Goal: Task Accomplishment & Management: Use online tool/utility

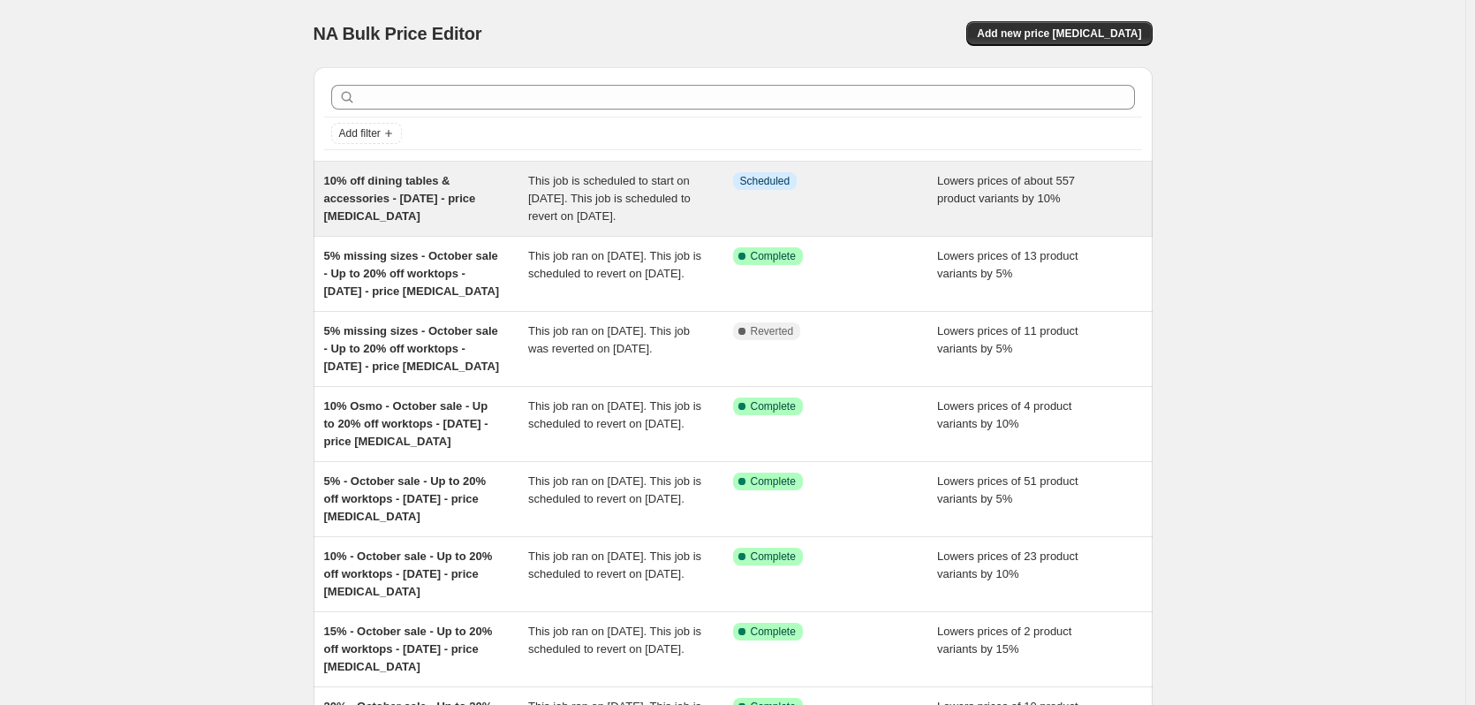
click at [391, 212] on div "10% off dining tables & accessories - [DATE] - price [MEDICAL_DATA]" at bounding box center [426, 198] width 205 height 53
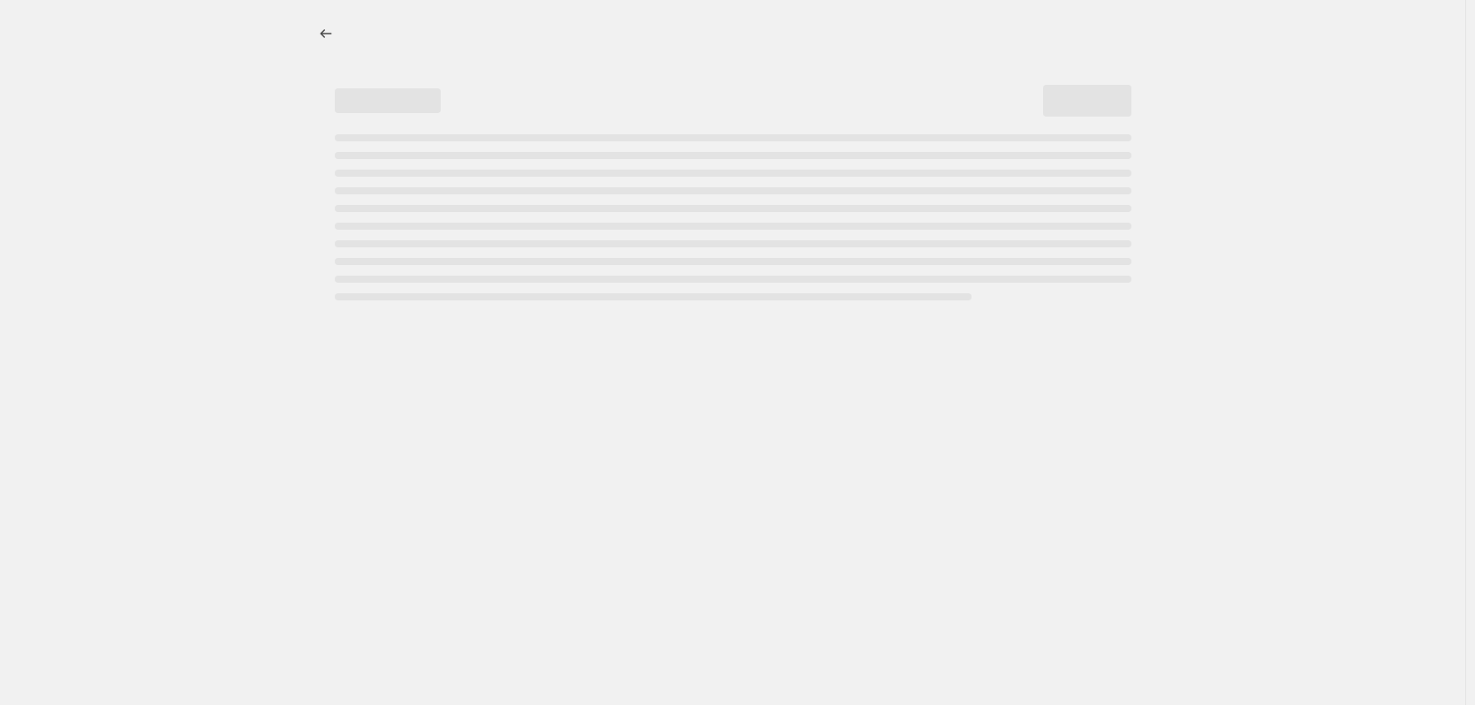
select select "percentage"
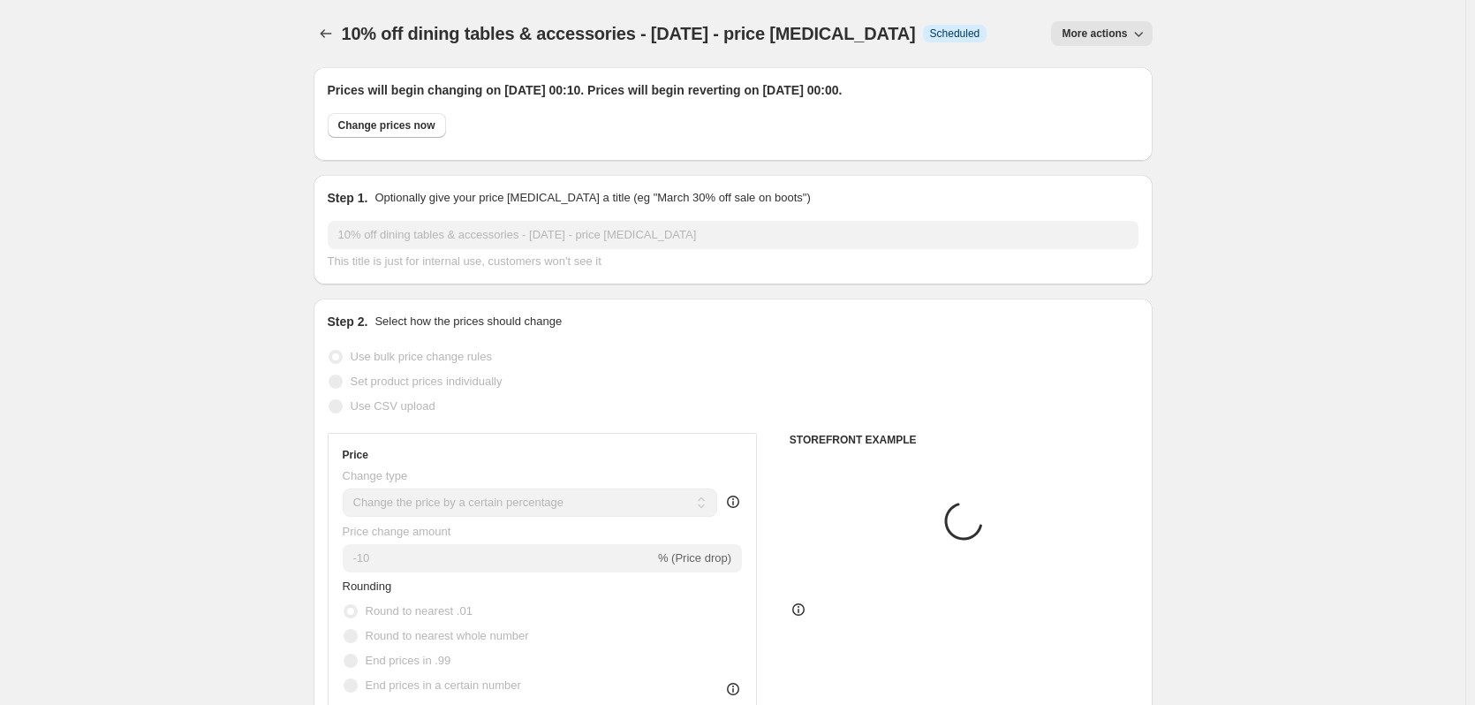
select select "collection"
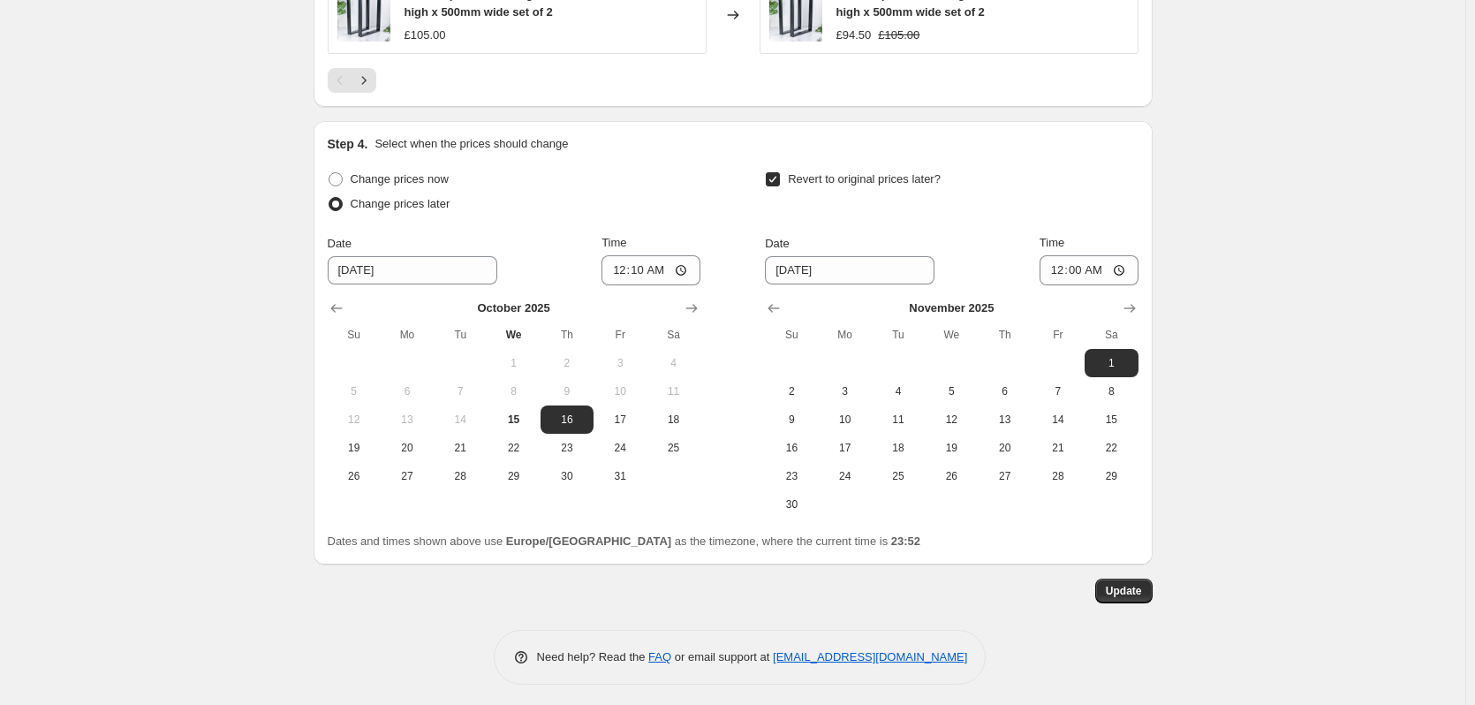
scroll to position [1814, 0]
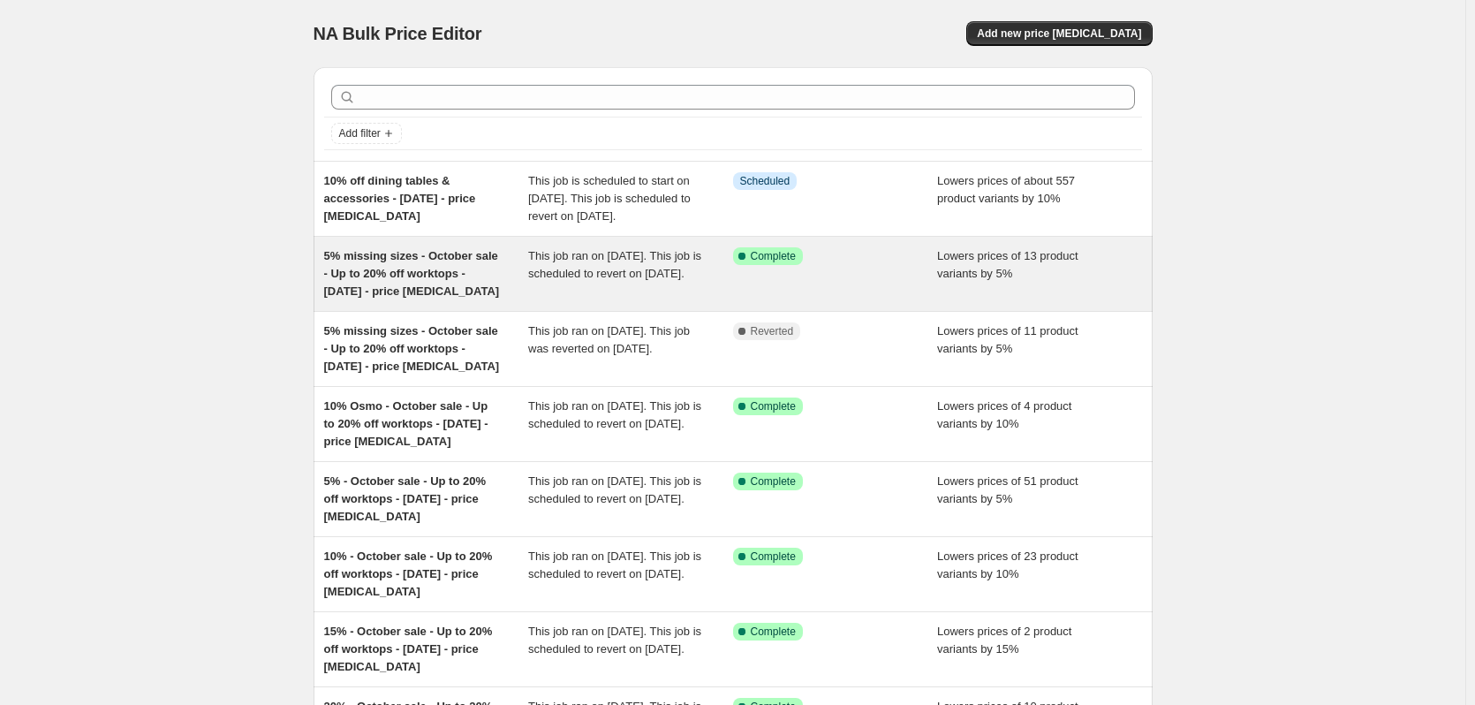
click at [449, 271] on span "5% missing sizes - October sale - Up to 20% off worktops - [DATE] - price [MEDI…" at bounding box center [412, 273] width 176 height 49
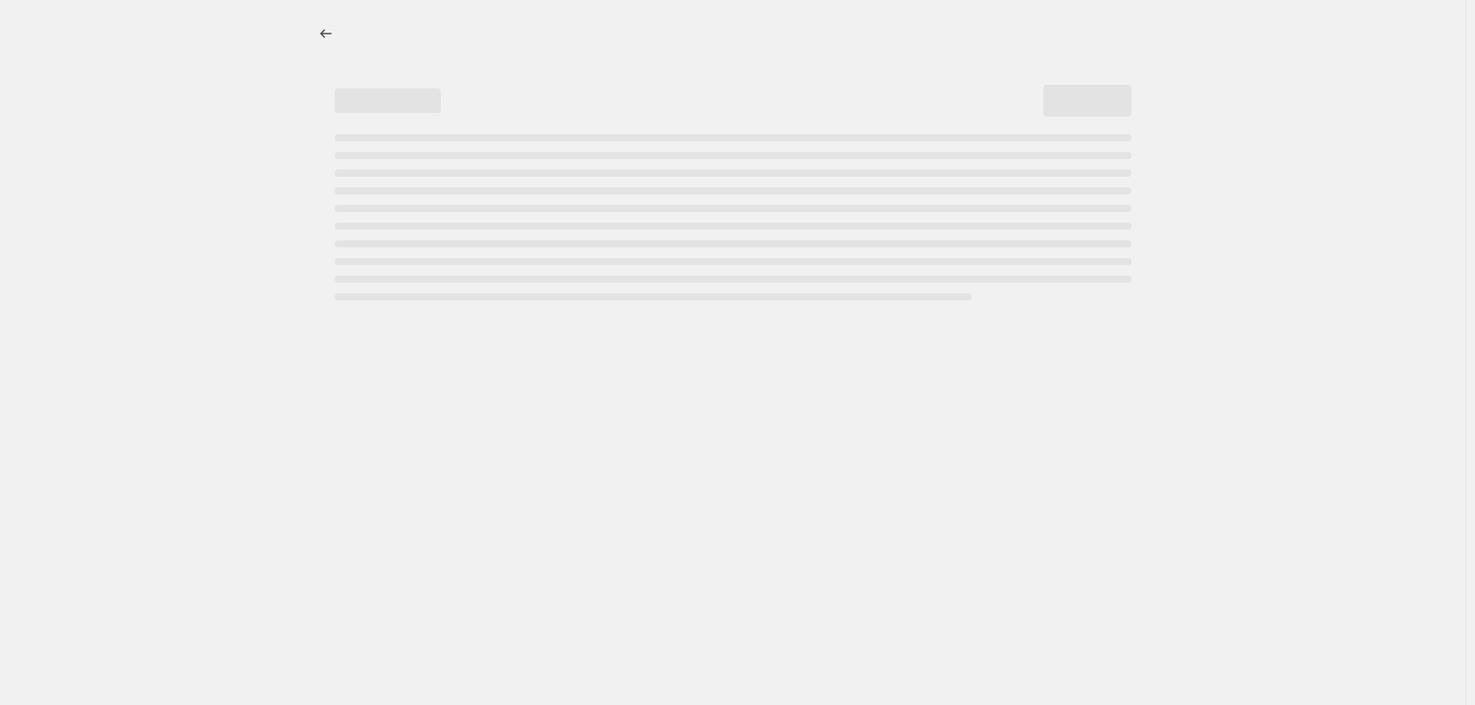
select select "percentage"
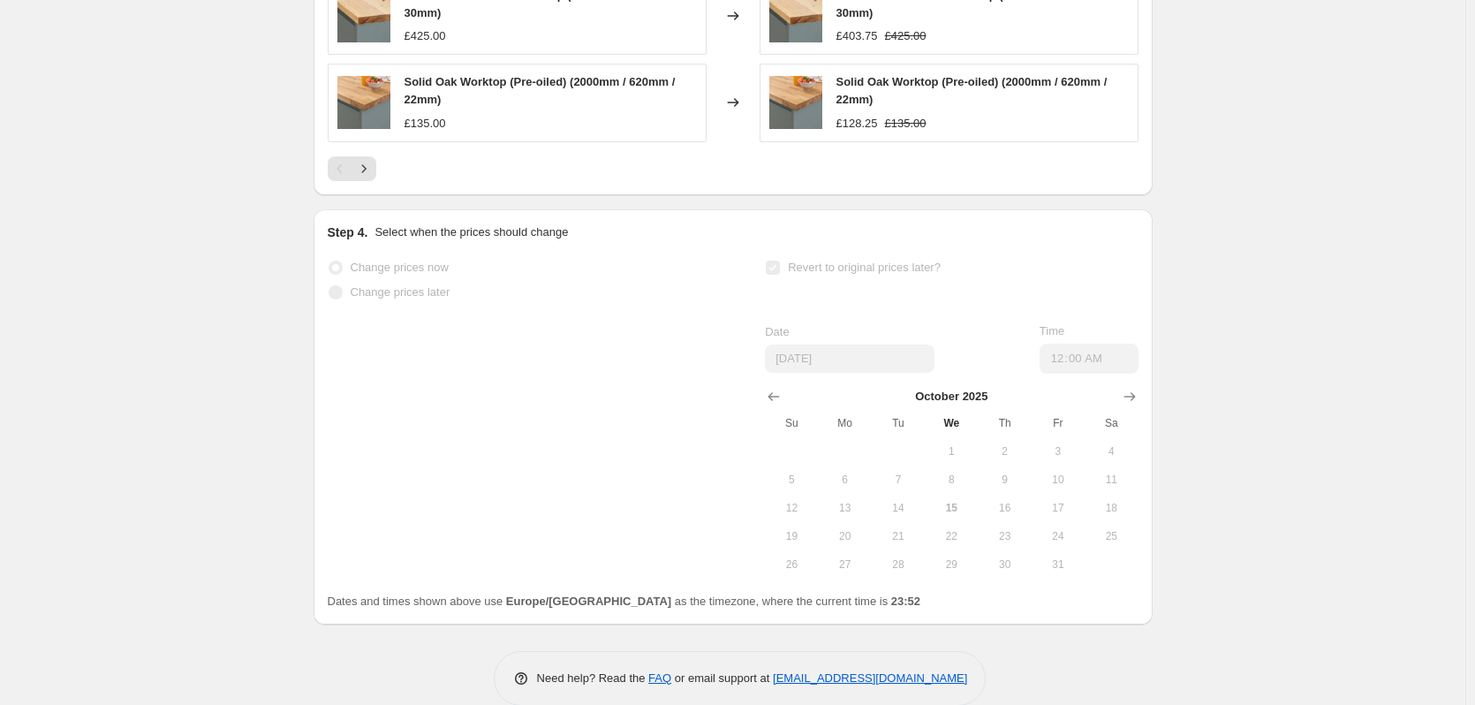
scroll to position [1725, 0]
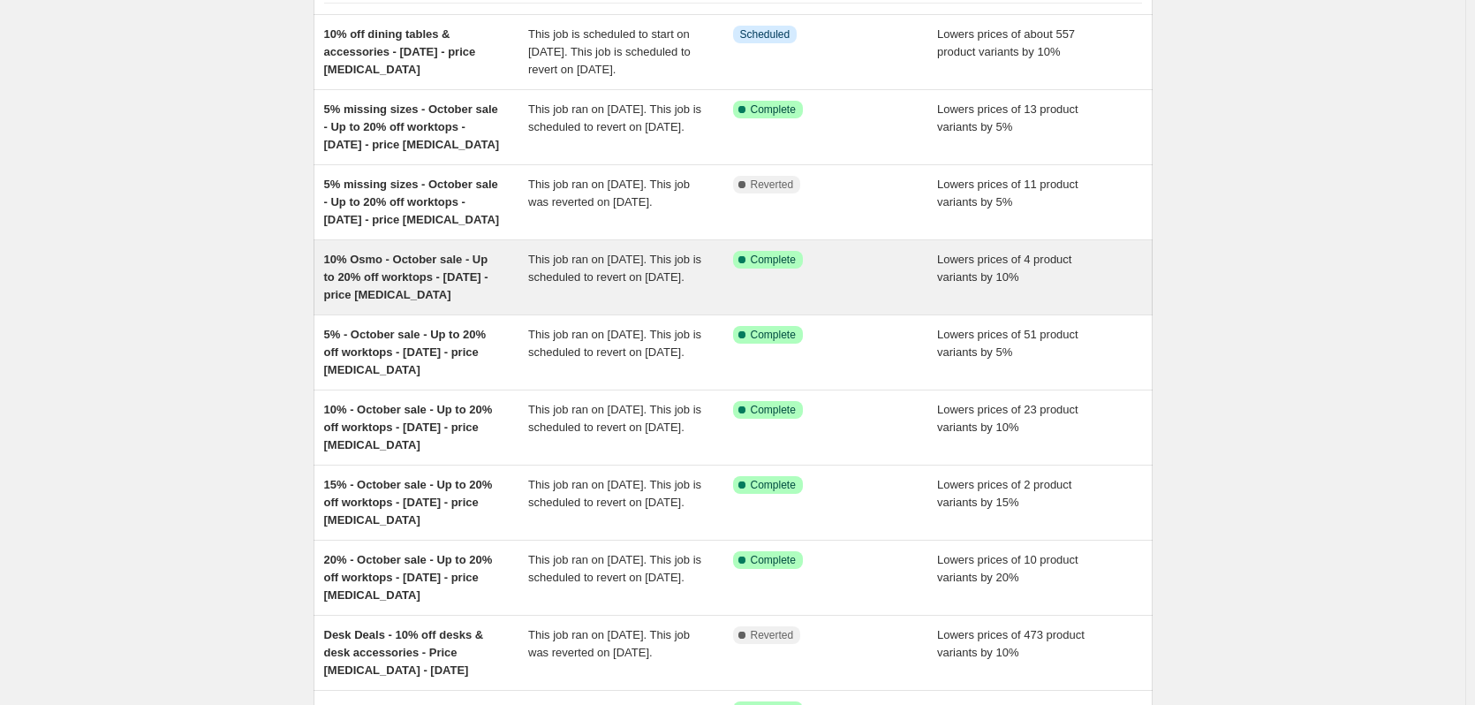
scroll to position [177, 0]
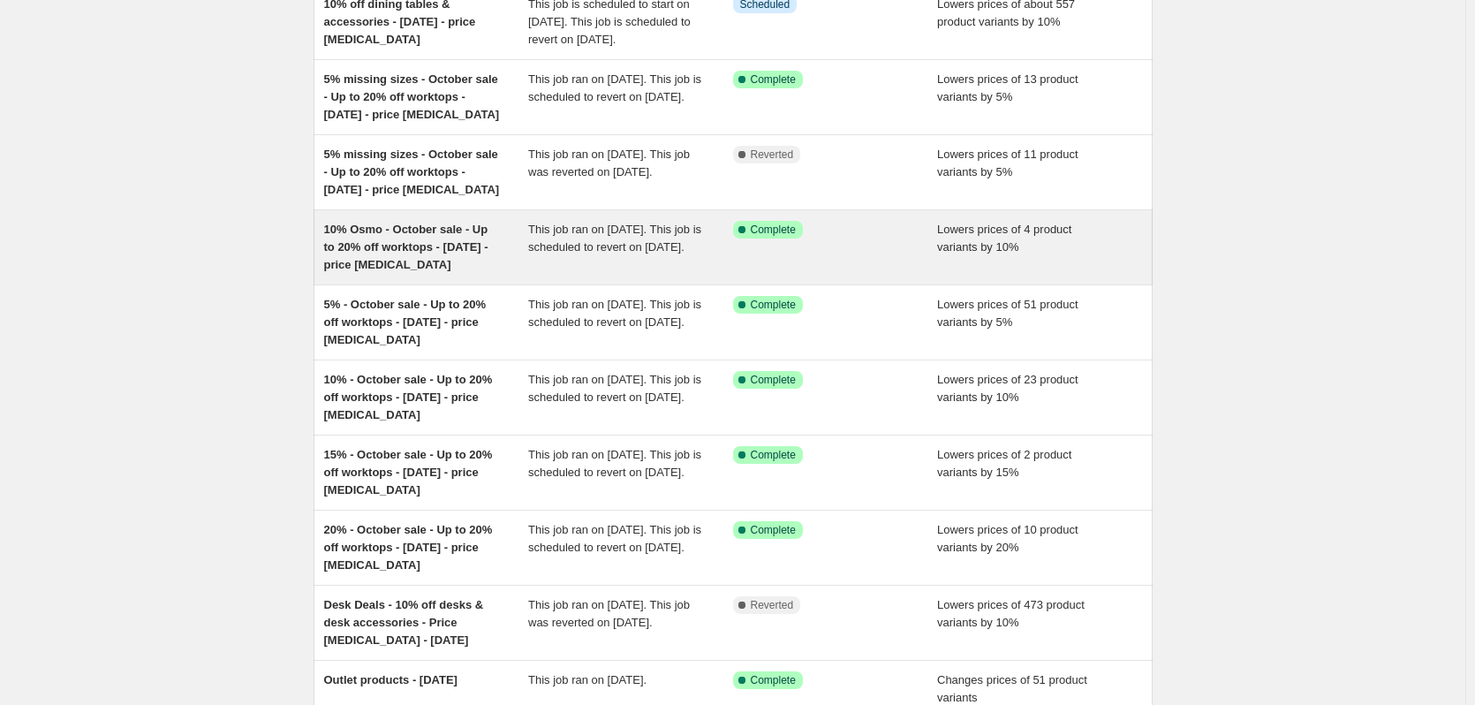
click at [430, 263] on span "10% Osmo - October sale - Up to 20% off worktops - [DATE] - price [MEDICAL_DATA]" at bounding box center [406, 247] width 164 height 49
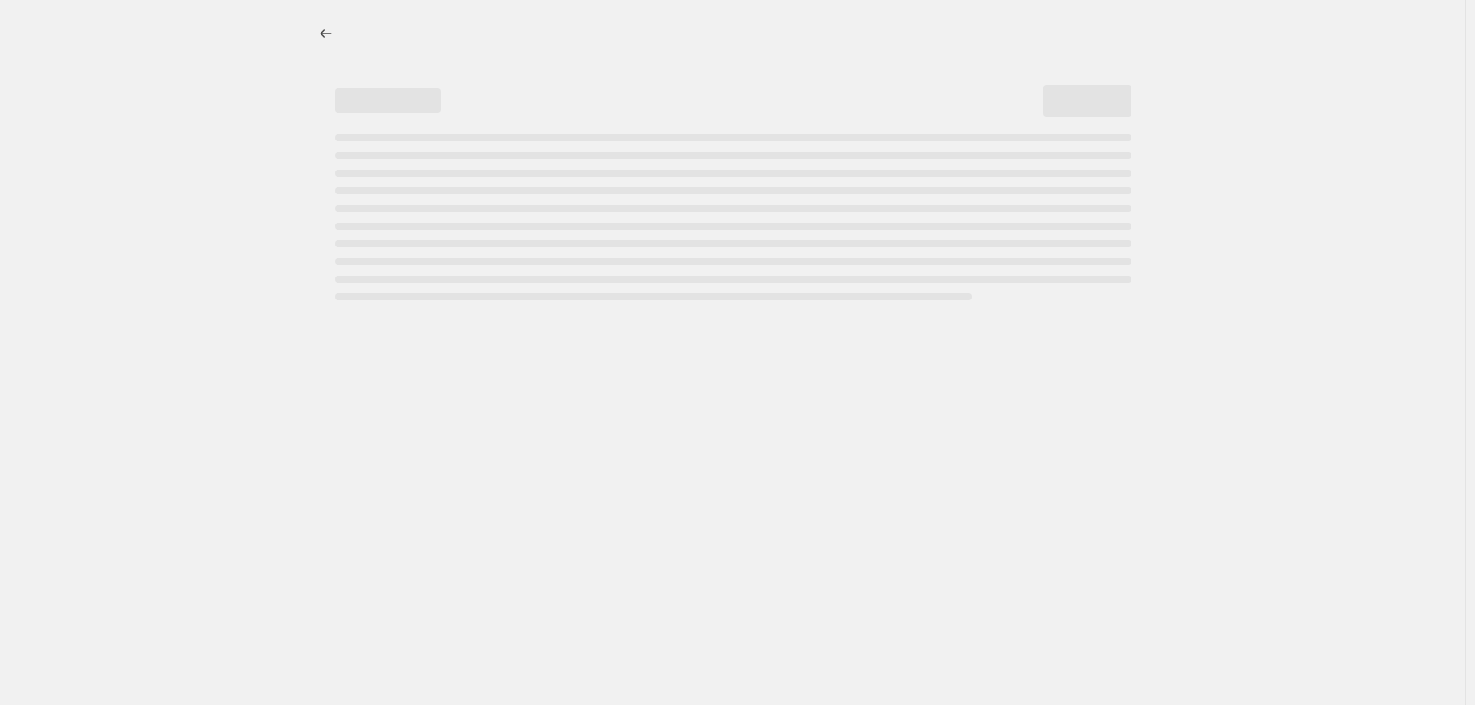
select select "percentage"
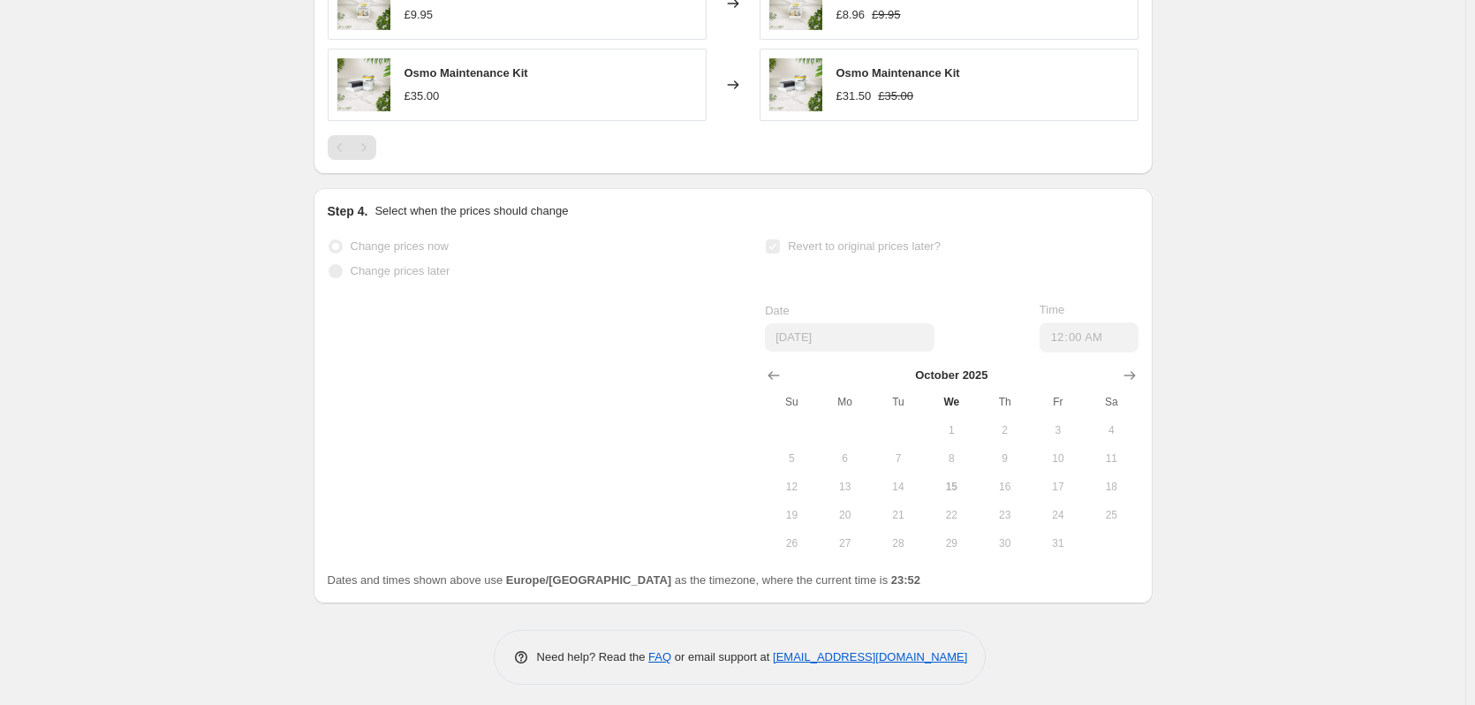
scroll to position [1599, 0]
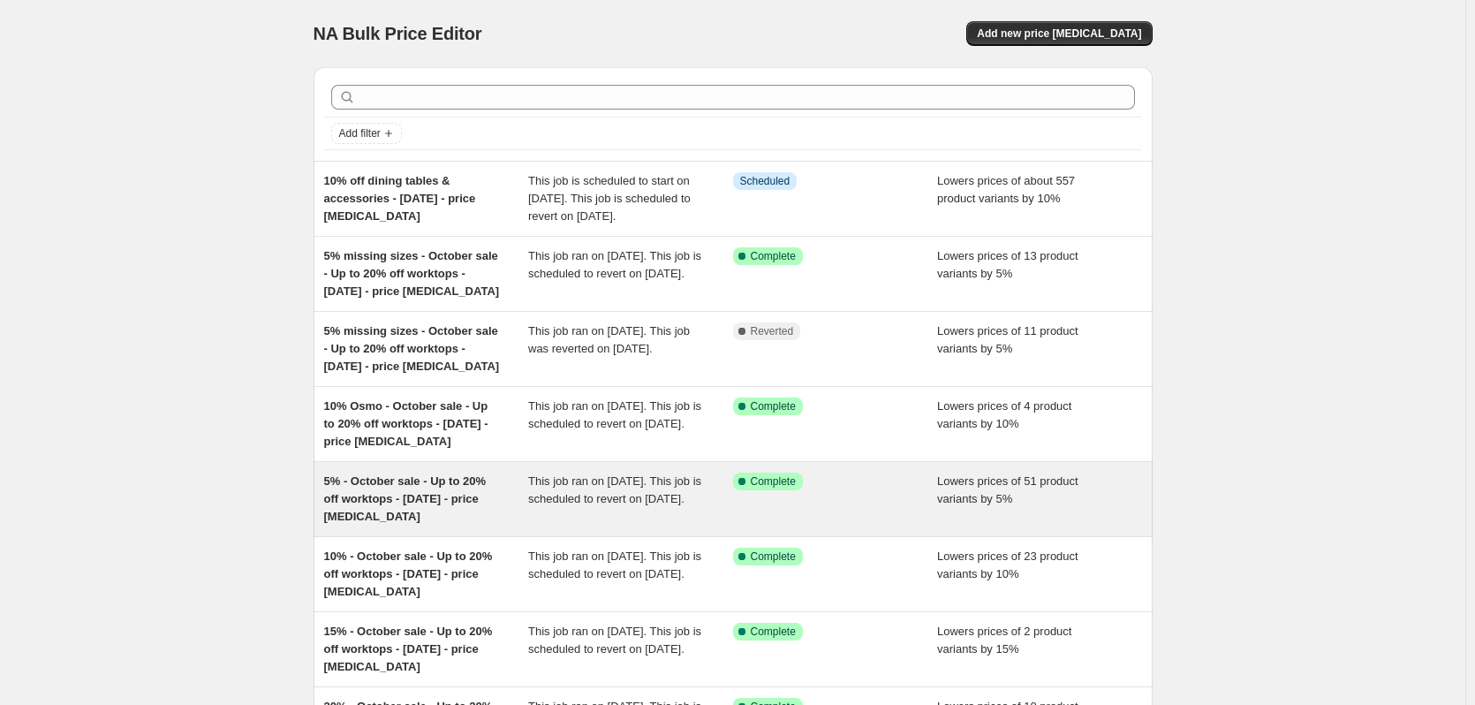
click at [425, 500] on span "5% - October sale - Up to 20% off worktops - [DATE] - price [MEDICAL_DATA]" at bounding box center [405, 498] width 162 height 49
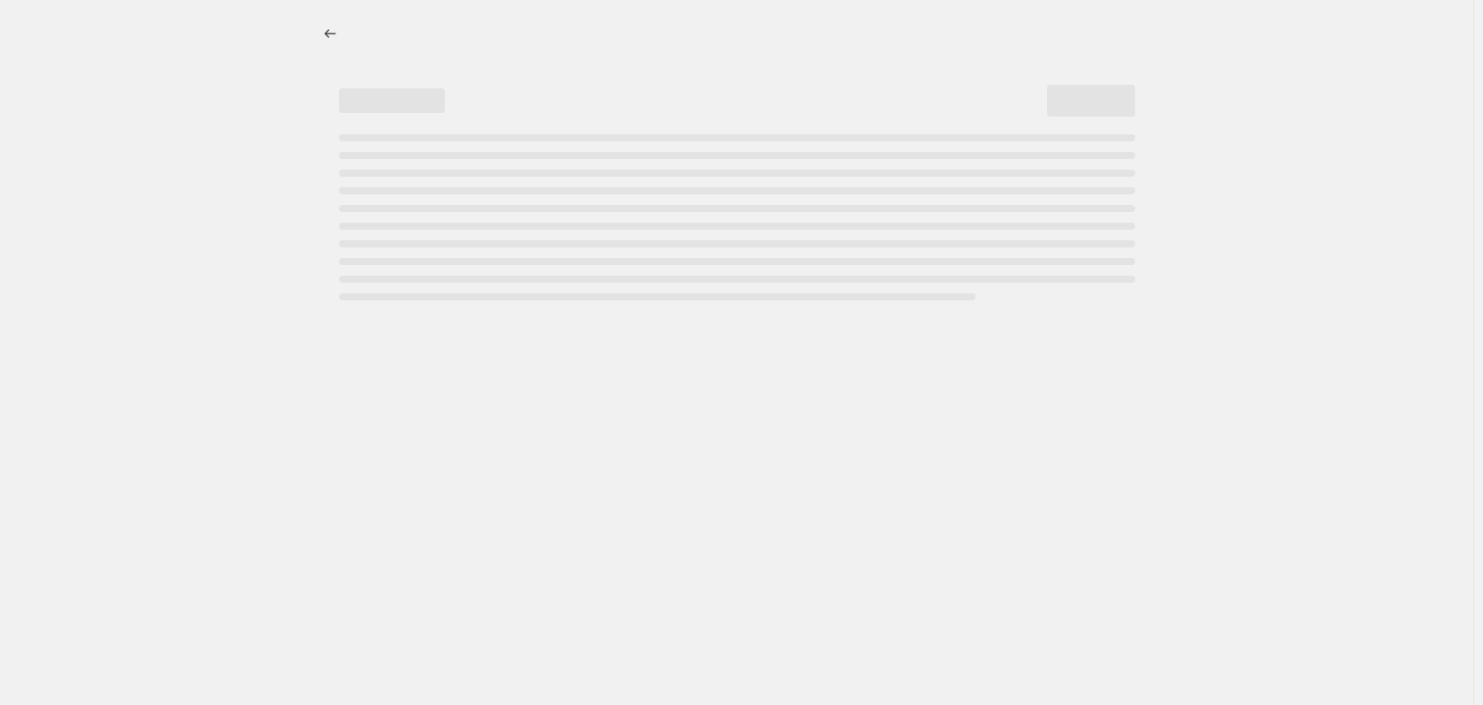
select select "percentage"
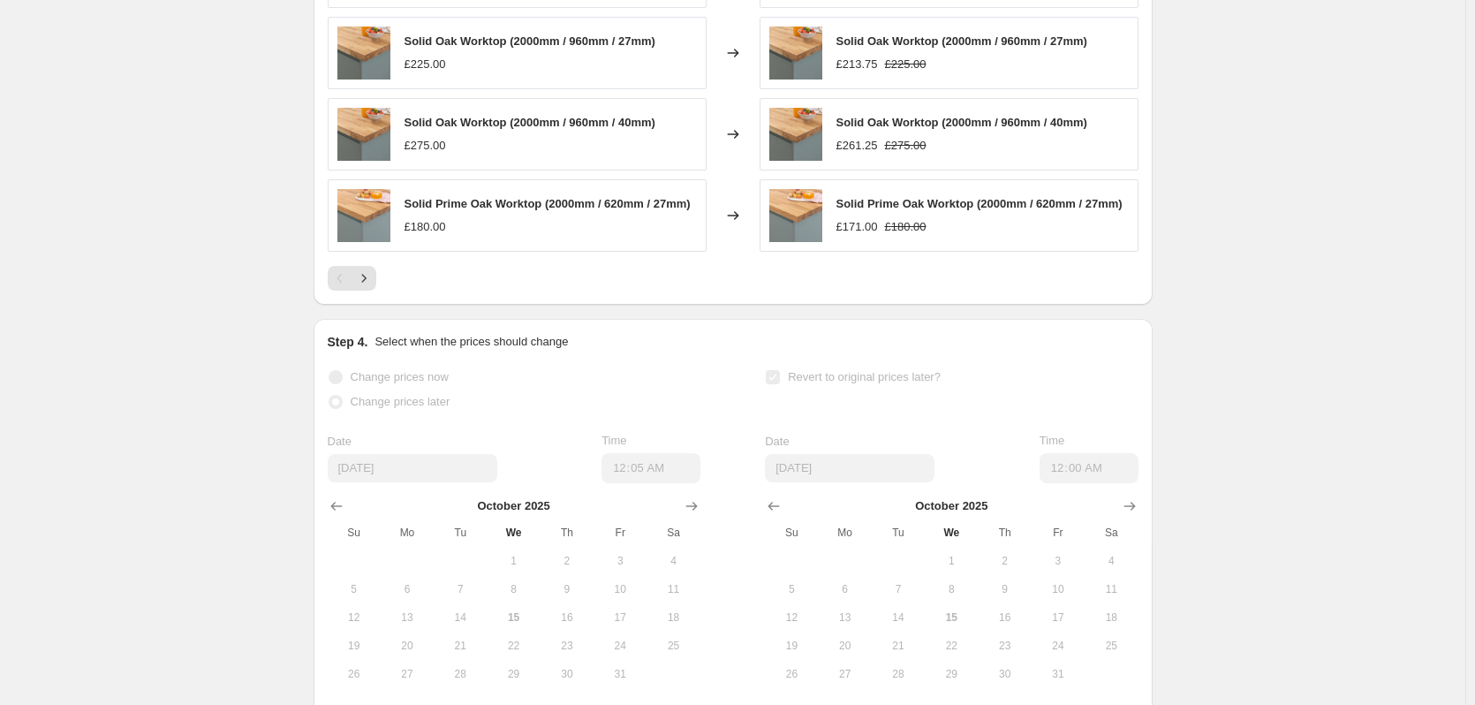
scroll to position [1668, 0]
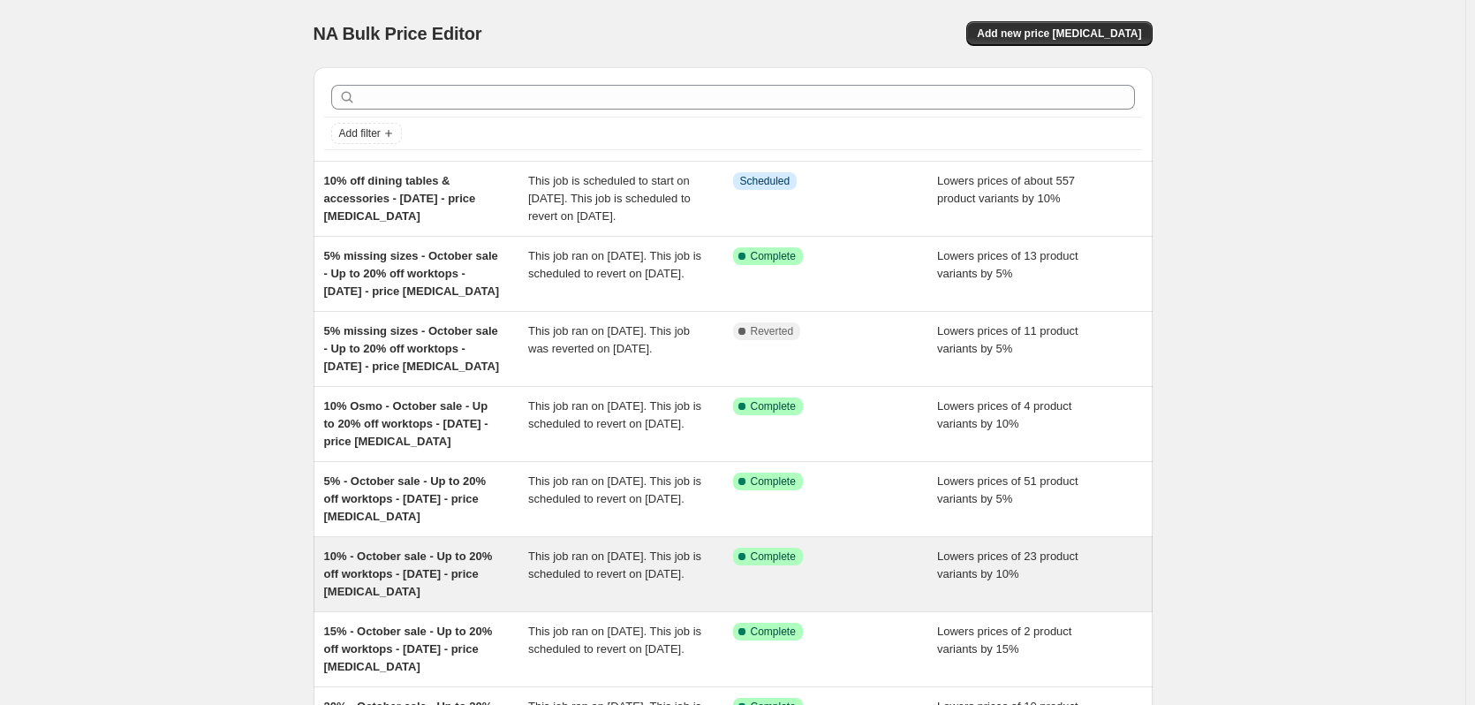
click at [355, 581] on div "10% - October sale - Up to 20% off worktops - [DATE] - price [MEDICAL_DATA]" at bounding box center [426, 573] width 205 height 53
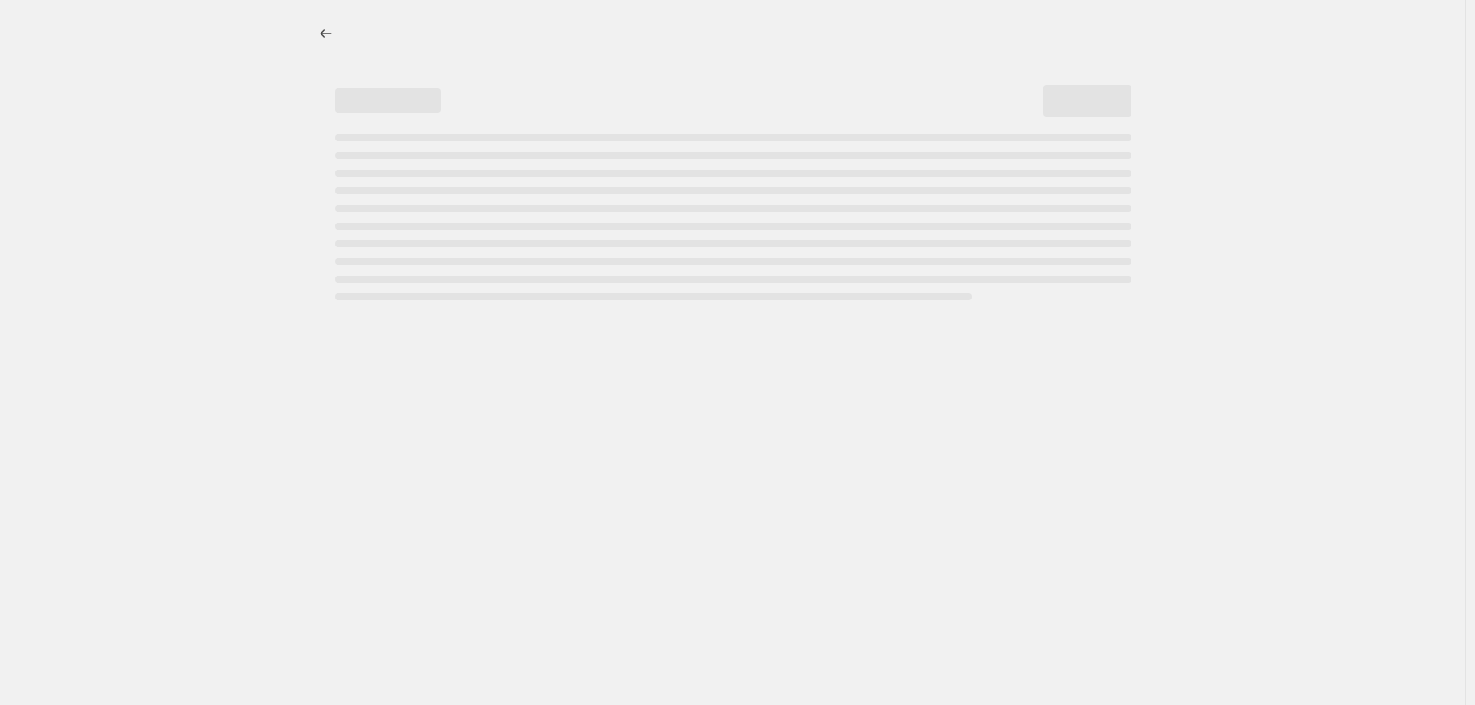
select select "percentage"
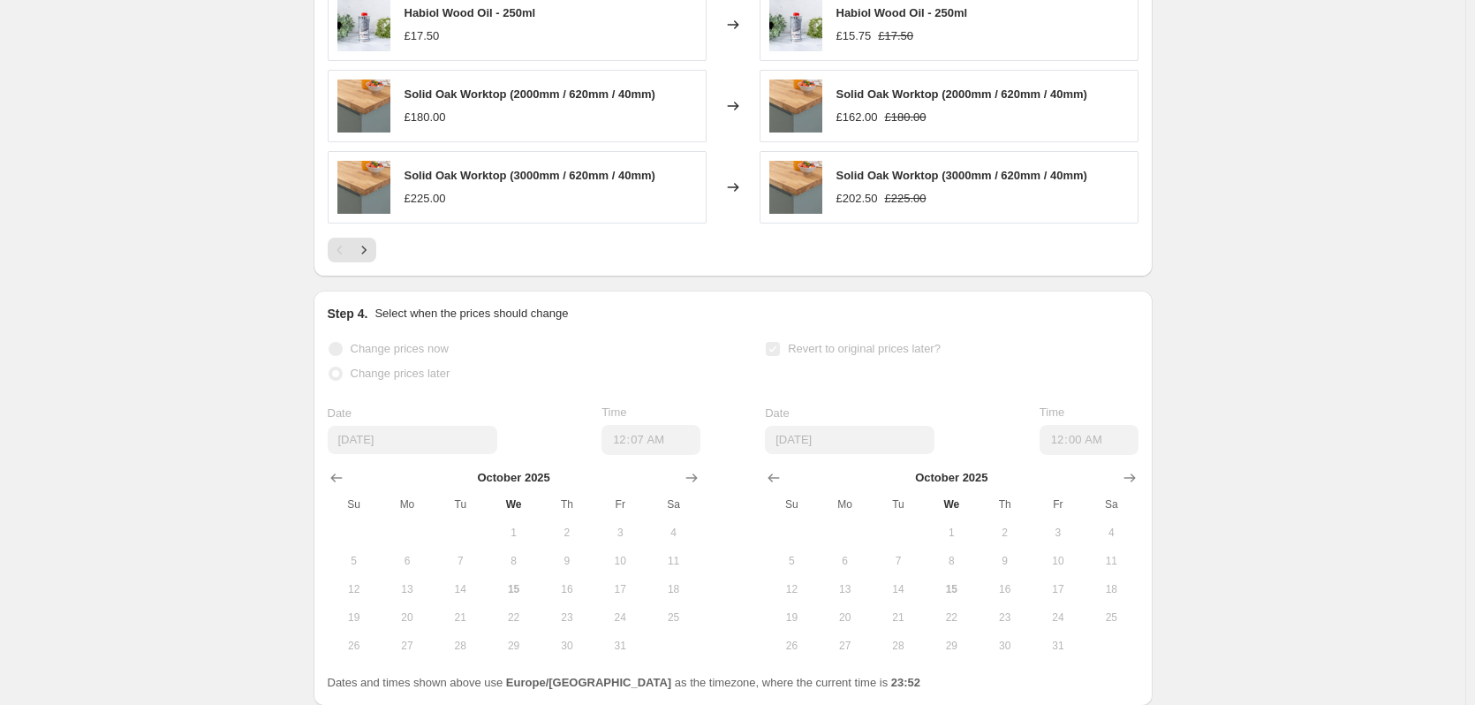
scroll to position [1663, 0]
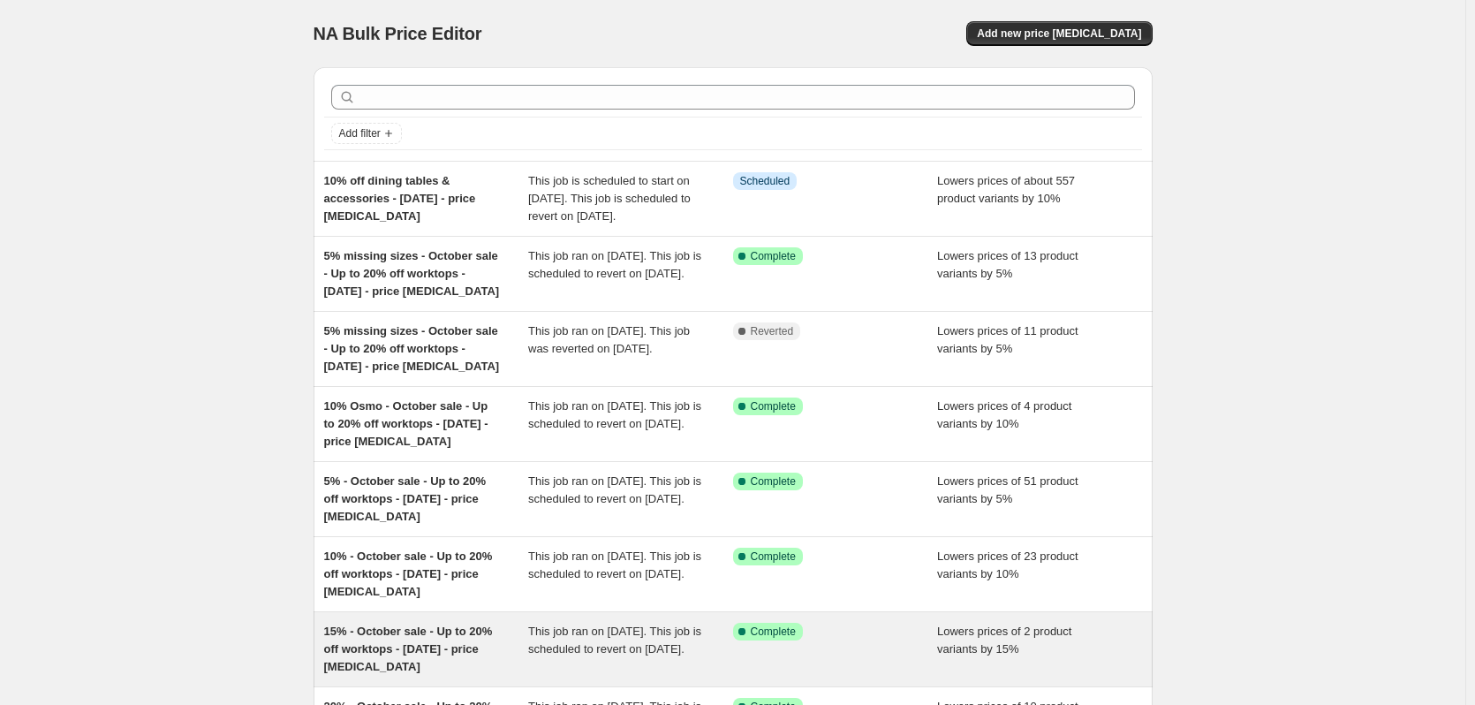
click at [387, 653] on span "15% - October sale - Up to 20% off worktops - [DATE] - price [MEDICAL_DATA]" at bounding box center [408, 648] width 169 height 49
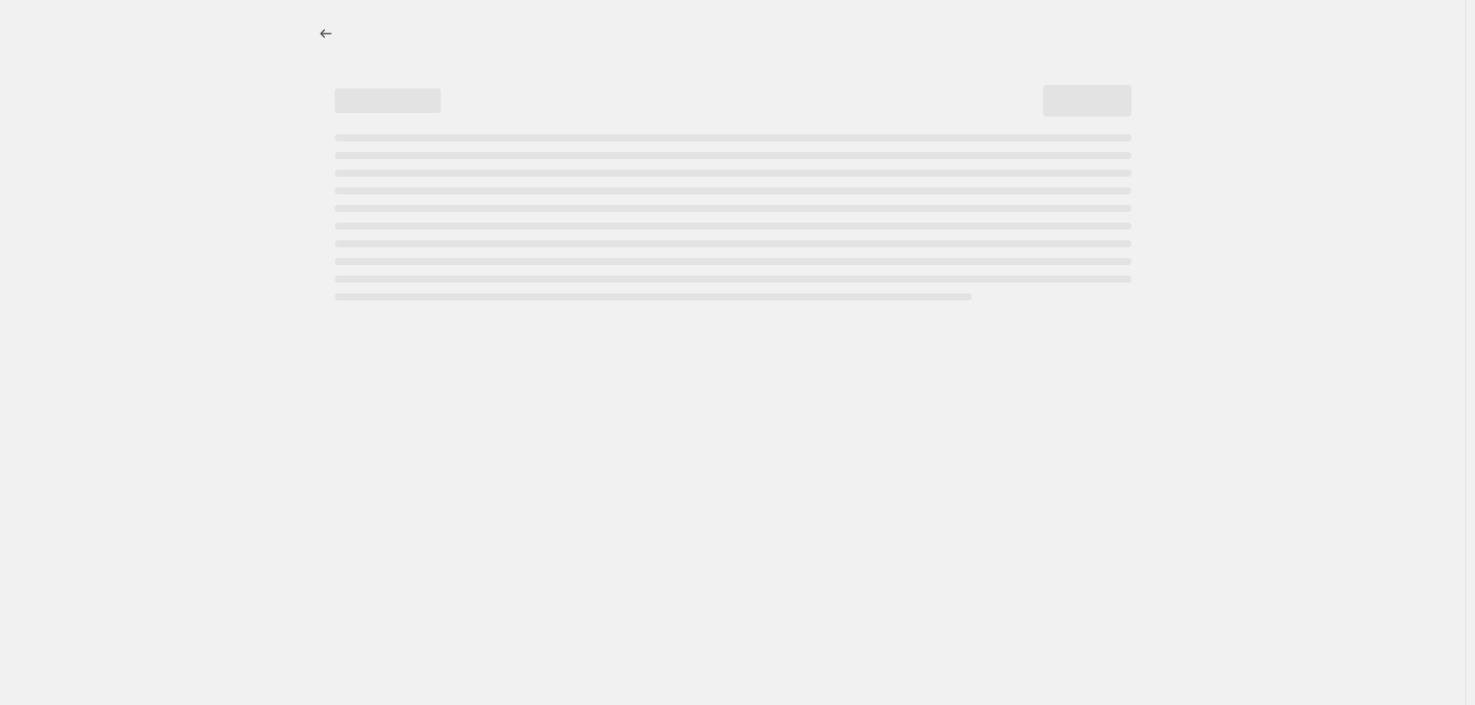
select select "percentage"
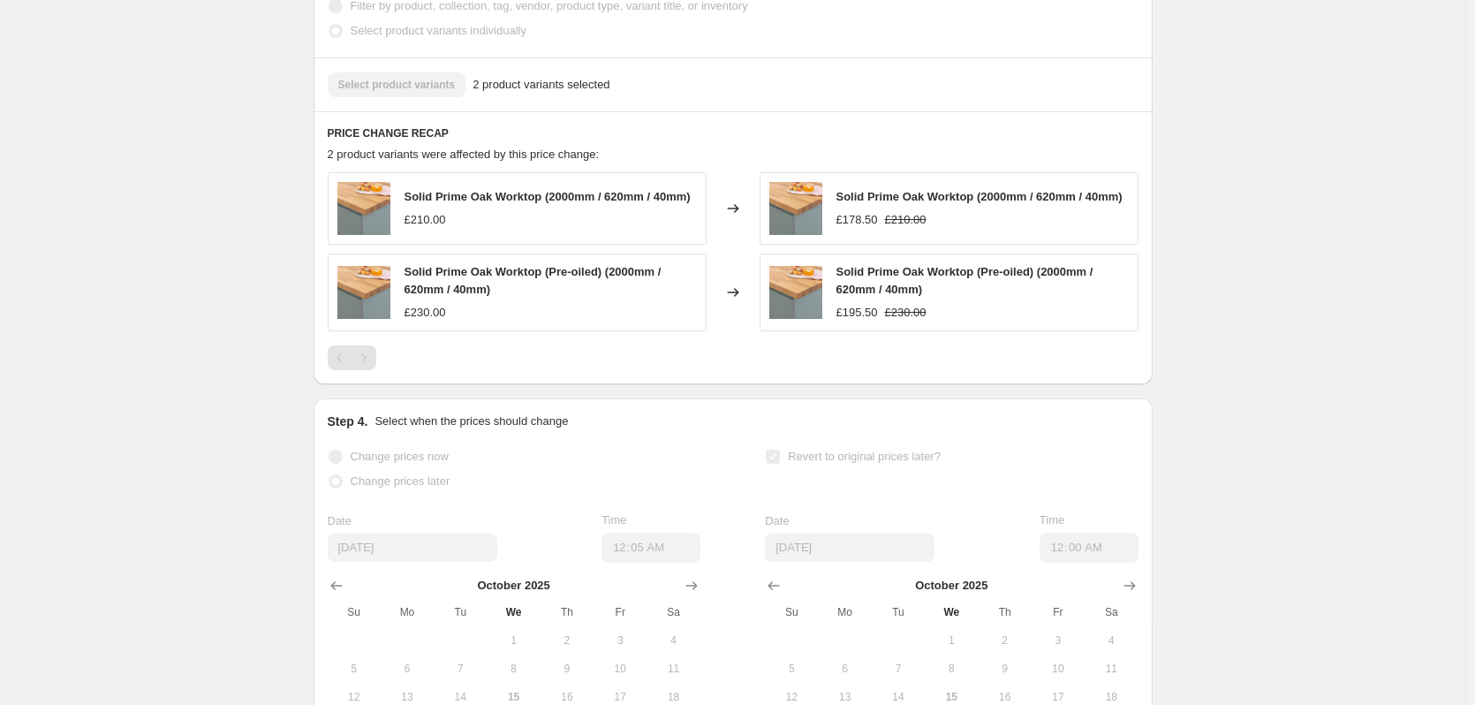
scroll to position [1430, 0]
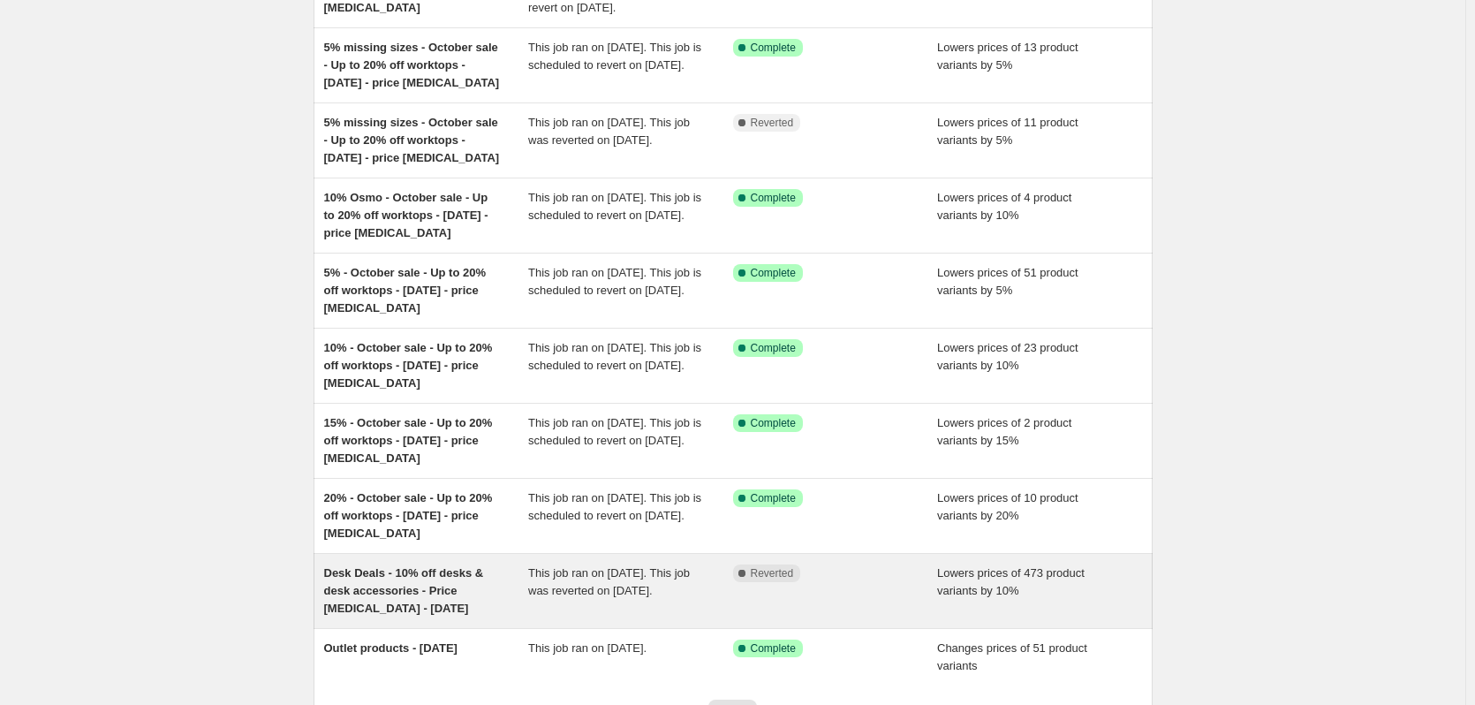
scroll to position [265, 0]
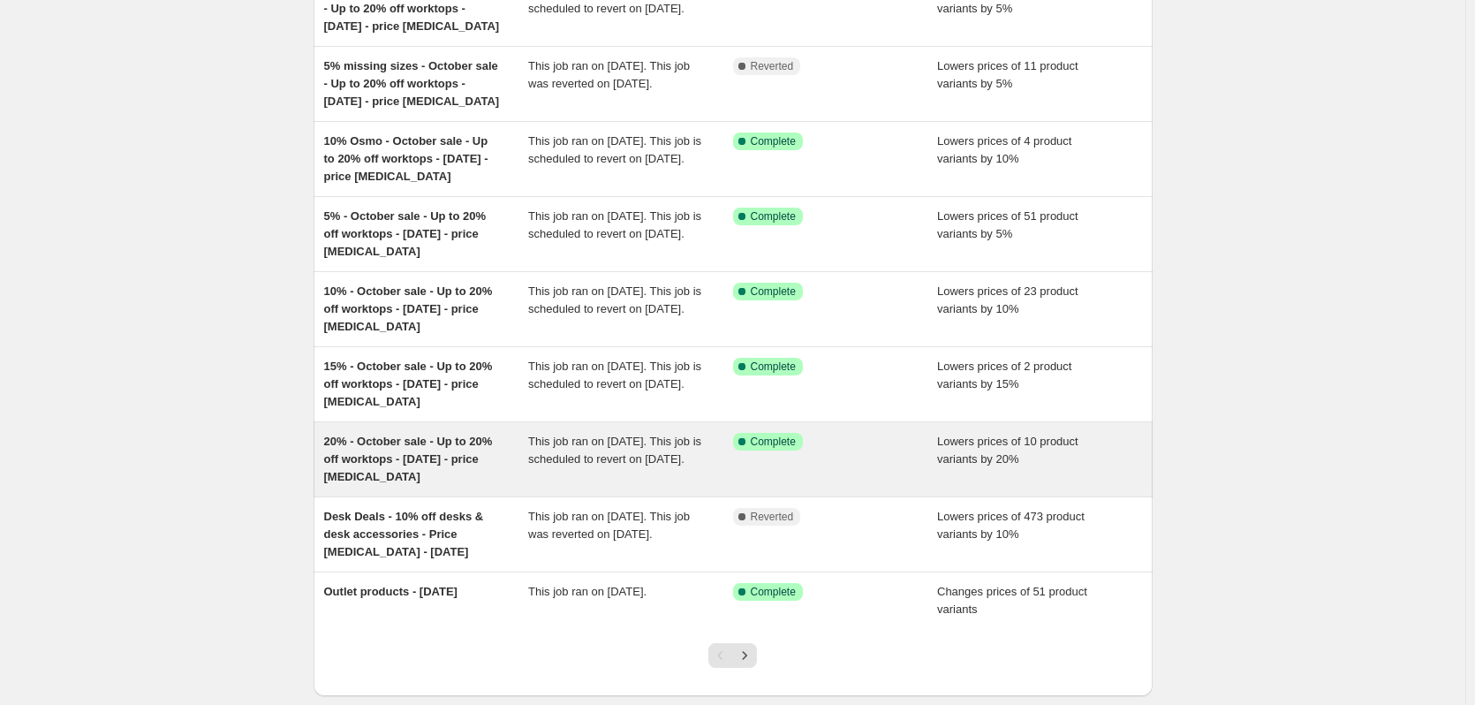
click at [394, 477] on span "20% - October sale - Up to 20% off worktops - [DATE] - price [MEDICAL_DATA]" at bounding box center [408, 458] width 169 height 49
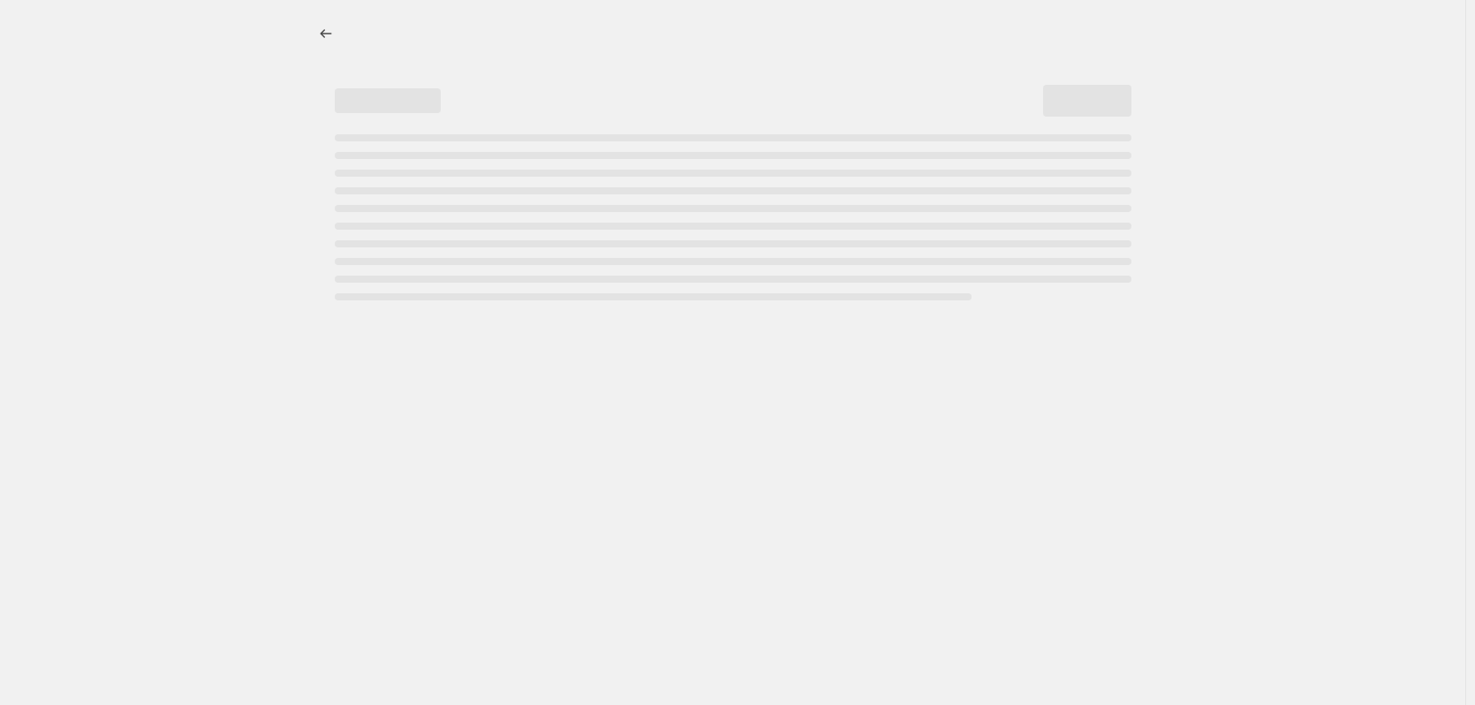
select select "percentage"
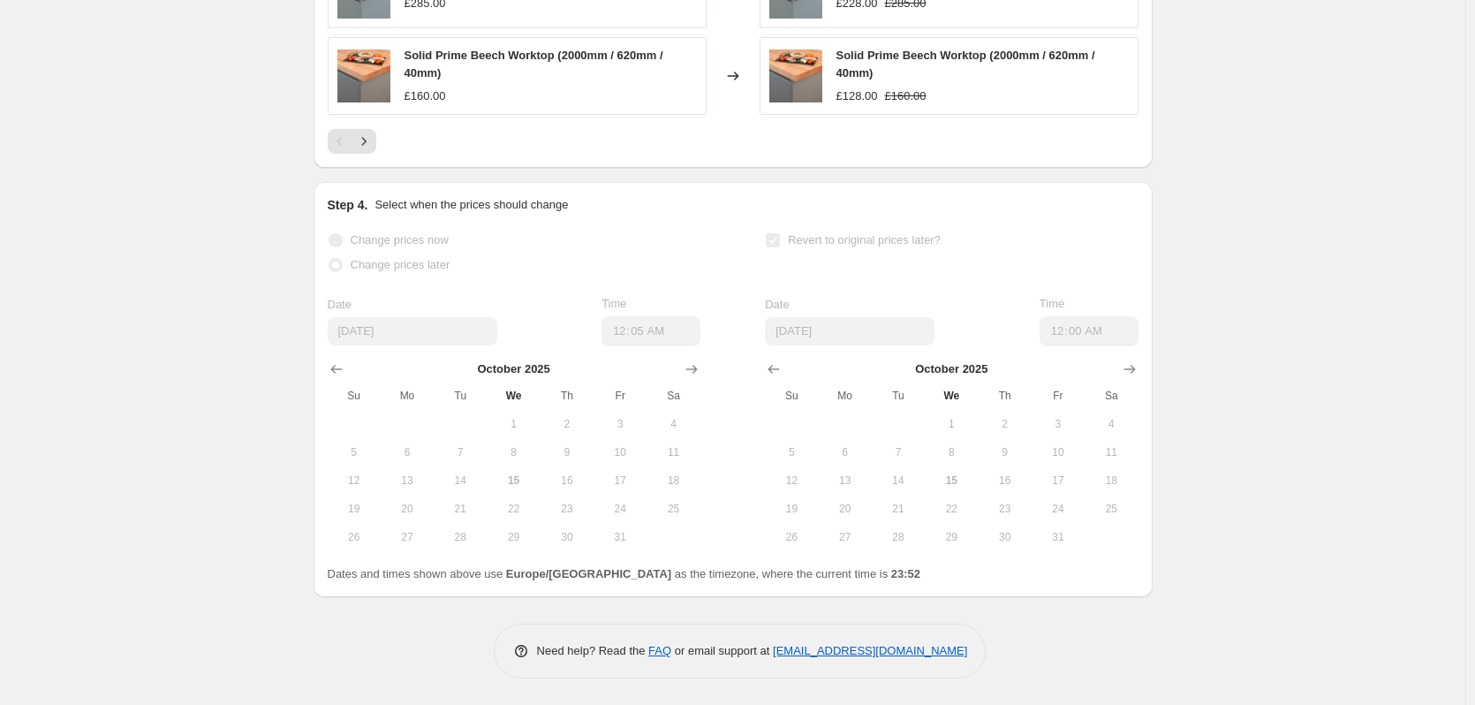
scroll to position [1679, 0]
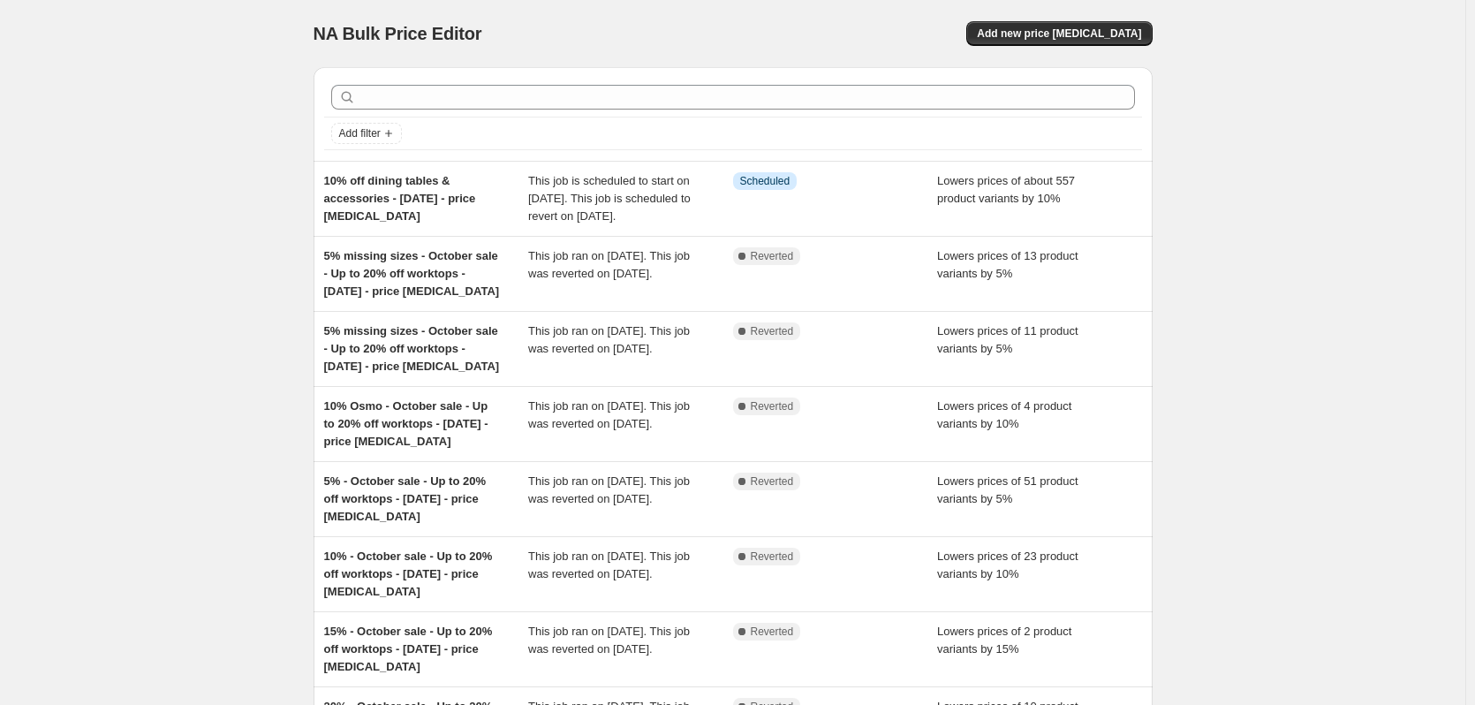
drag, startPoint x: 5, startPoint y: 195, endPoint x: 158, endPoint y: 166, distance: 155.5
click at [158, 166] on div "NA Bulk Price Editor. This page is ready NA Bulk Price Editor Add new price cha…" at bounding box center [732, 534] width 1465 height 1068
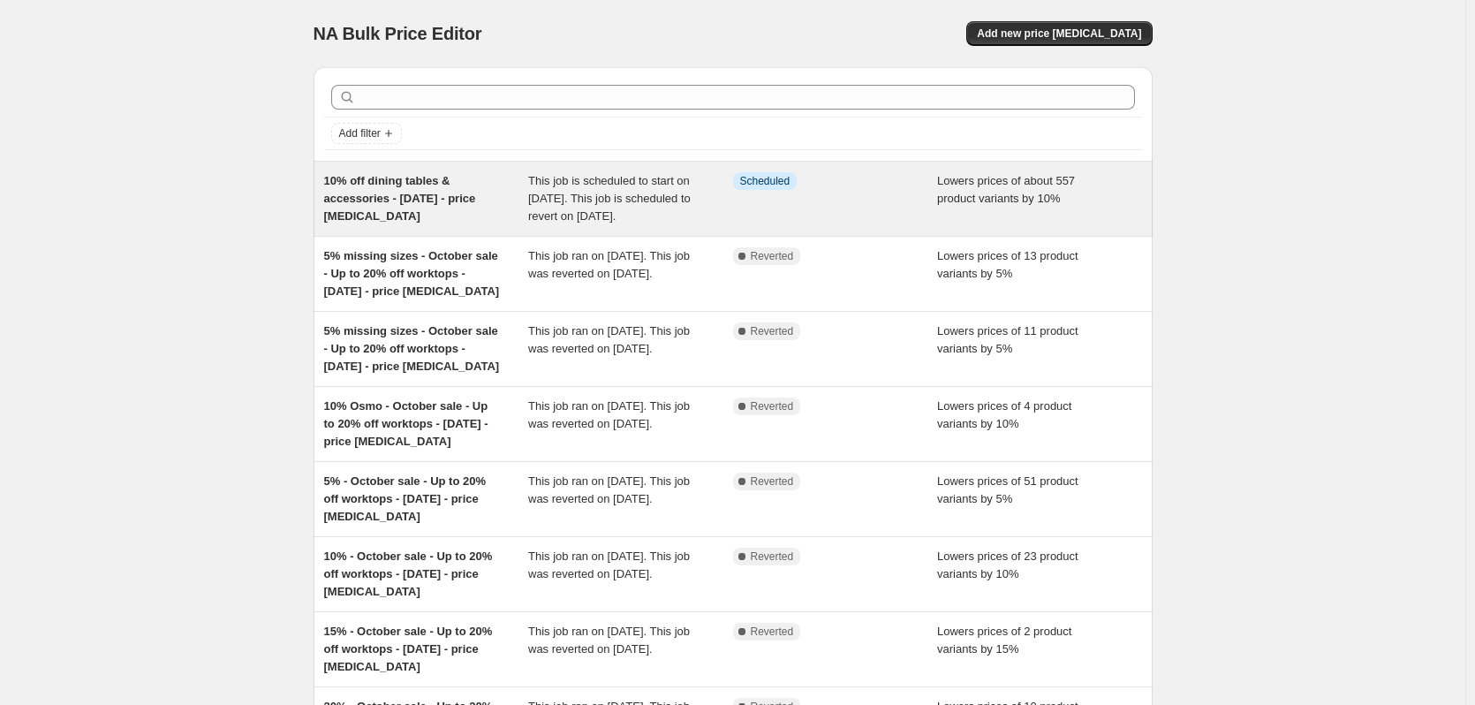
click at [426, 204] on span "10% off dining tables & accessories - [DATE] - price [MEDICAL_DATA]" at bounding box center [400, 198] width 152 height 49
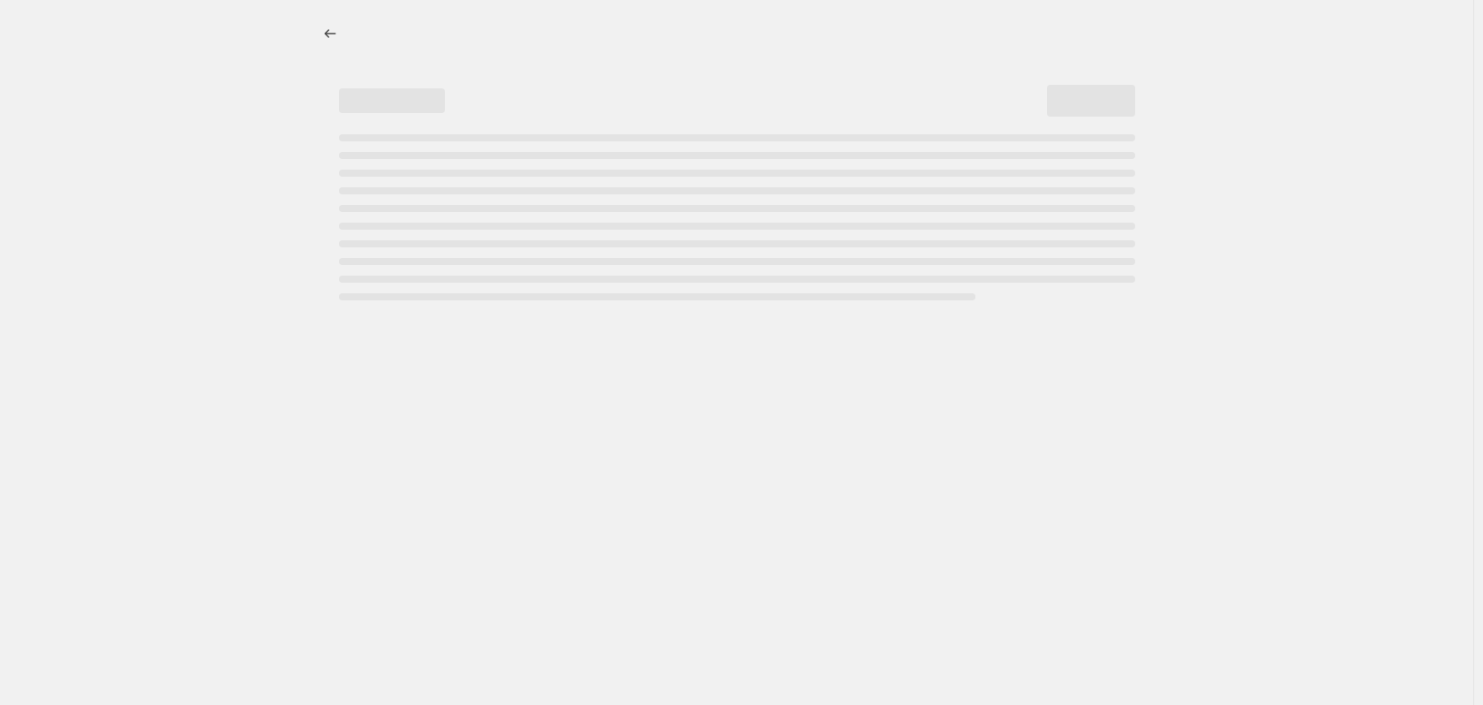
select select "percentage"
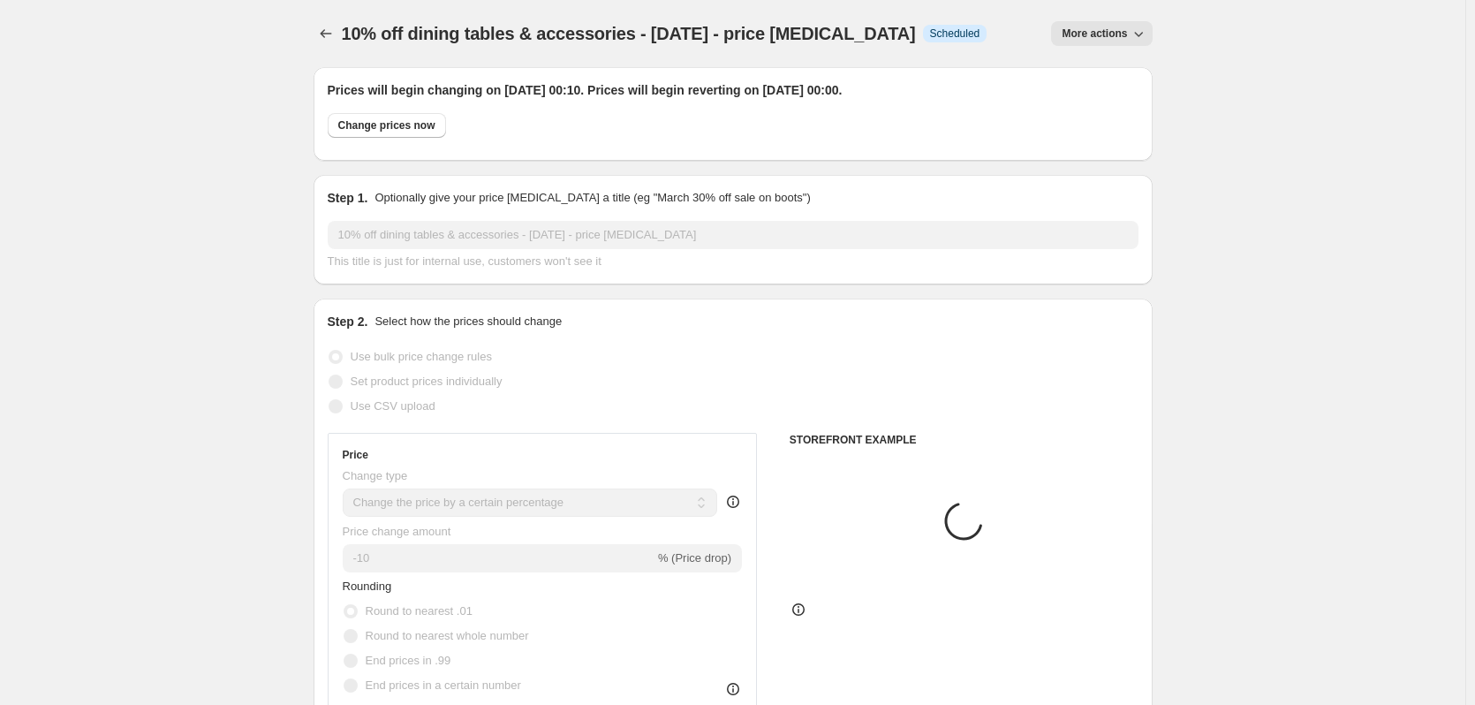
select select "collection"
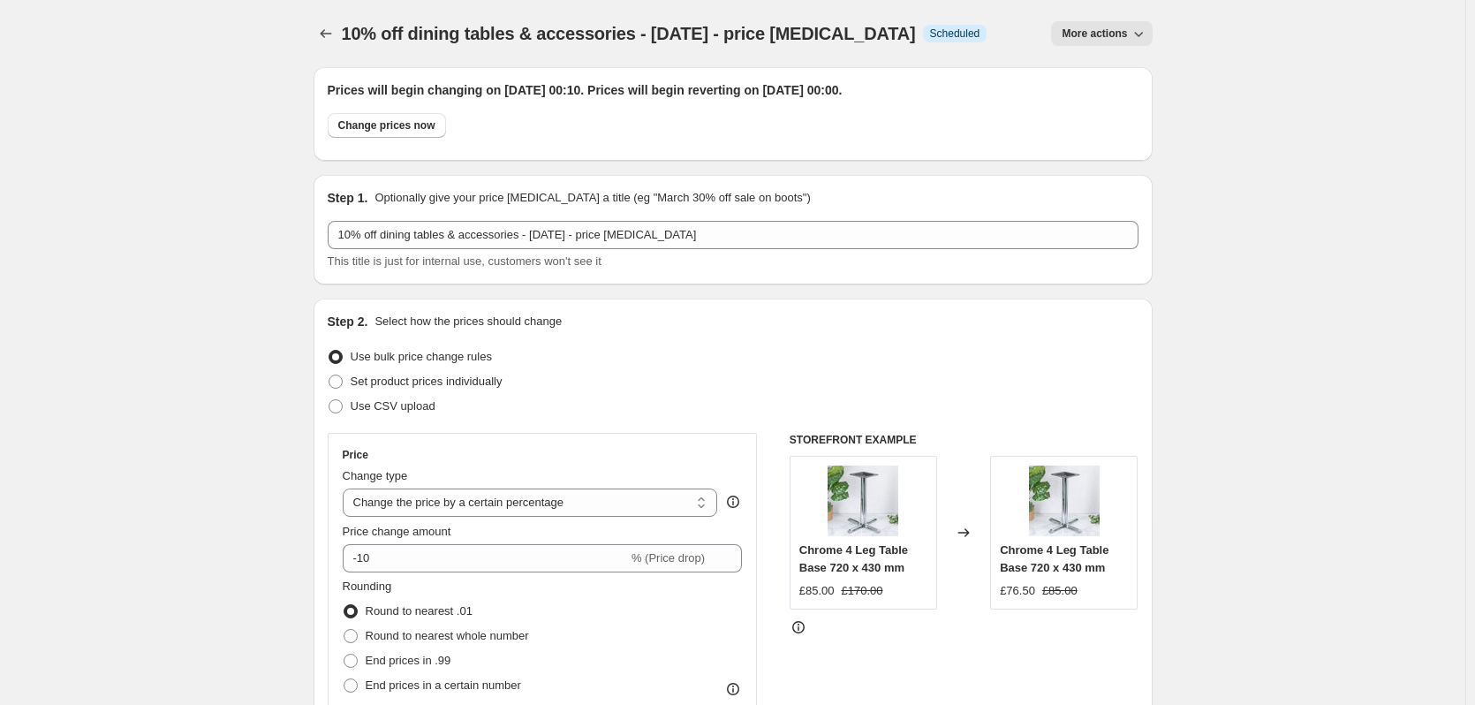
click at [1094, 26] on button "More actions" at bounding box center [1101, 33] width 101 height 25
click at [401, 132] on button "Change prices now" at bounding box center [387, 125] width 118 height 25
radio input "true"
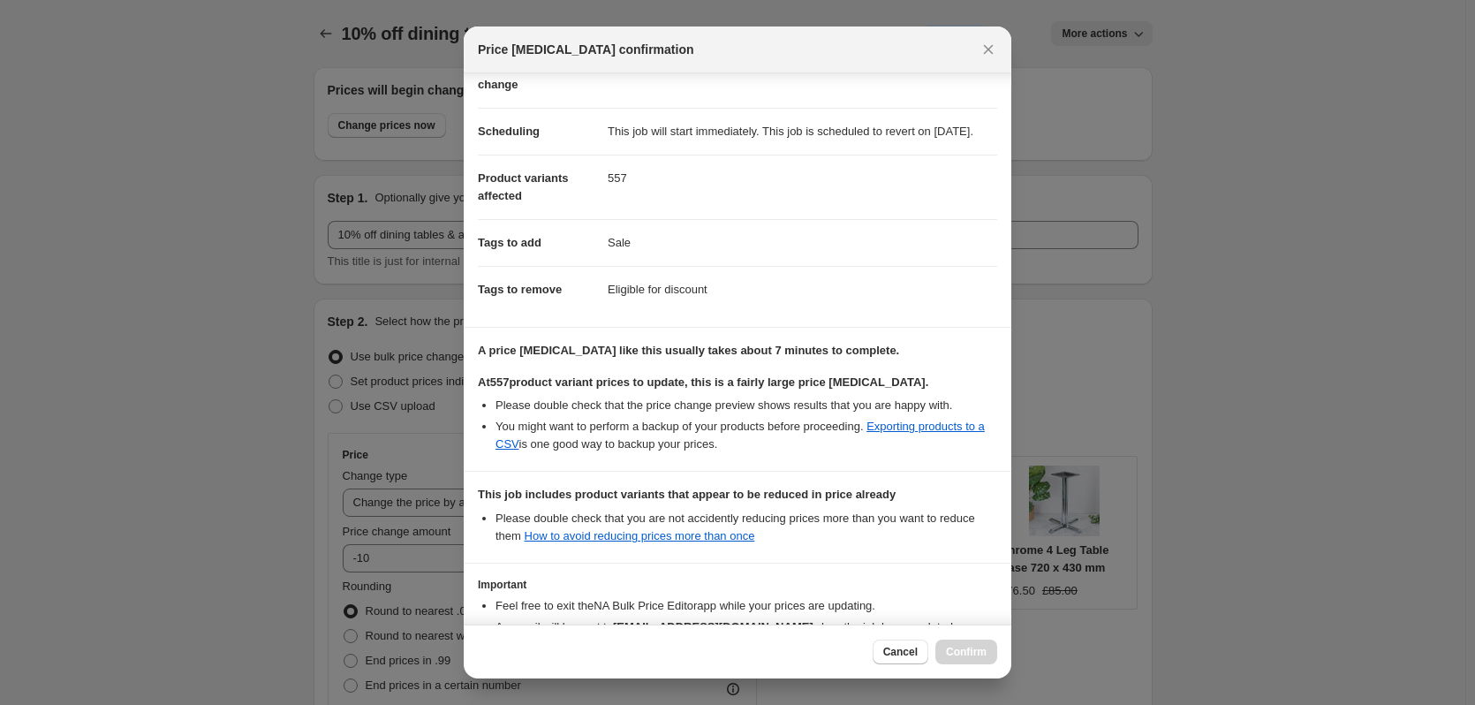
scroll to position [247, 0]
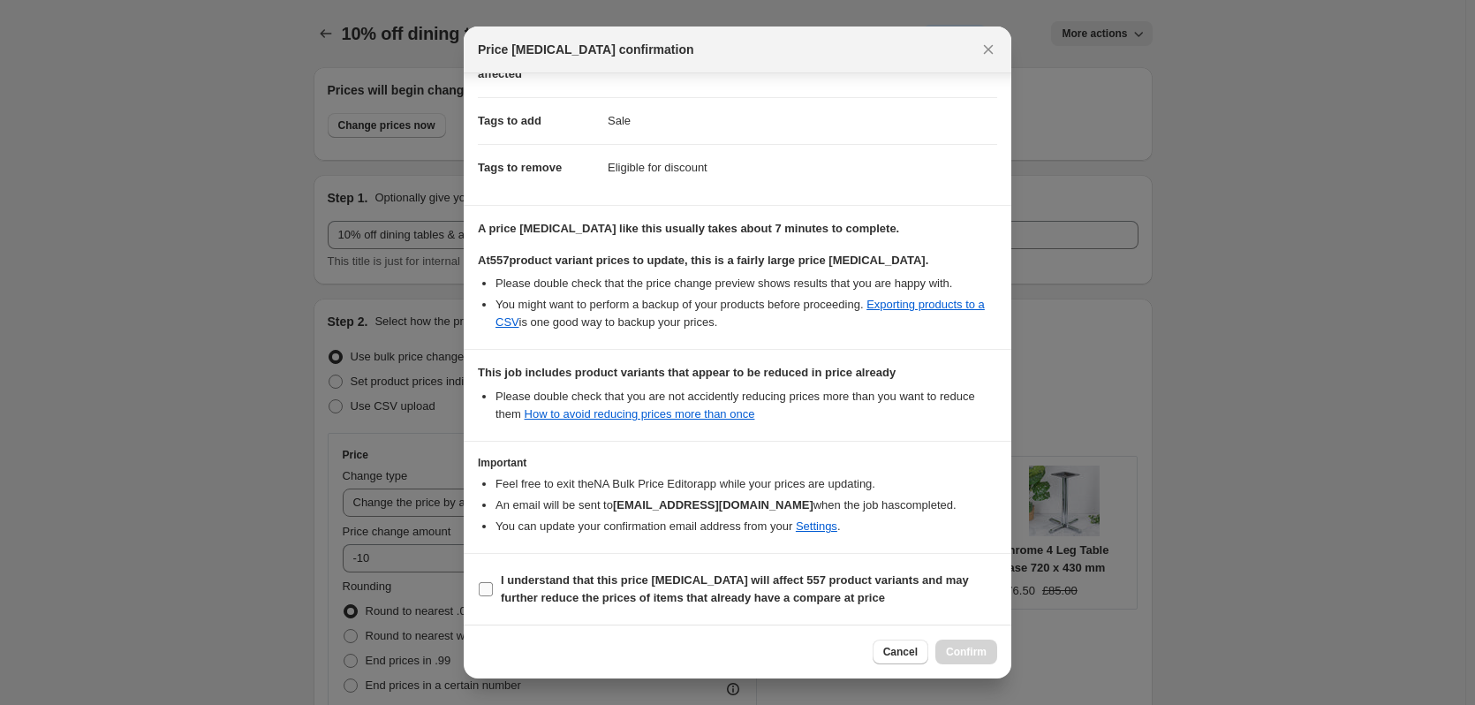
click at [742, 573] on b "I understand that this price change job will affect 557 product variants and ma…" at bounding box center [735, 588] width 468 height 31
click at [493, 582] on input "I understand that this price change job will affect 557 product variants and ma…" at bounding box center [486, 589] width 14 height 14
checkbox input "true"
click at [951, 646] on span "Confirm" at bounding box center [966, 652] width 41 height 14
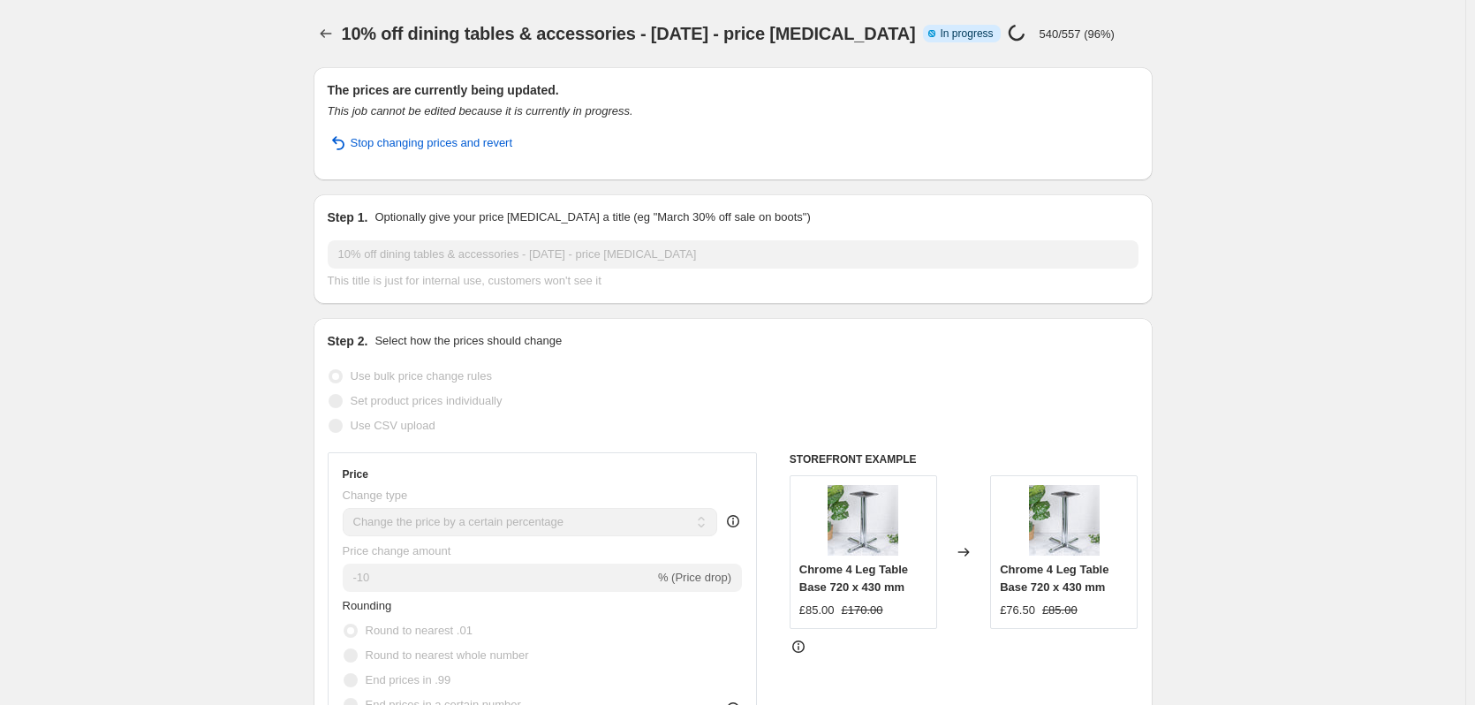
select select "percentage"
select select "collection"
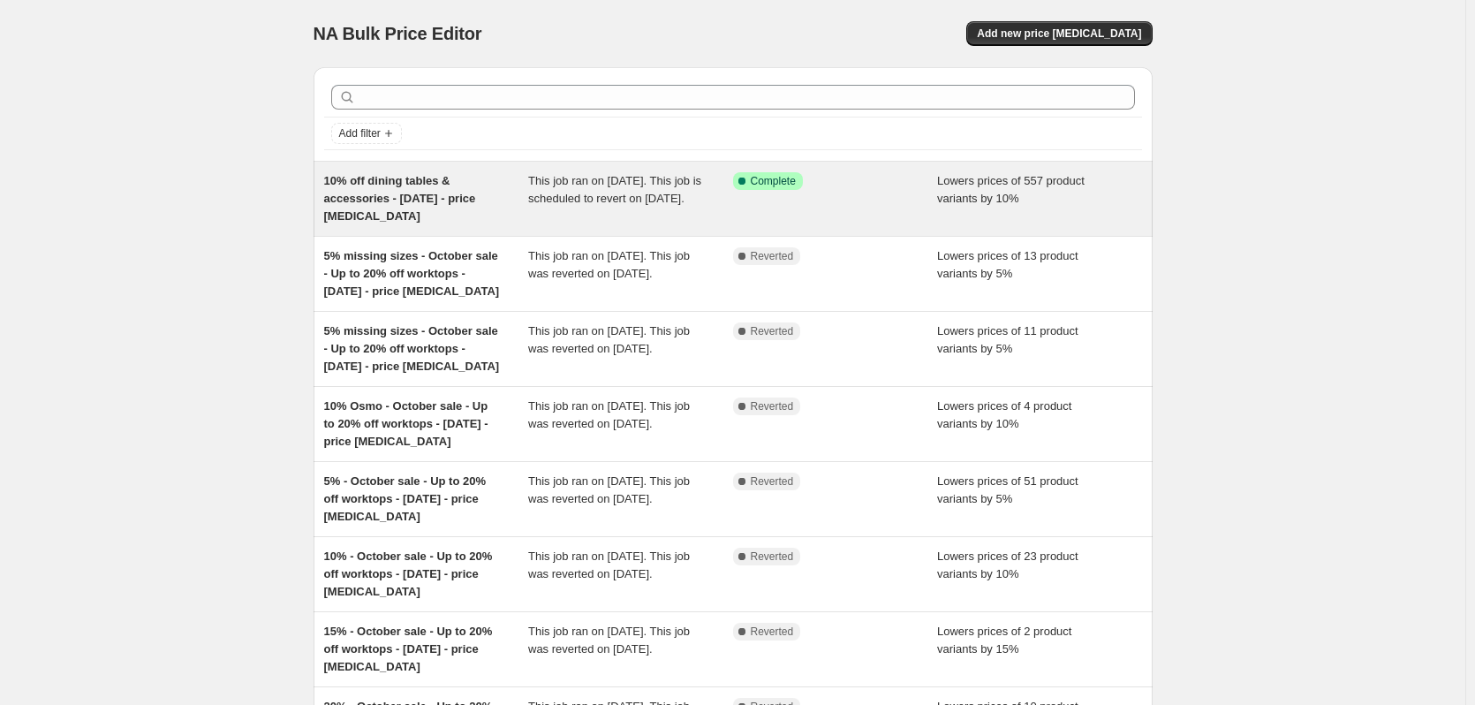
click at [387, 205] on span "10% off dining tables & accessories - [DATE] - price [MEDICAL_DATA]" at bounding box center [400, 198] width 152 height 49
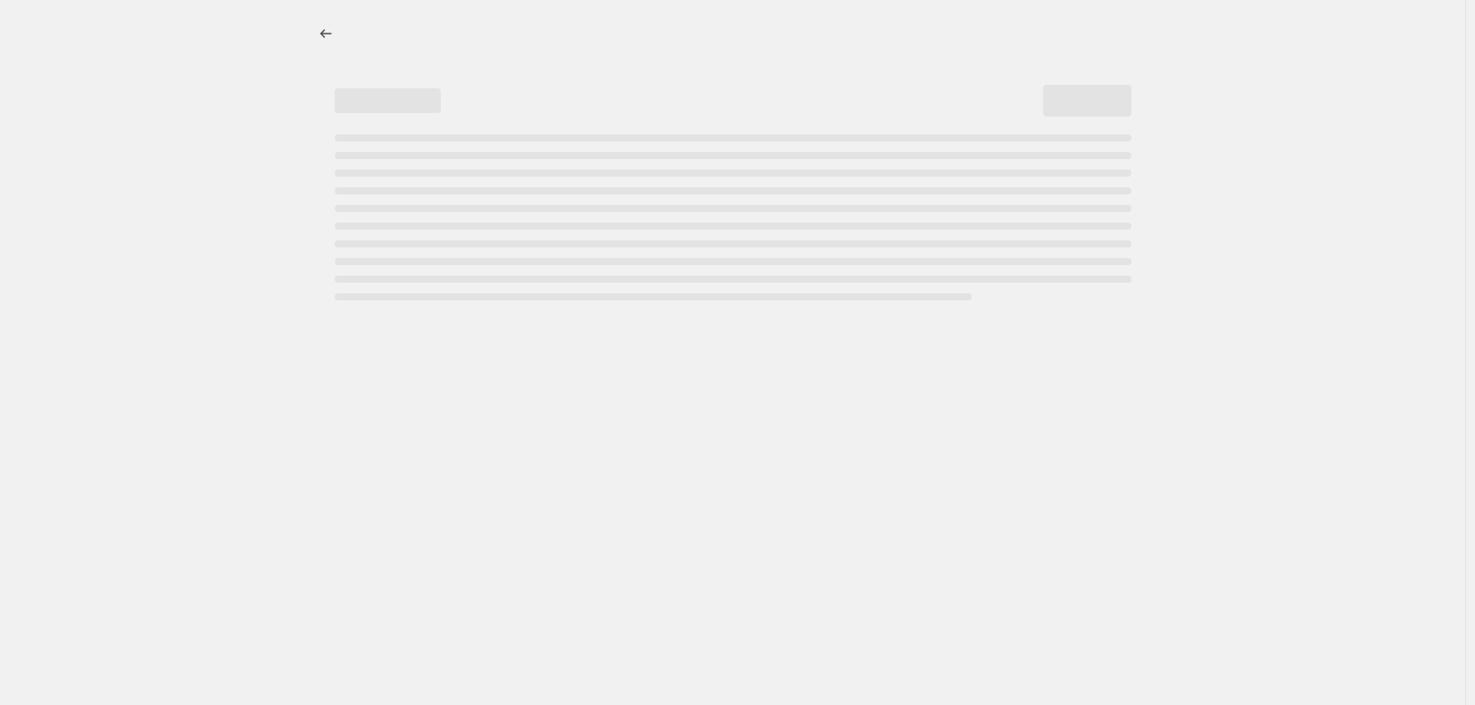
select select "percentage"
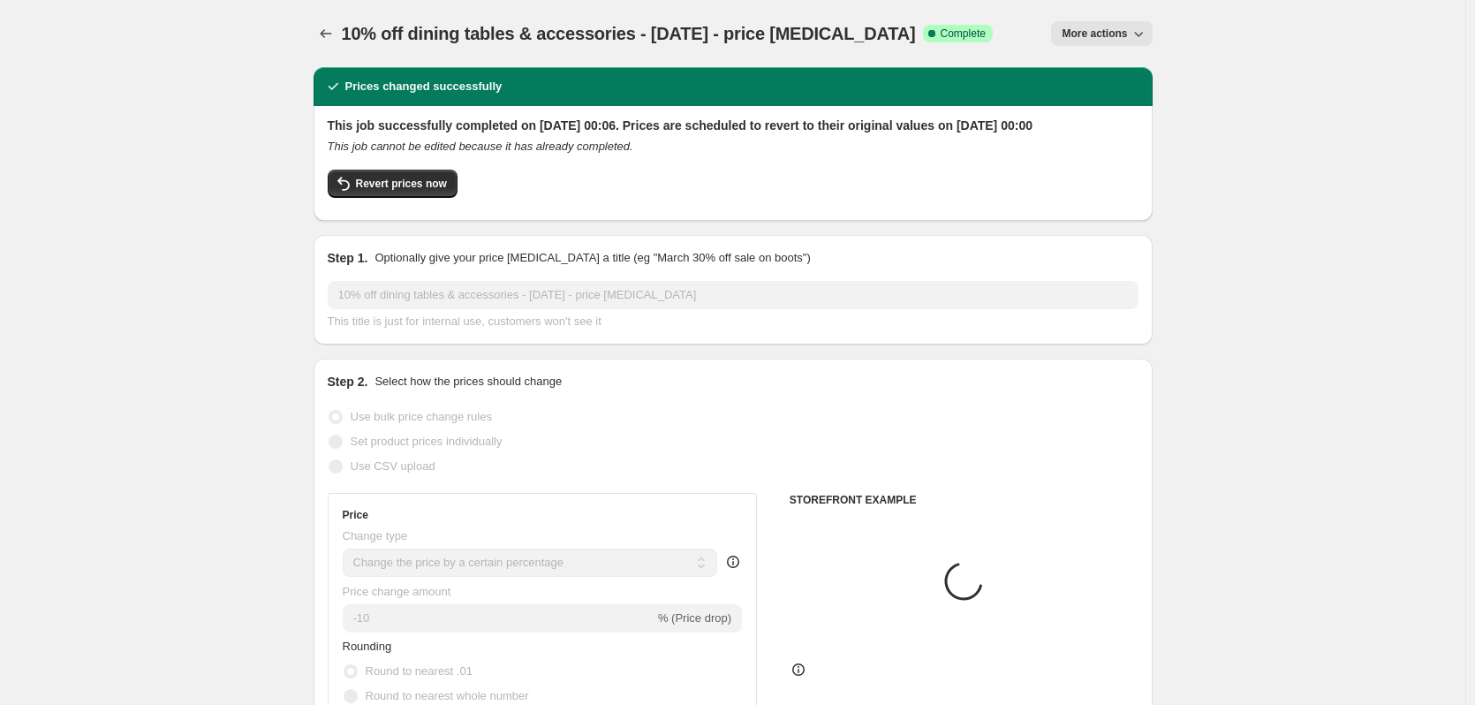
select select "collection"
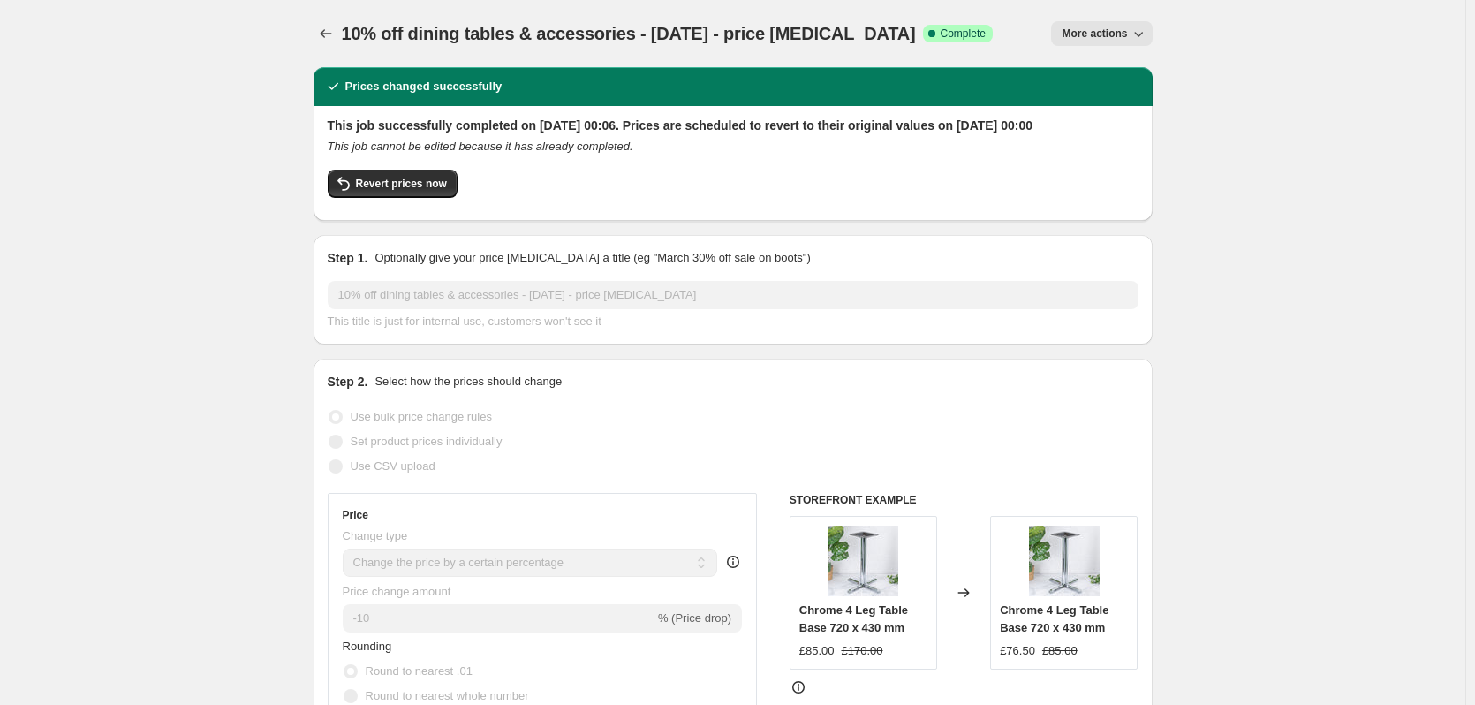
click at [1120, 43] on button "More actions" at bounding box center [1101, 33] width 101 height 25
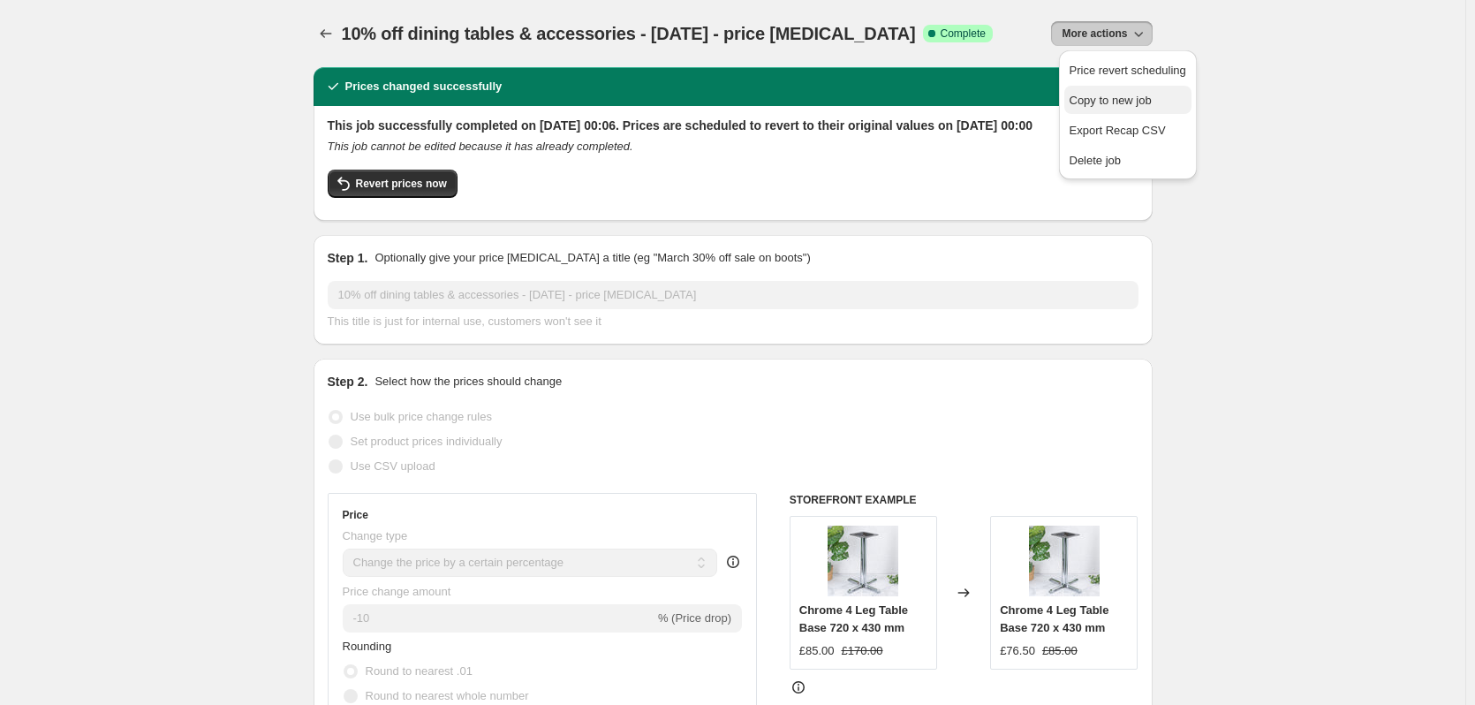
click at [1128, 103] on span "Copy to new job" at bounding box center [1110, 100] width 82 height 13
select select "percentage"
select select "collection"
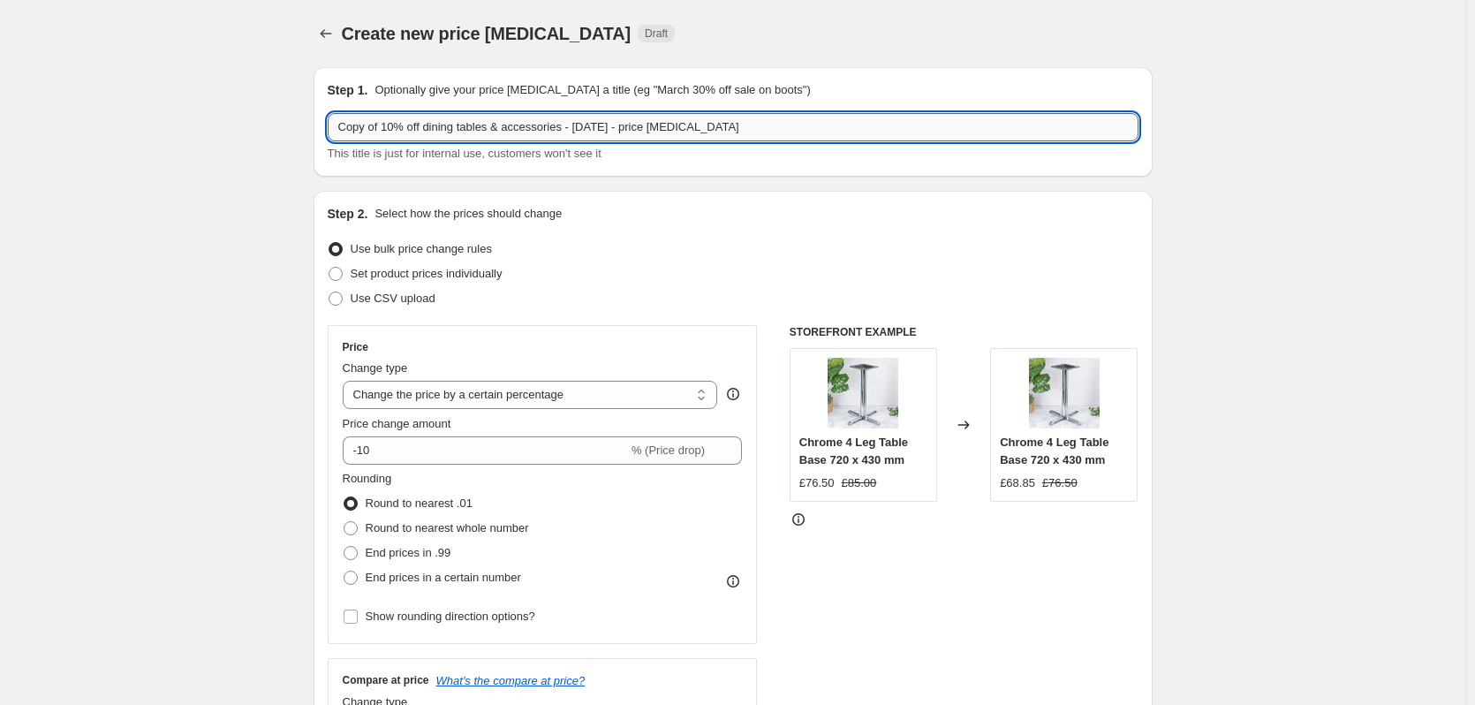
click at [348, 130] on input "Copy of 10% off dining tables & accessories - [DATE] - price [MEDICAL_DATA]" at bounding box center [733, 127] width 811 height 28
drag, startPoint x: 348, startPoint y: 130, endPoint x: 381, endPoint y: 130, distance: 32.7
click at [381, 130] on input "Copy of 10% off dining tables & accessories - [DATE] - price [MEDICAL_DATA]" at bounding box center [733, 127] width 811 height 28
click at [728, 131] on input "10% off dining tables & accessories - [DATE] - price [MEDICAL_DATA]" at bounding box center [733, 127] width 811 height 28
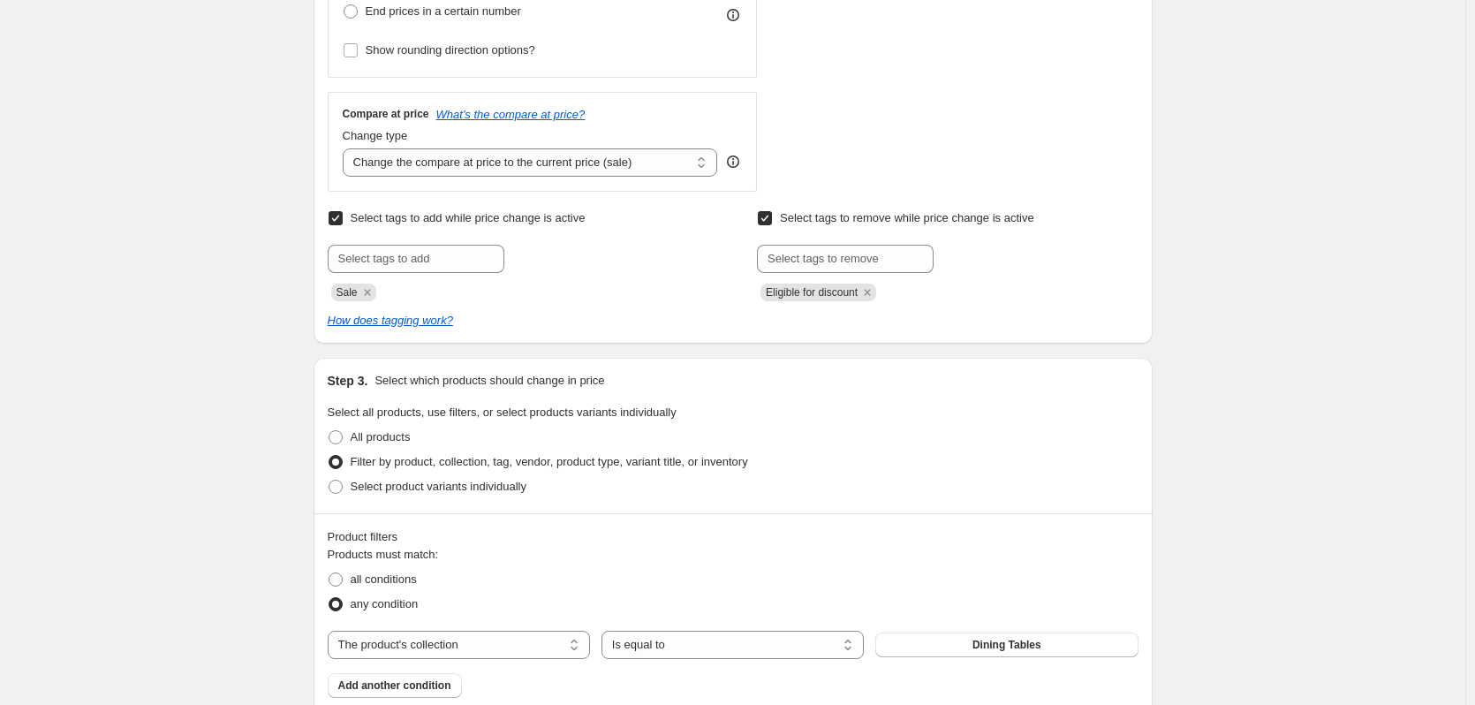
scroll to position [795, 0]
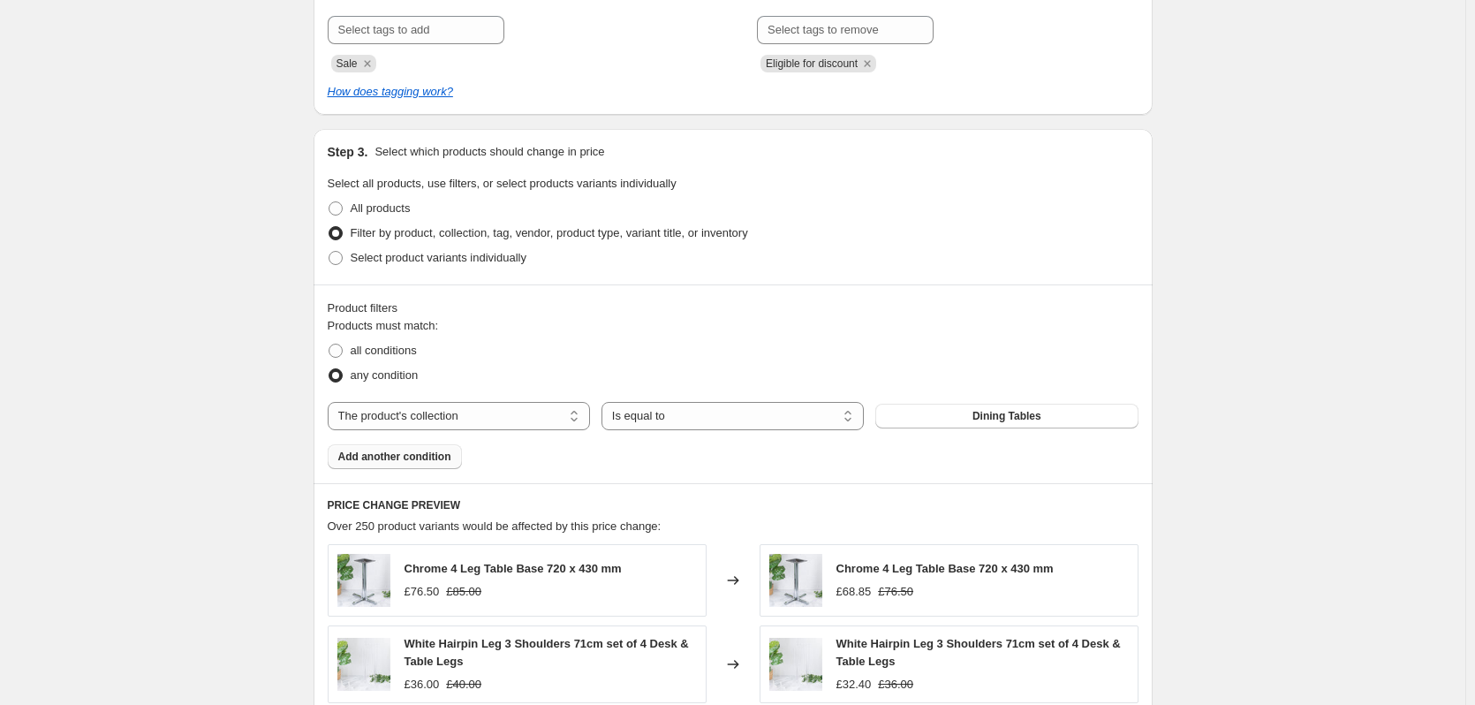
type input "10% off dining tables & accessories - [DATE] - price [MEDICAL_DATA]"
click at [419, 463] on span "Add another condition" at bounding box center [394, 456] width 113 height 14
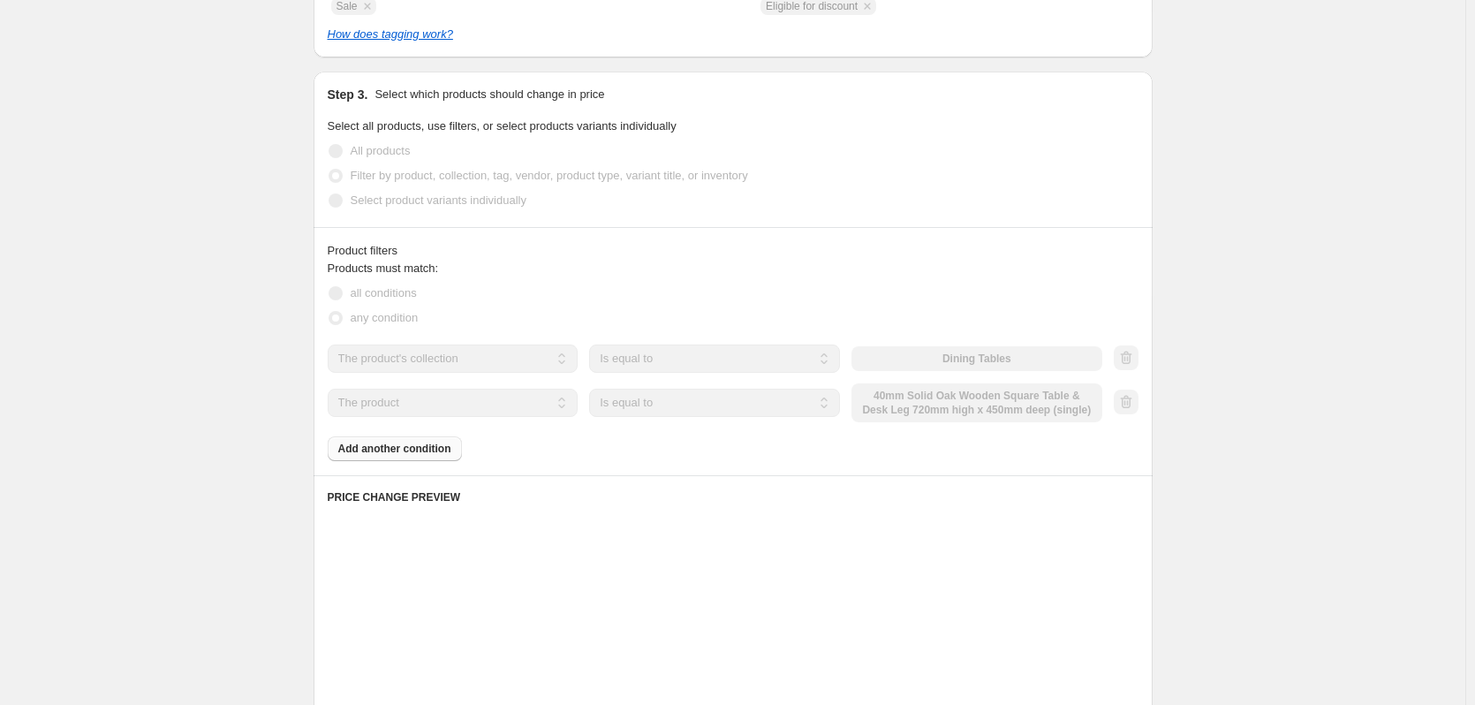
scroll to position [883, 0]
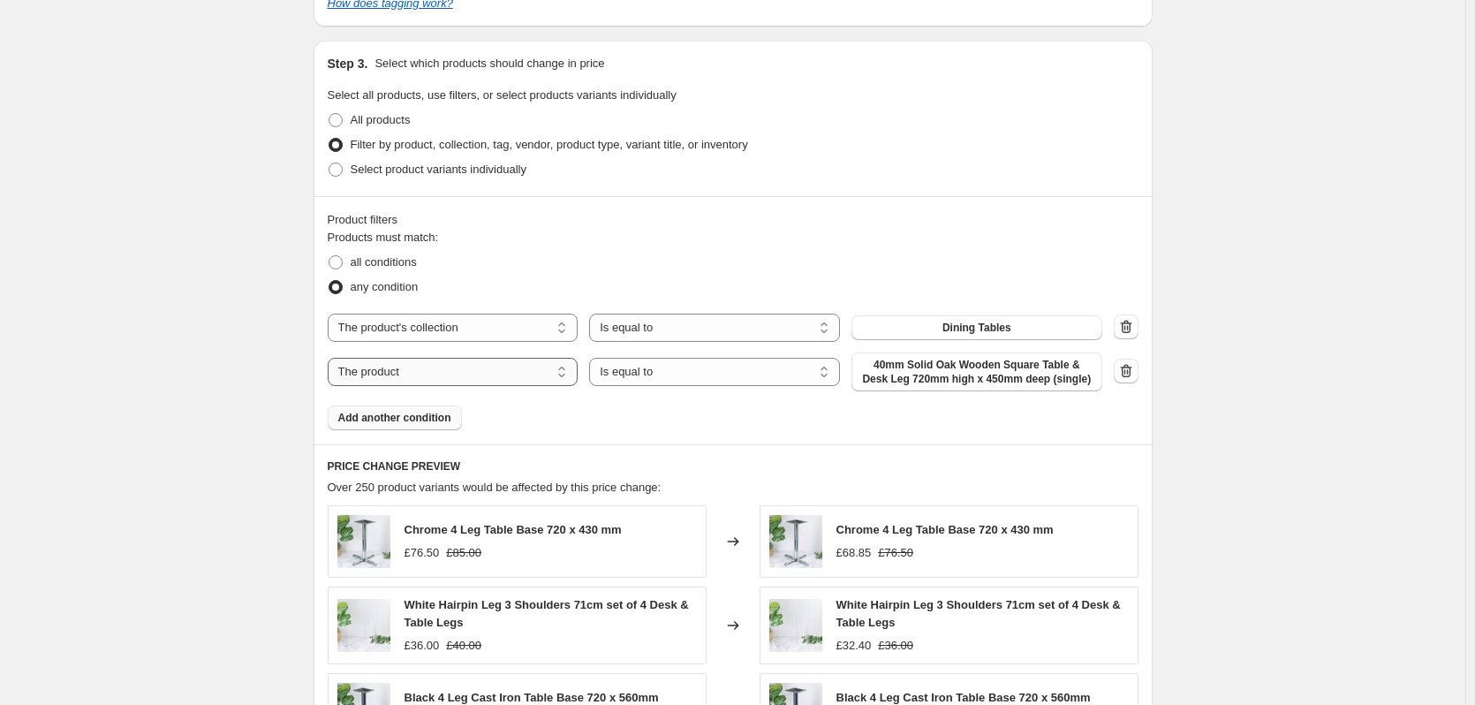
click at [452, 368] on select "The product The product's collection The product's tag The product's vendor The…" at bounding box center [453, 372] width 251 height 28
select select "collection"
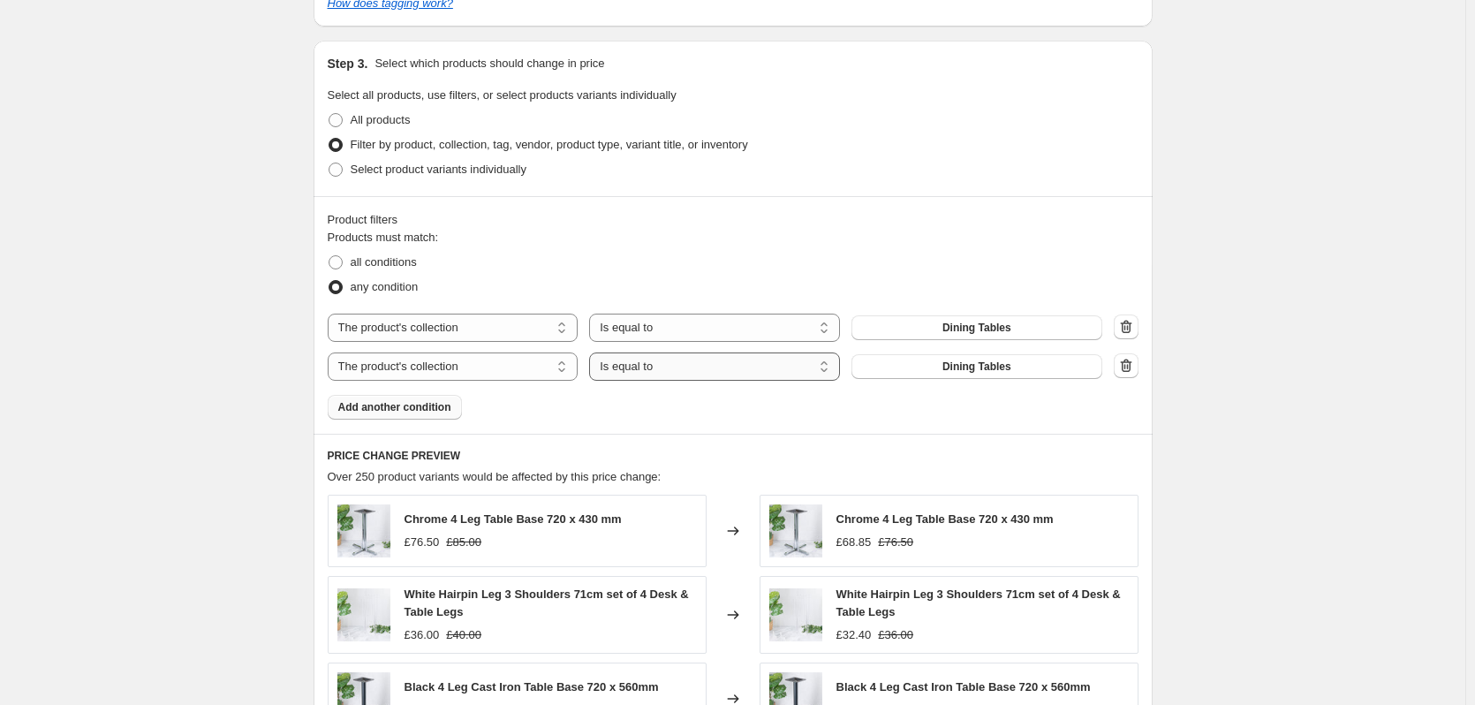
click at [686, 372] on select "Is equal to Is not equal to" at bounding box center [714, 366] width 251 height 28
select select "not_equal"
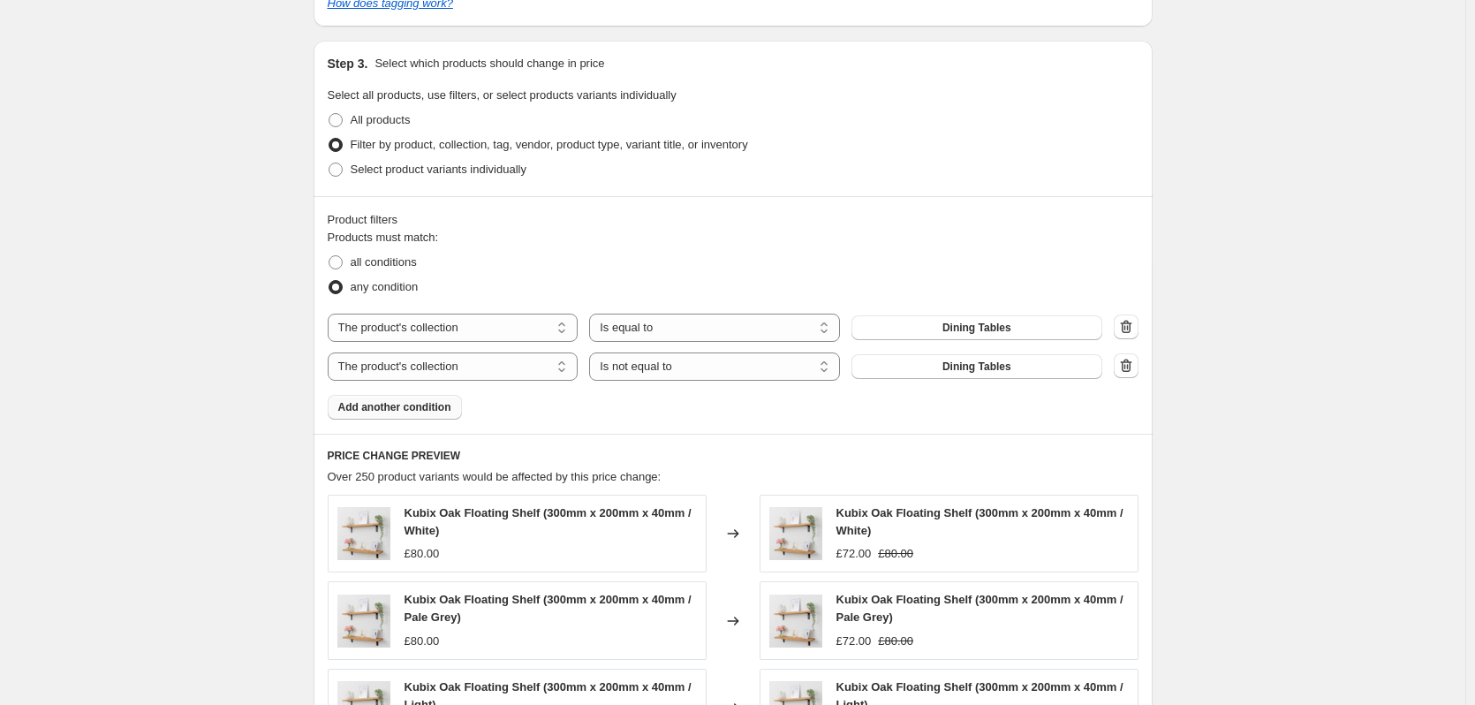
click at [935, 371] on button "Dining Tables" at bounding box center [976, 366] width 251 height 25
click at [396, 264] on span "all conditions" at bounding box center [384, 261] width 66 height 13
click at [329, 256] on input "all conditions" at bounding box center [328, 255] width 1 height 1
radio input "true"
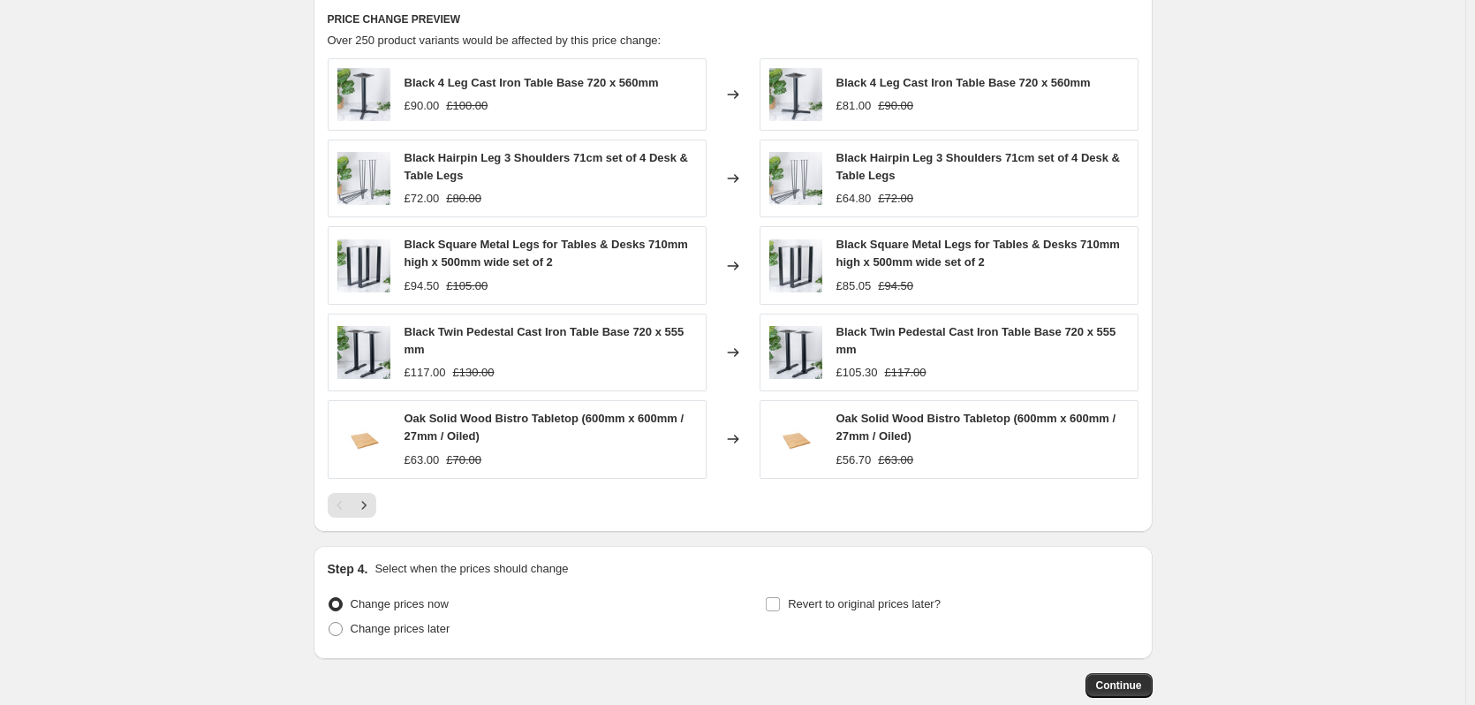
scroll to position [1325, 0]
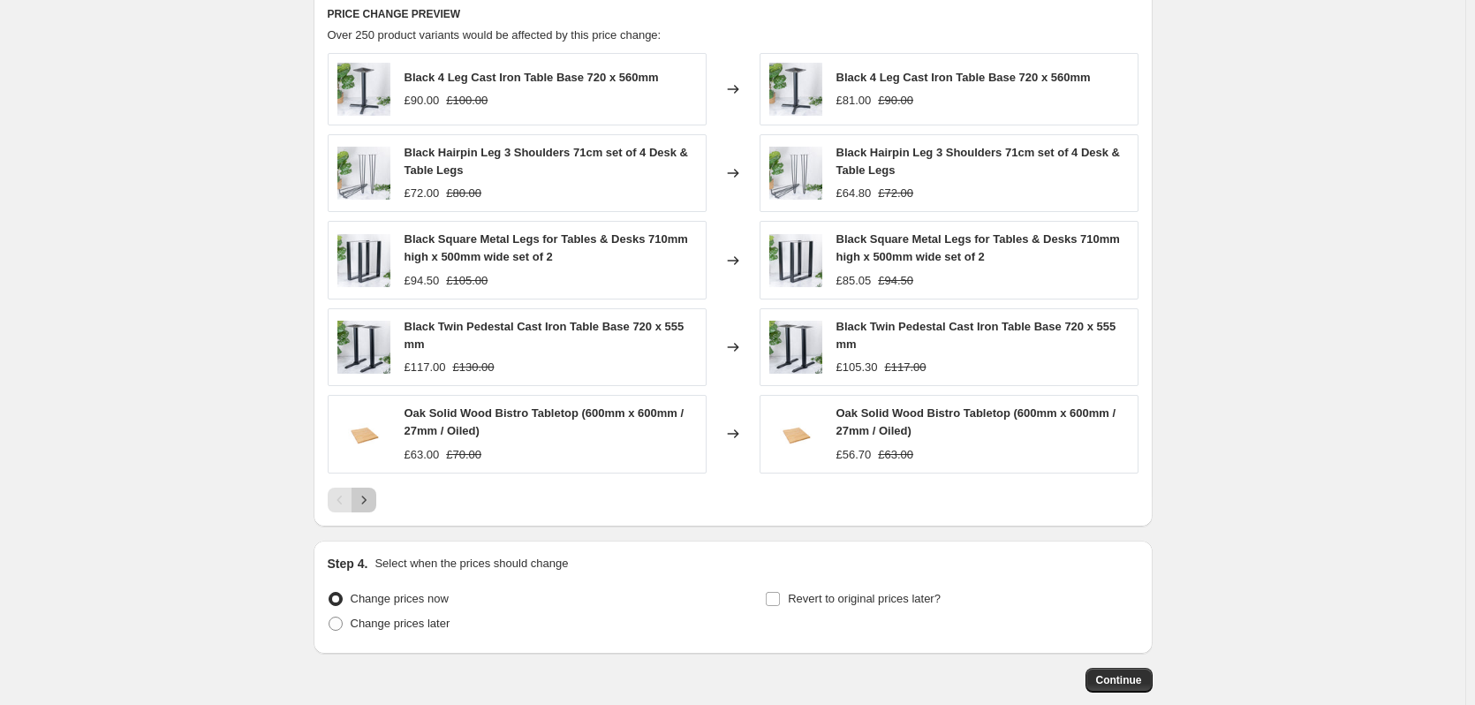
click at [370, 502] on icon "Next" at bounding box center [364, 500] width 18 height 18
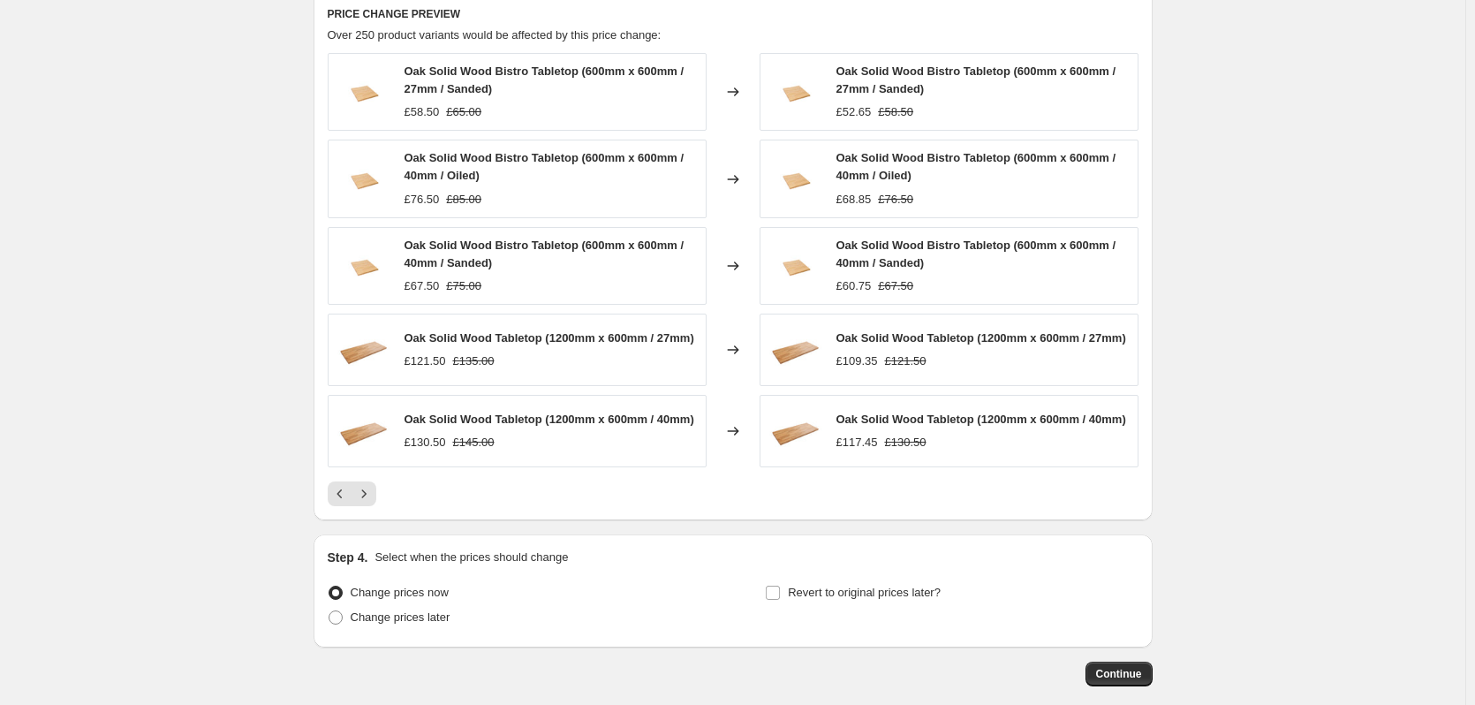
click at [370, 502] on icon "Next" at bounding box center [364, 494] width 18 height 18
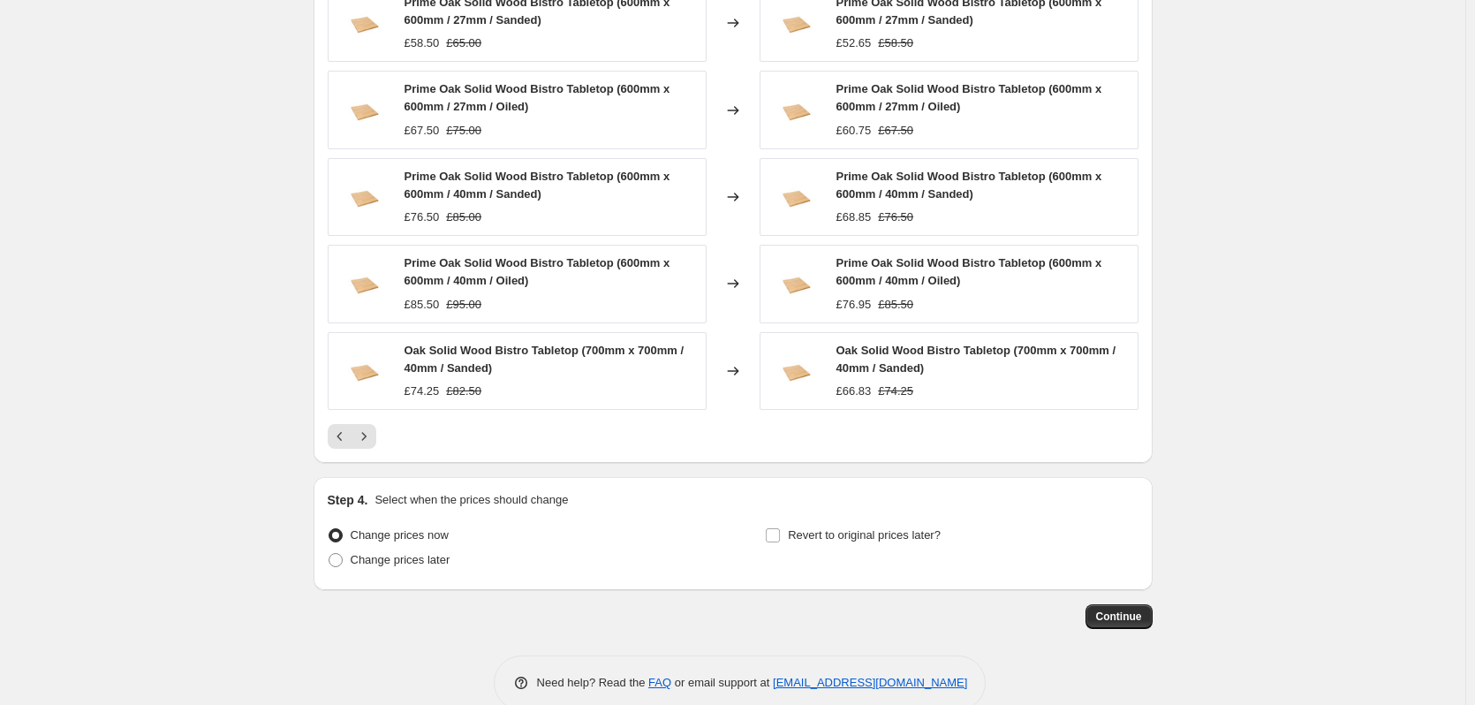
scroll to position [1426, 0]
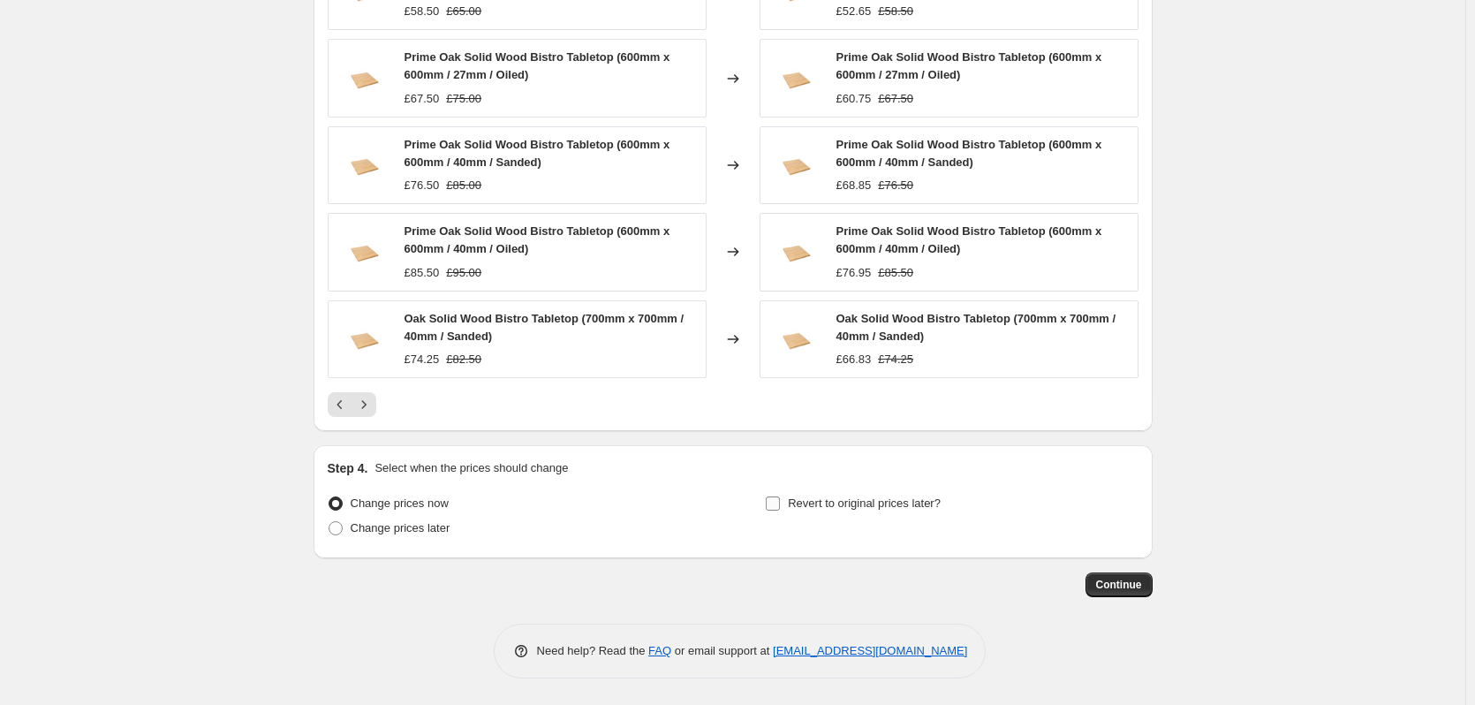
click at [902, 502] on span "Revert to original prices later?" at bounding box center [864, 502] width 153 height 13
click at [780, 502] on input "Revert to original prices later?" at bounding box center [773, 503] width 14 height 14
checkbox input "true"
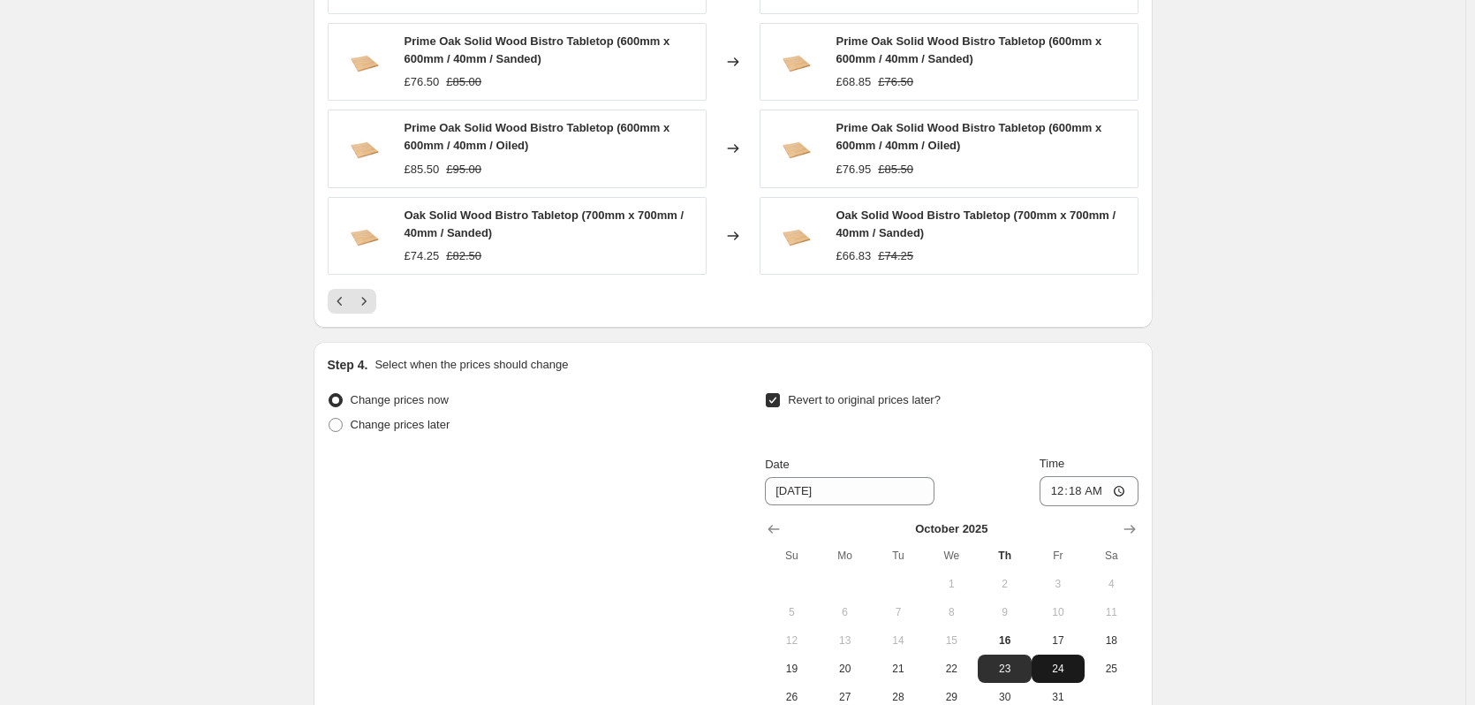
scroll to position [1728, 0]
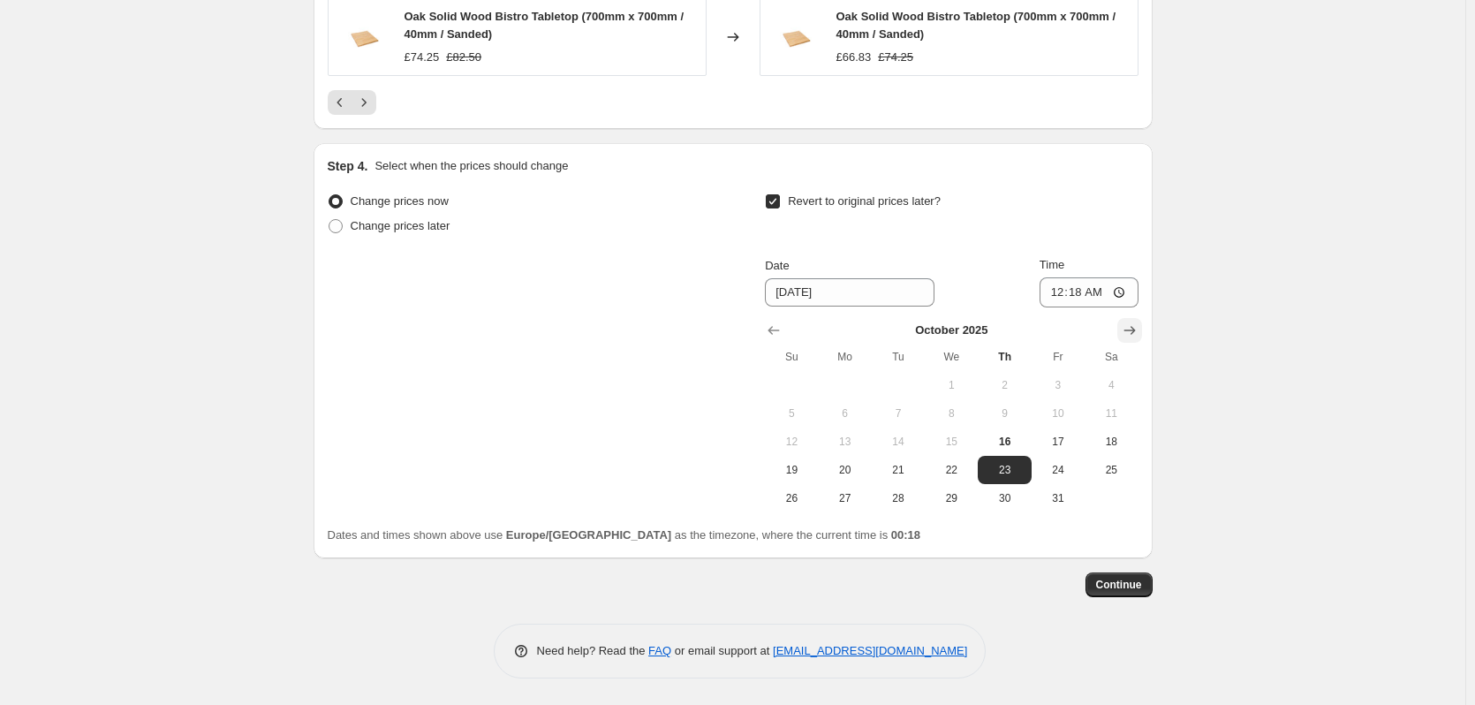
click at [1138, 331] on icon "Show next month, November 2025" at bounding box center [1130, 330] width 18 height 18
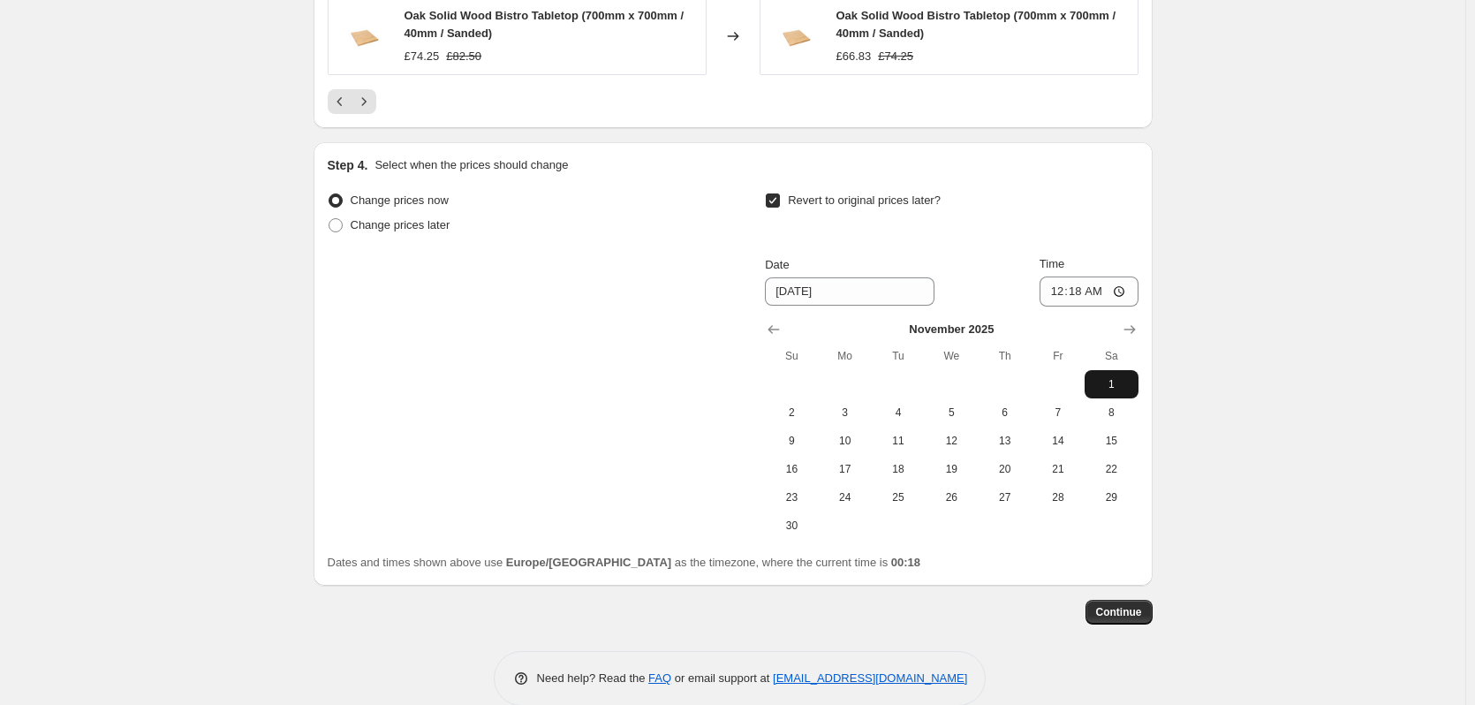
click at [1111, 382] on span "1" at bounding box center [1110, 384] width 39 height 14
type input "[DATE]"
click at [1086, 292] on input "00:18" at bounding box center [1088, 291] width 99 height 30
type input "00:00"
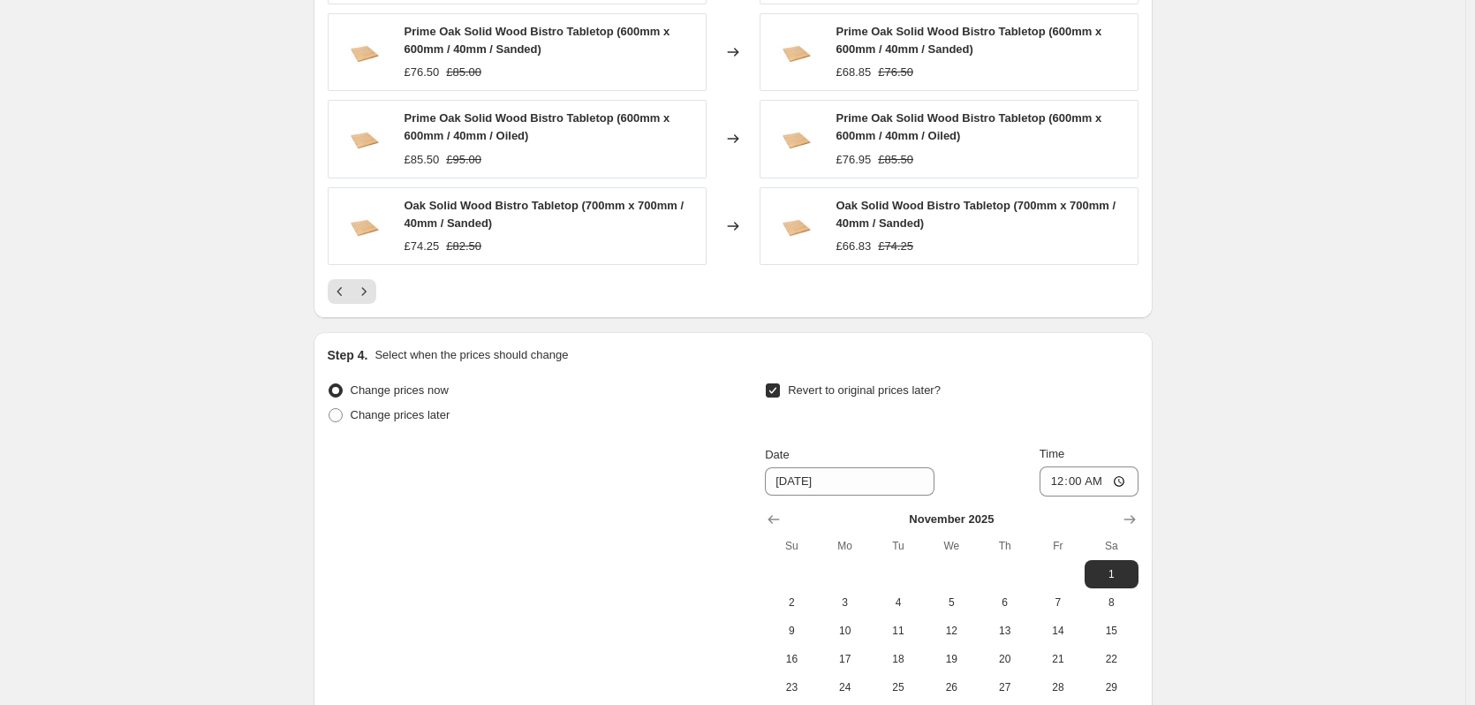
drag, startPoint x: 439, startPoint y: 392, endPoint x: 437, endPoint y: 376, distance: 16.0
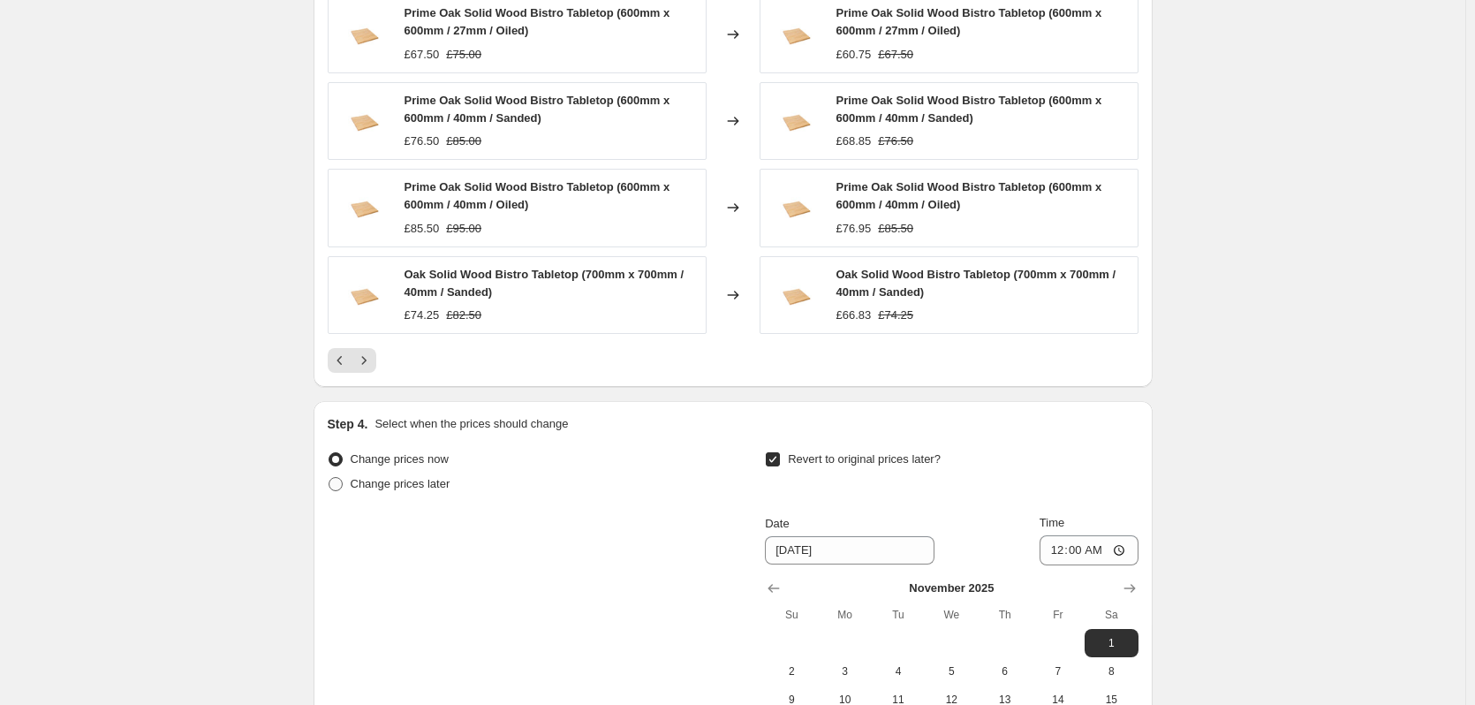
click at [414, 482] on span "Change prices later" at bounding box center [401, 483] width 100 height 13
click at [329, 478] on input "Change prices later" at bounding box center [328, 477] width 1 height 1
radio input "true"
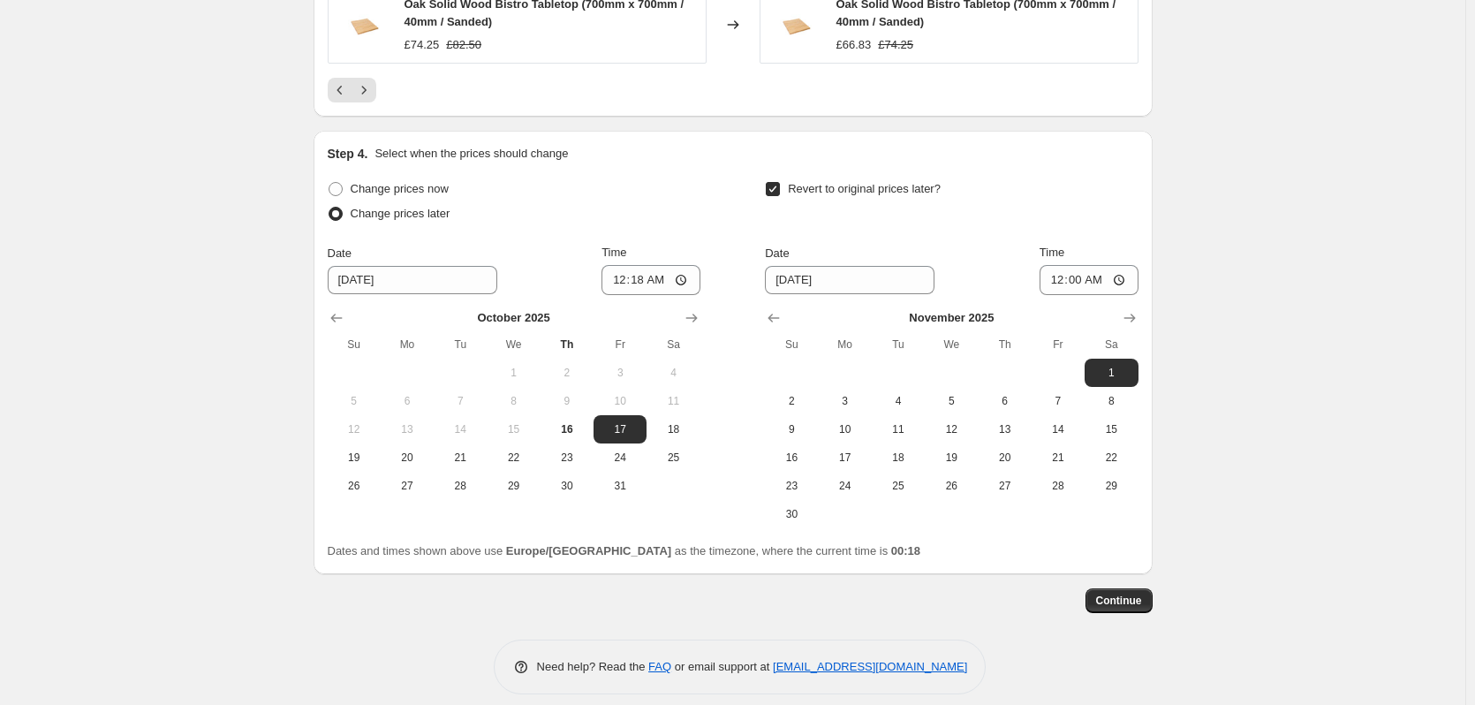
scroll to position [1756, 0]
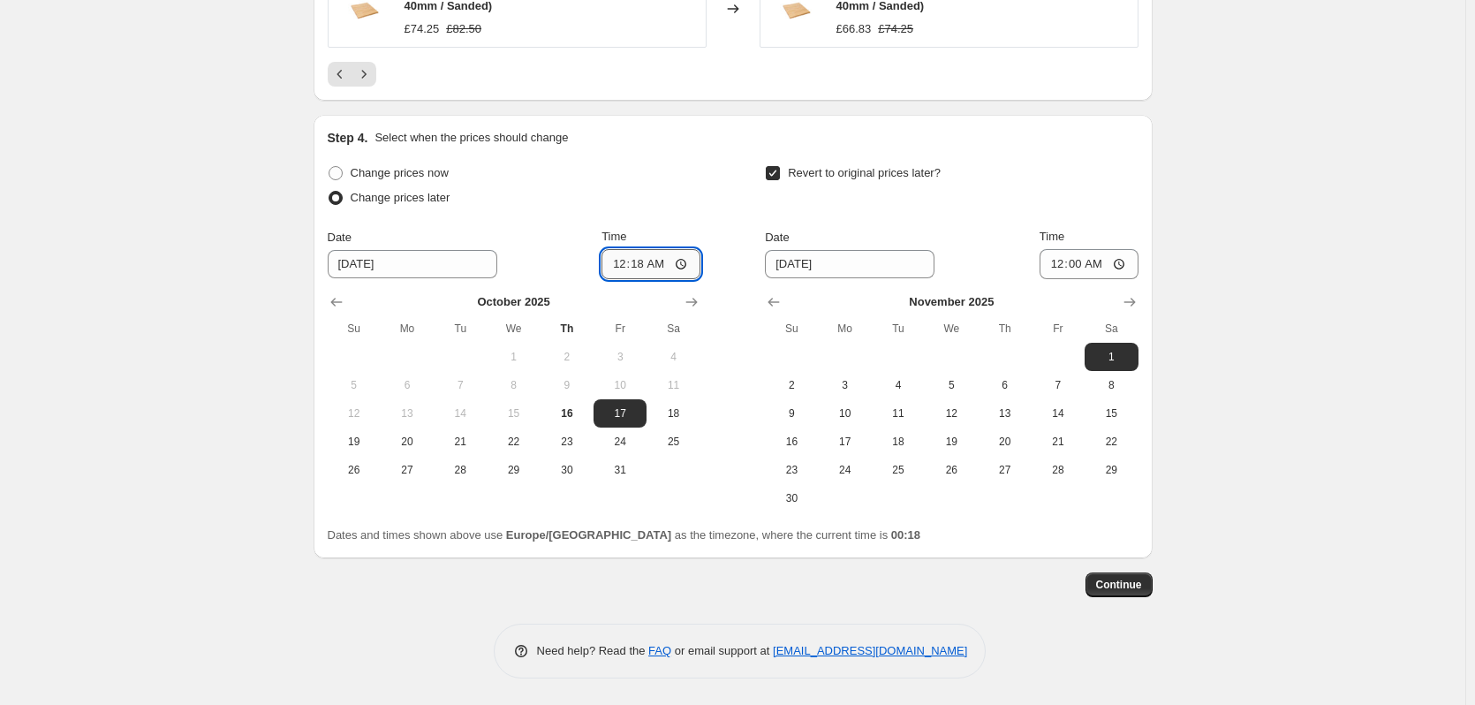
click at [659, 266] on input "00:18" at bounding box center [650, 264] width 99 height 30
type input "00:25"
click at [573, 404] on button "16" at bounding box center [566, 413] width 53 height 28
type input "[DATE]"
click at [1114, 578] on span "Continue" at bounding box center [1119, 584] width 46 height 14
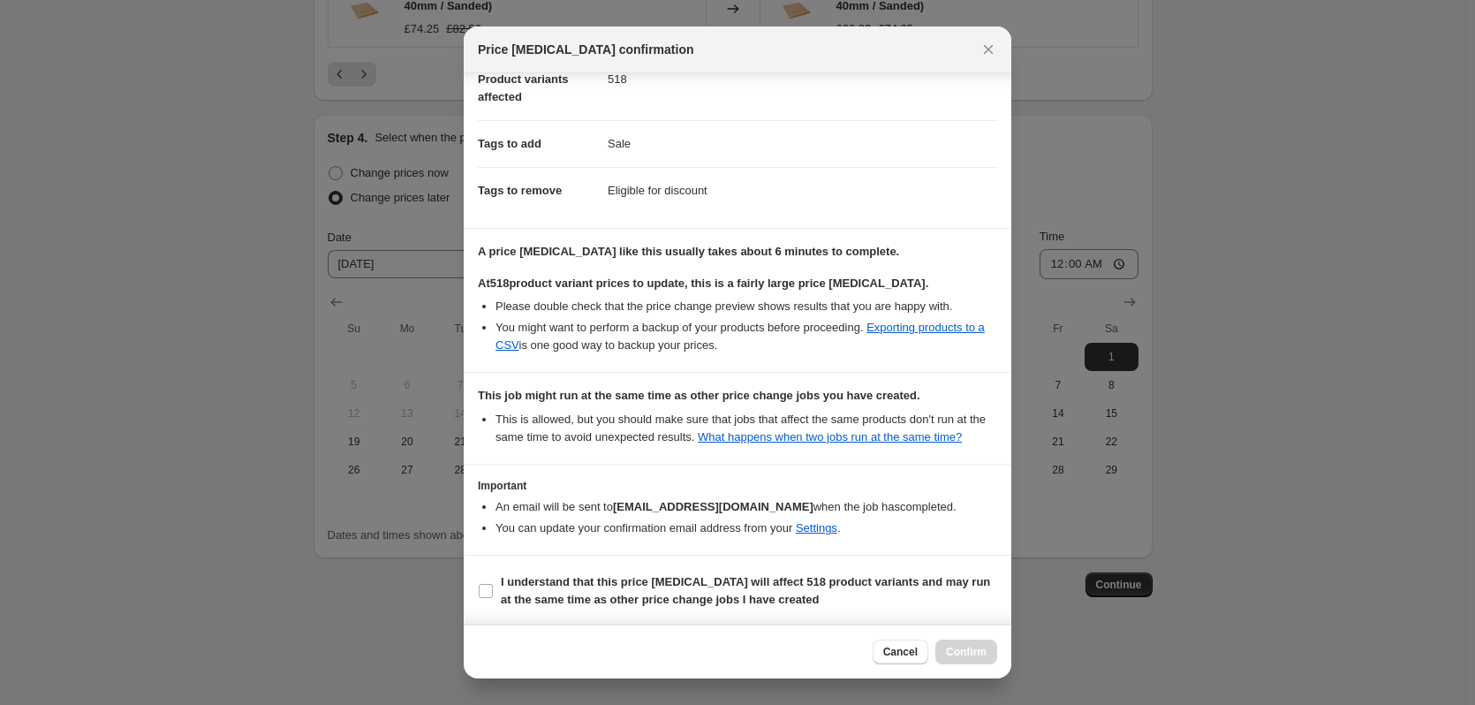
scroll to position [226, 0]
click at [671, 589] on span "I understand that this price [MEDICAL_DATA] will affect 518 product variants an…" at bounding box center [749, 588] width 496 height 35
click at [493, 589] on input "I understand that this price [MEDICAL_DATA] will affect 518 product variants an…" at bounding box center [486, 589] width 14 height 14
checkbox input "true"
click at [966, 652] on span "Confirm" at bounding box center [966, 652] width 41 height 14
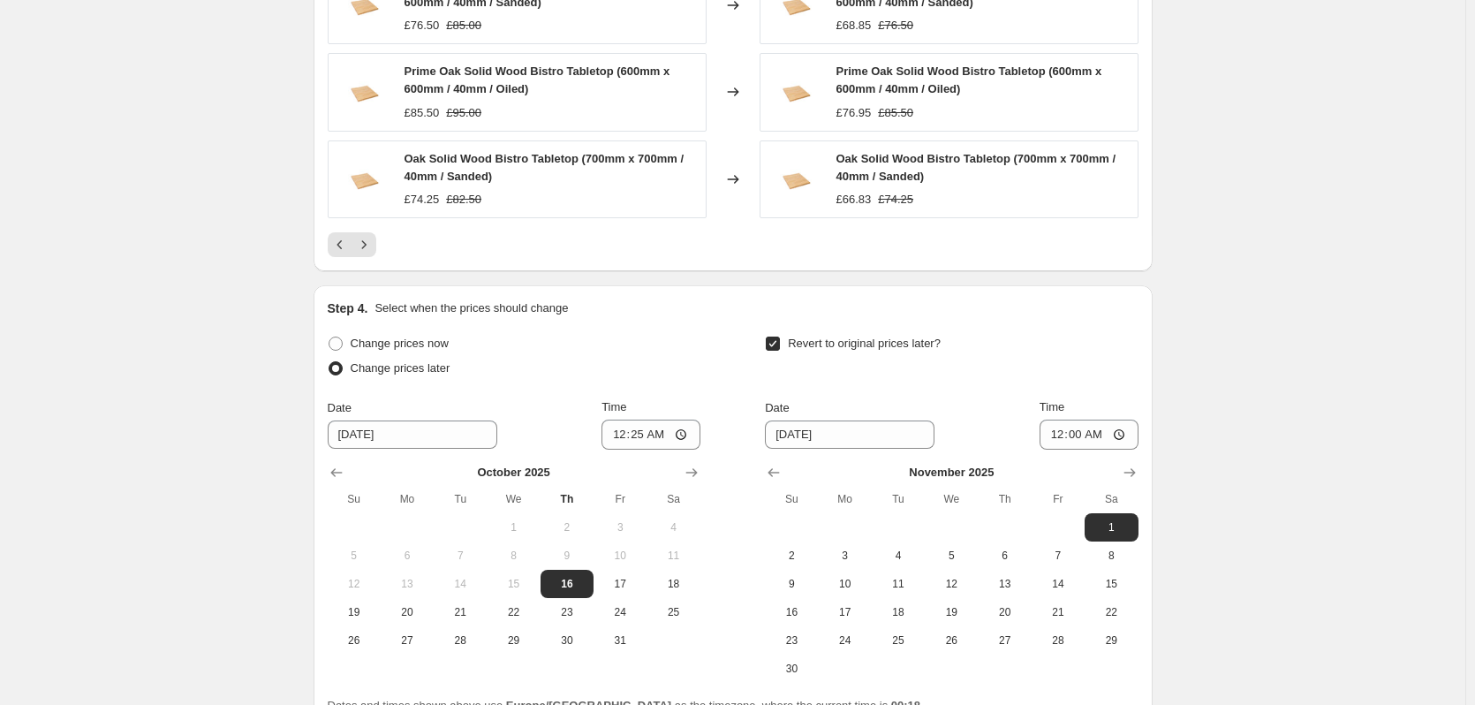
scroll to position [321, 0]
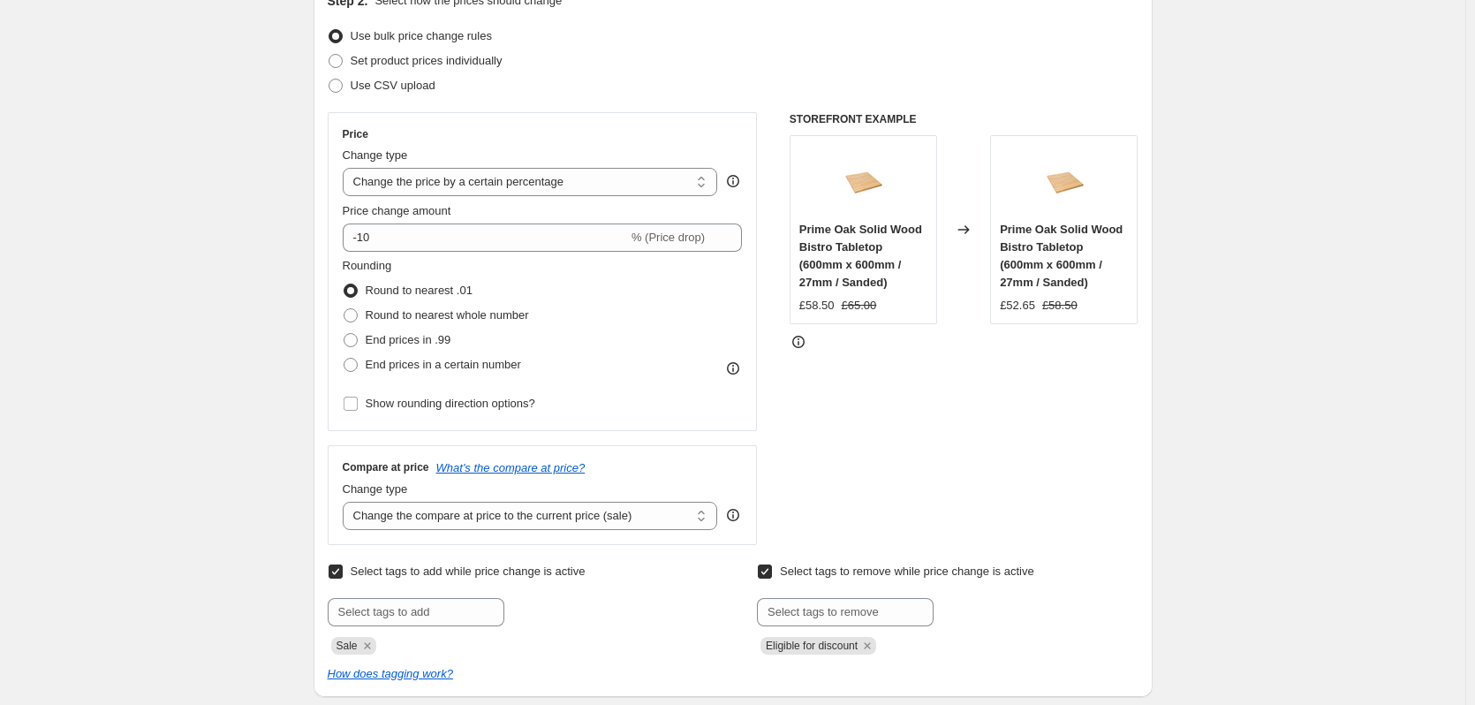
drag, startPoint x: 1288, startPoint y: 502, endPoint x: 1238, endPoint y: 73, distance: 431.2
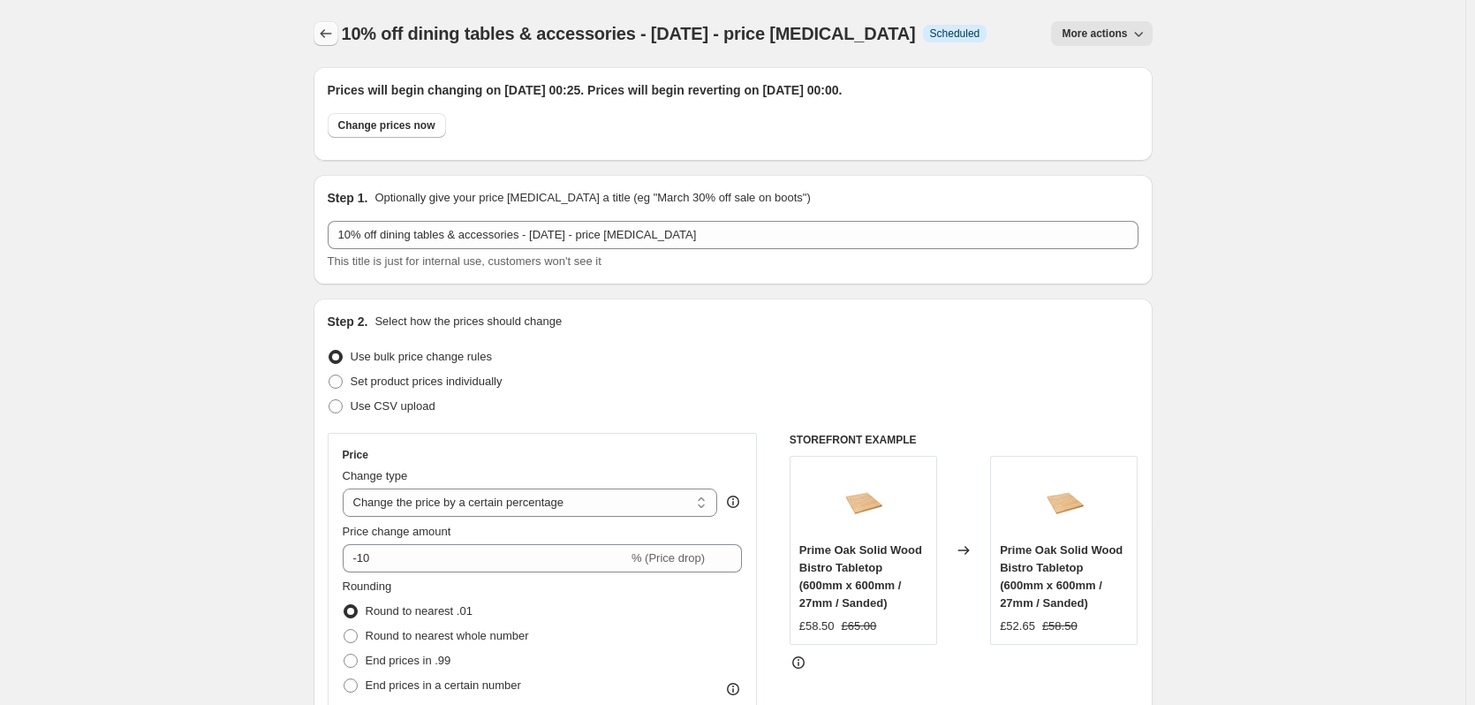
click at [330, 38] on icon "Price change jobs" at bounding box center [326, 34] width 18 height 18
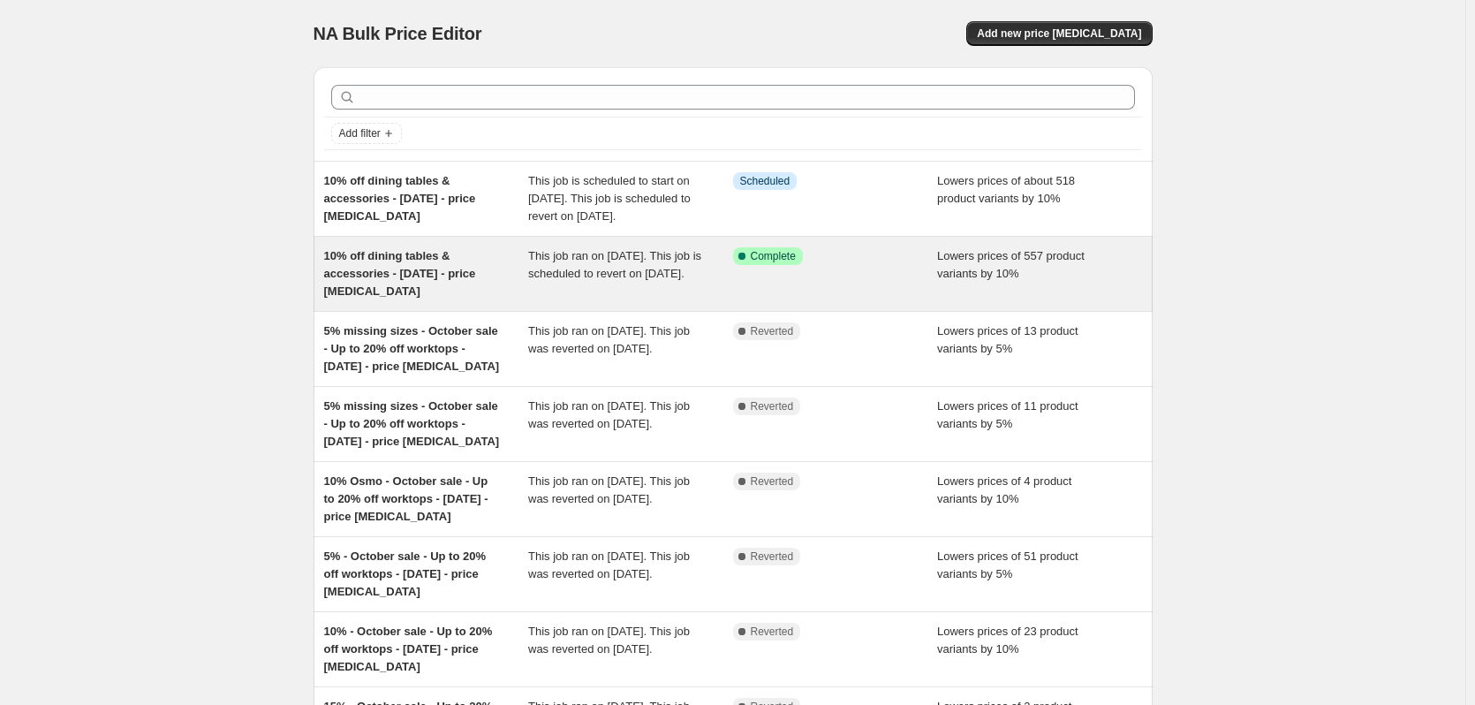
click at [615, 272] on span "This job ran on [DATE]. This job is scheduled to revert on [DATE]." at bounding box center [614, 264] width 173 height 31
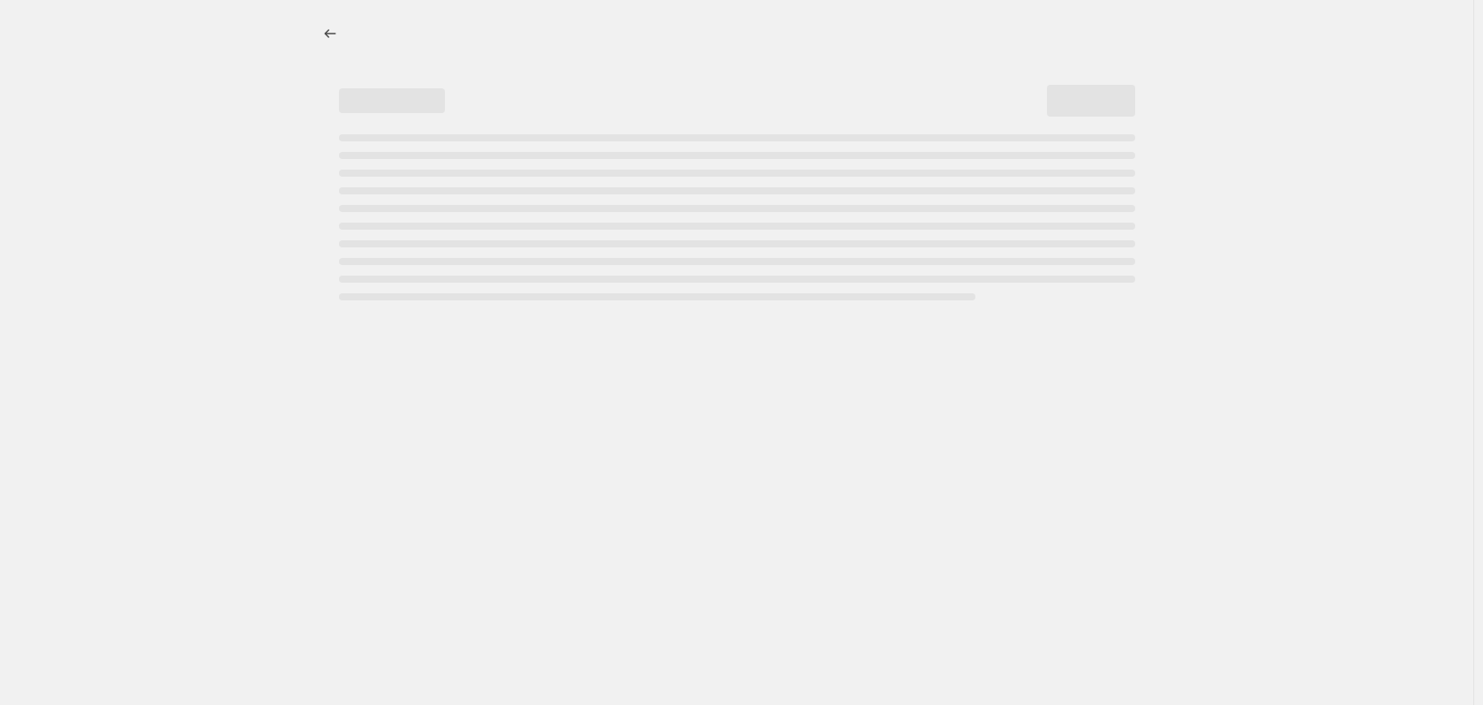
select select "percentage"
select select "collection"
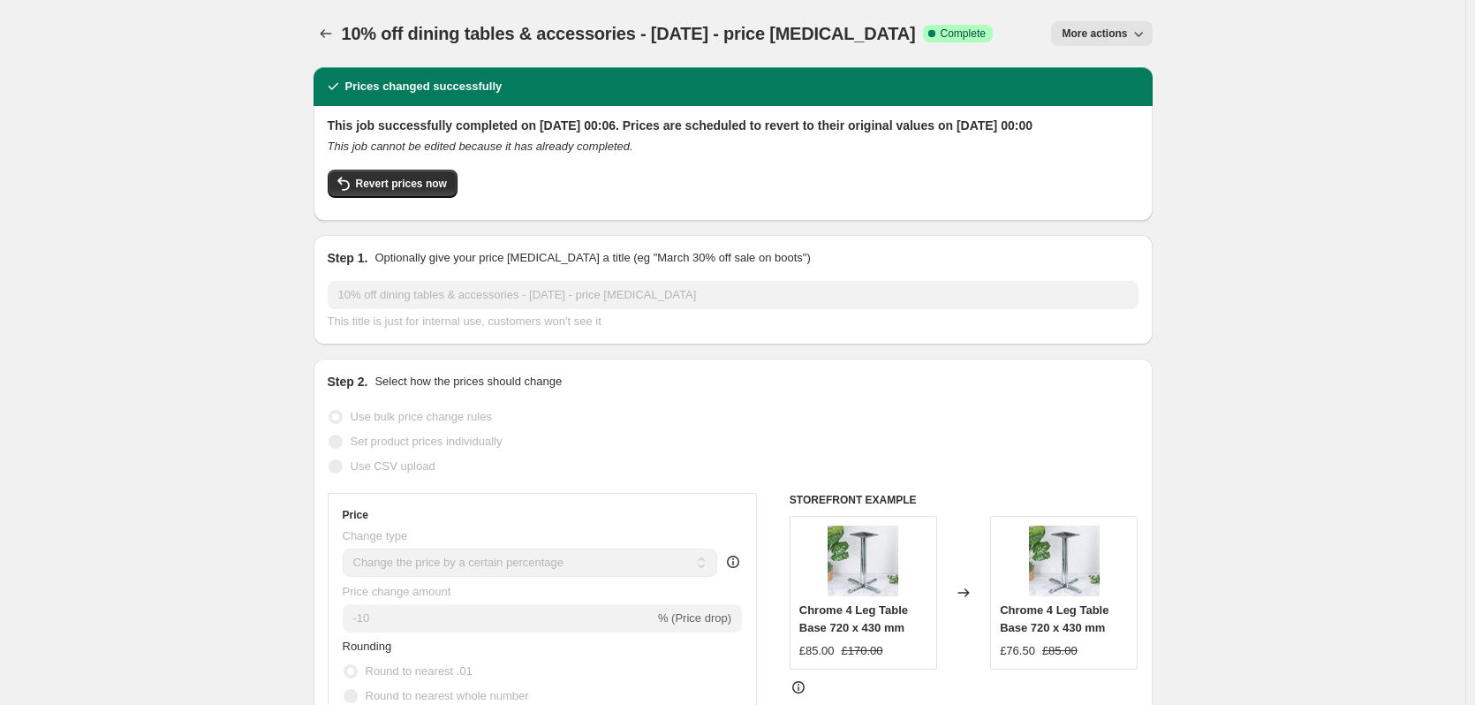
click at [1111, 40] on span "More actions" at bounding box center [1093, 33] width 65 height 14
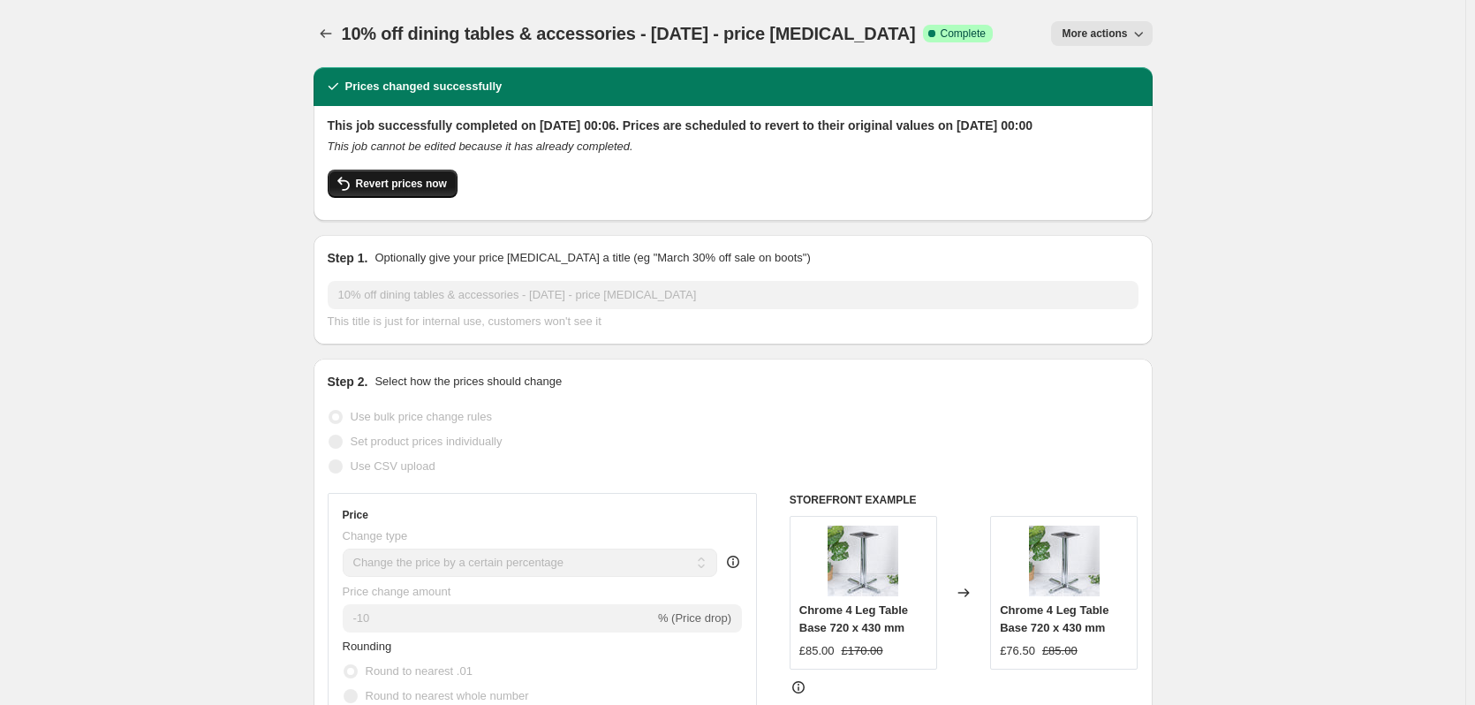
click at [418, 191] on span "Revert prices now" at bounding box center [401, 184] width 91 height 14
checkbox input "false"
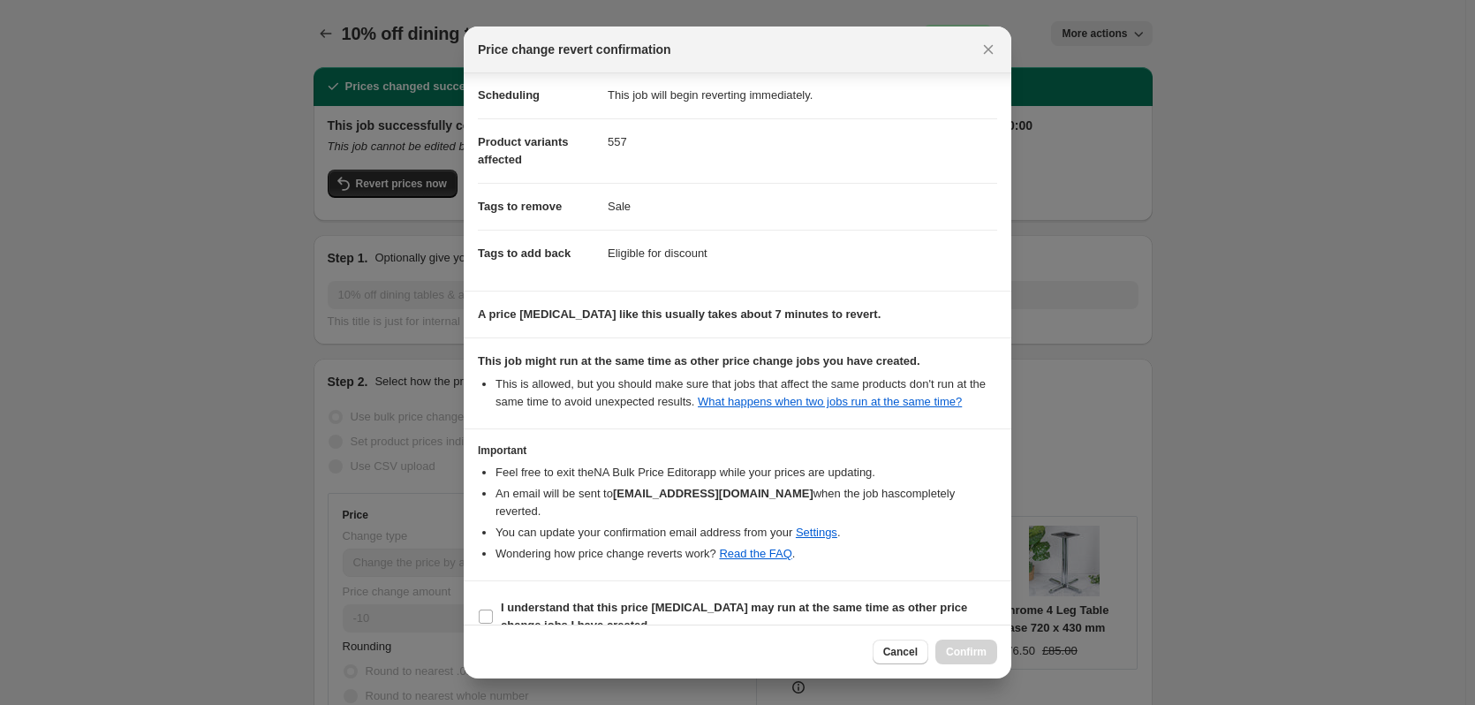
scroll to position [42, 0]
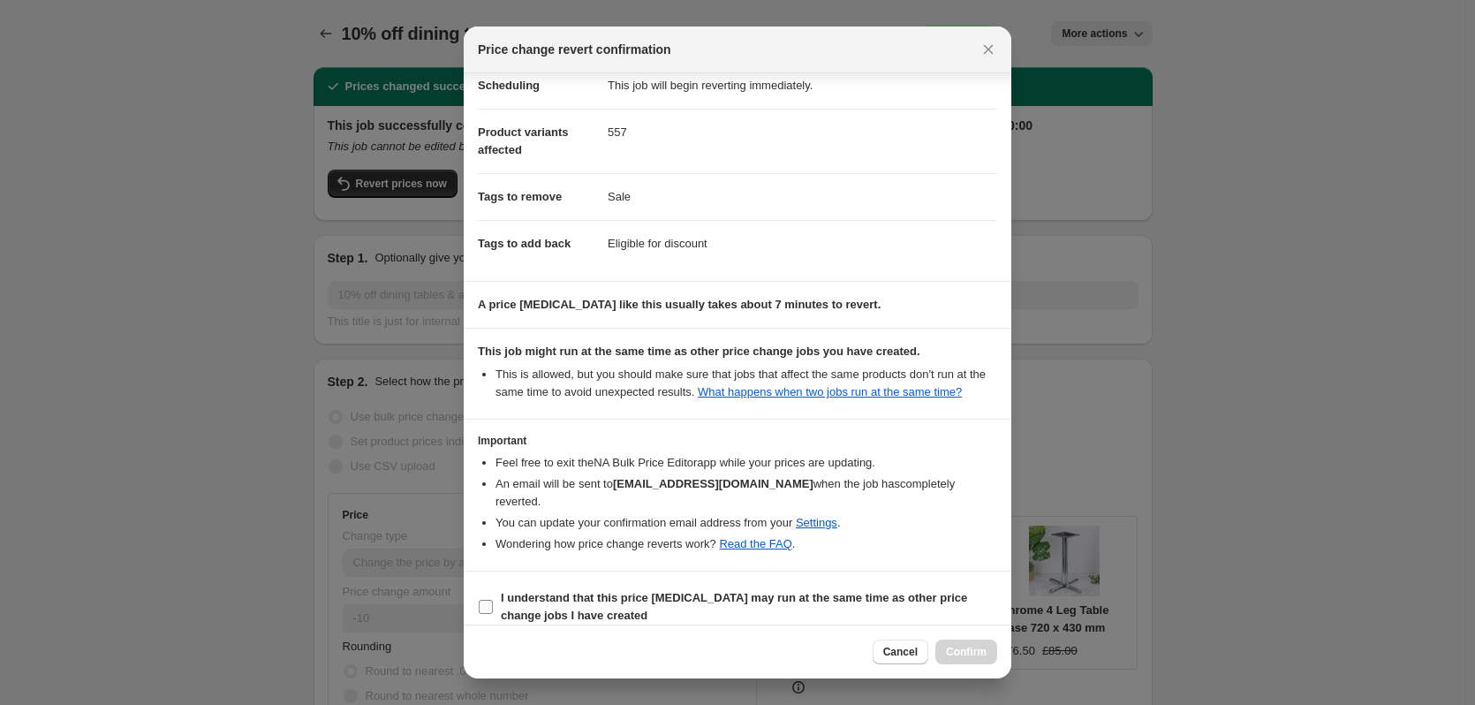
click at [641, 591] on b "I understand that this price [MEDICAL_DATA] may run at the same time as other p…" at bounding box center [734, 606] width 466 height 31
click at [493, 600] on input "I understand that this price [MEDICAL_DATA] may run at the same time as other p…" at bounding box center [486, 607] width 14 height 14
checkbox input "true"
click at [946, 648] on button "Confirm" at bounding box center [966, 651] width 62 height 25
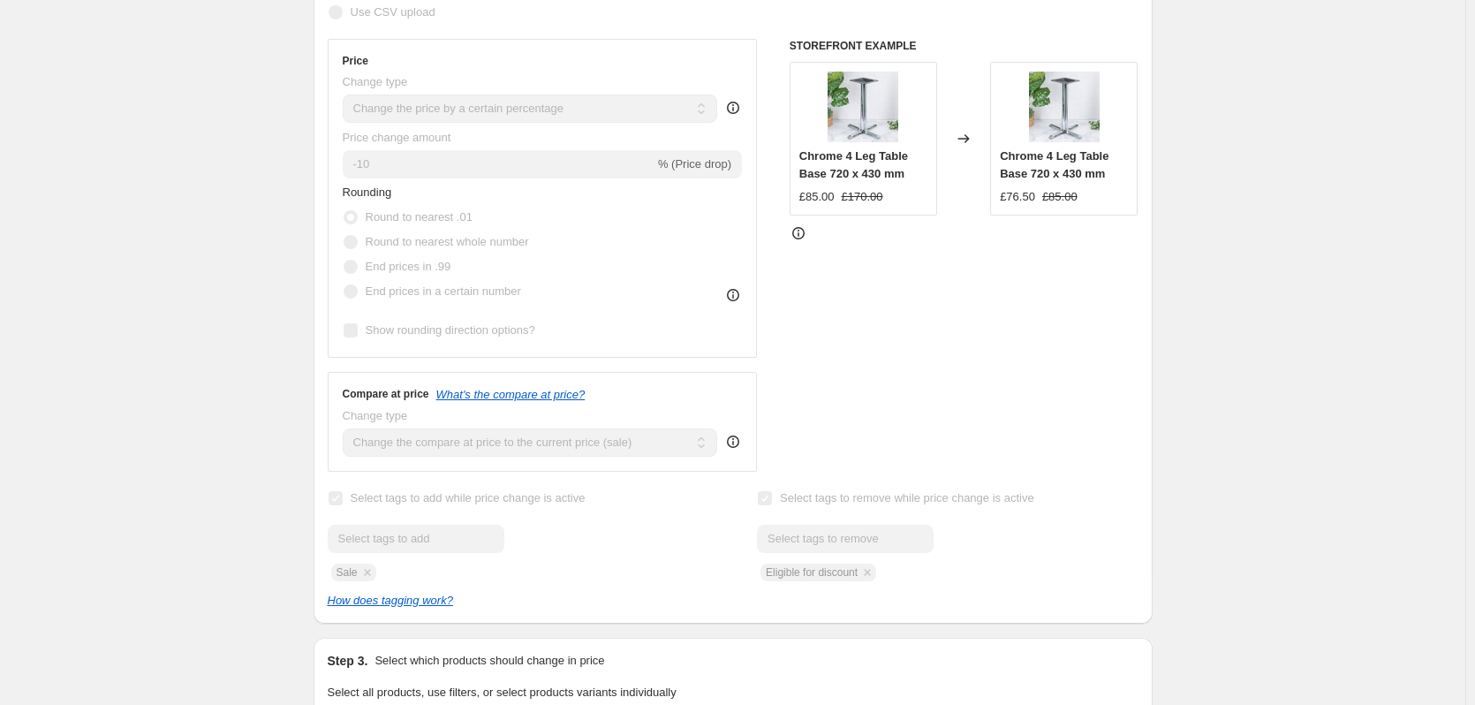
scroll to position [0, 0]
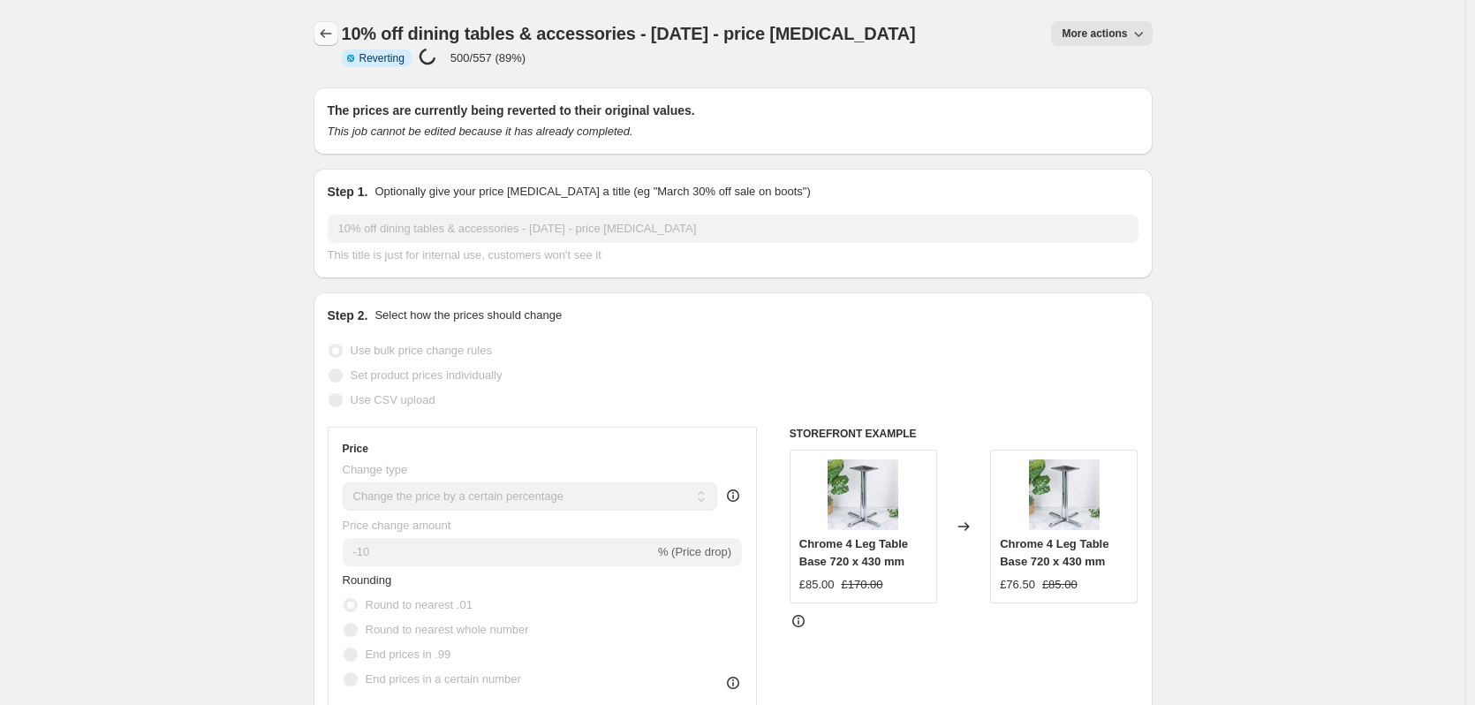
click at [321, 38] on icon "Price change jobs" at bounding box center [326, 34] width 18 height 18
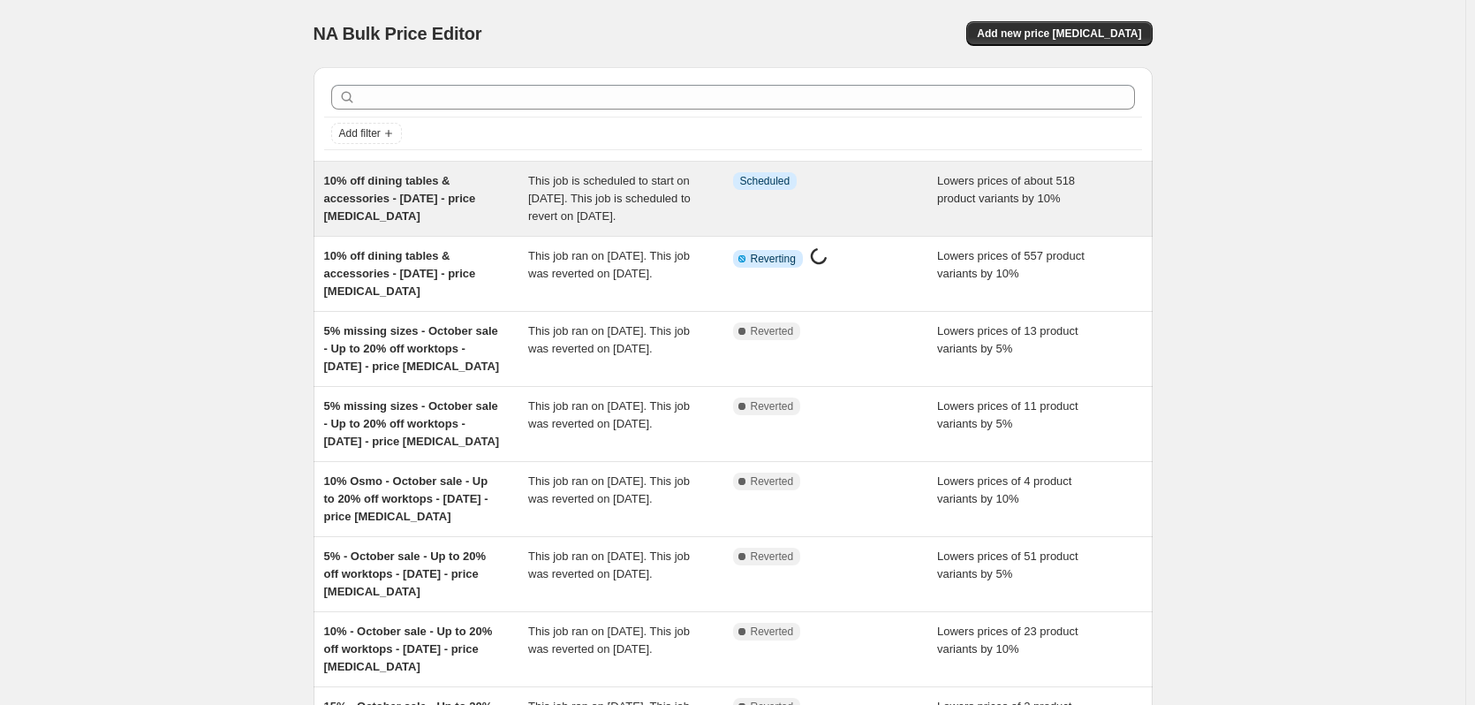
click at [442, 196] on span "10% off dining tables & accessories - [DATE] - price [MEDICAL_DATA]" at bounding box center [400, 198] width 152 height 49
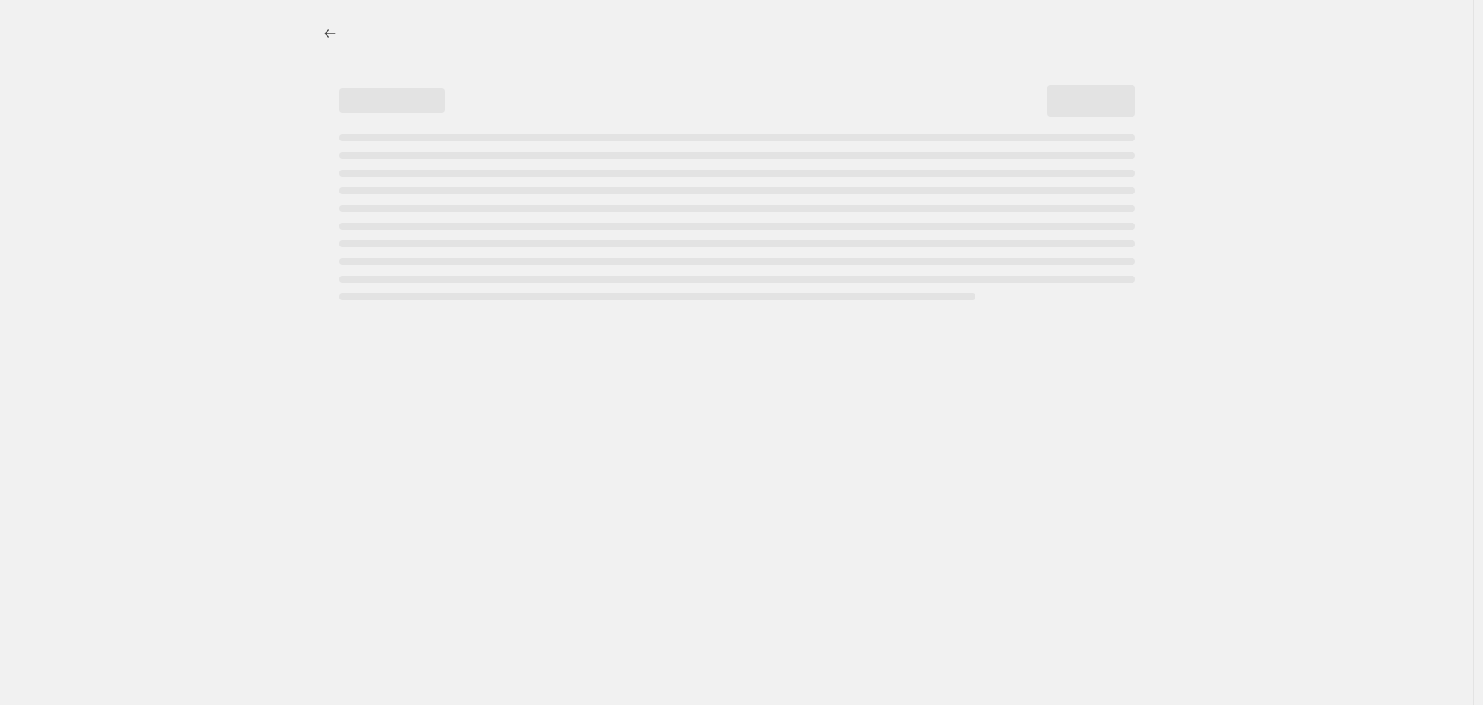
select select "percentage"
select select "collection"
select select "not_equal"
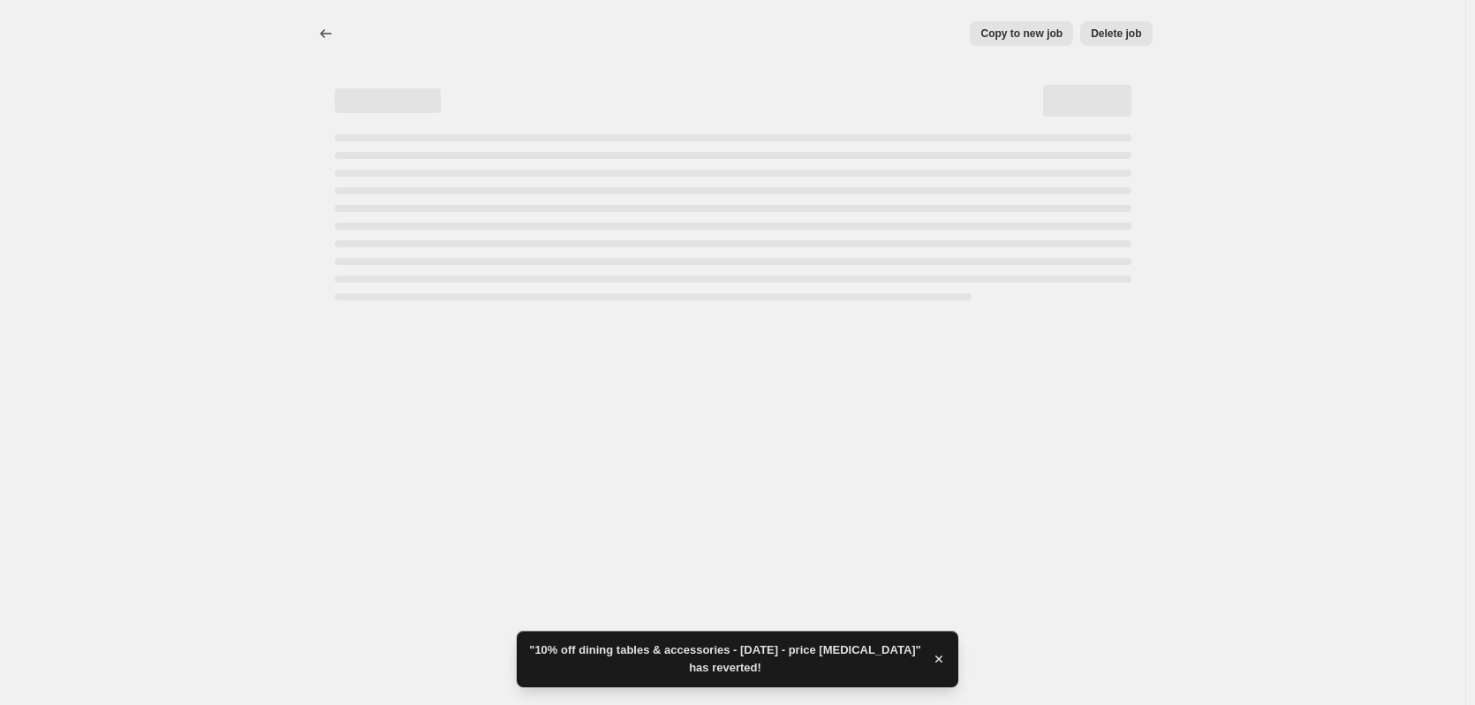
select select "percentage"
select select "collection"
select select "not_equal"
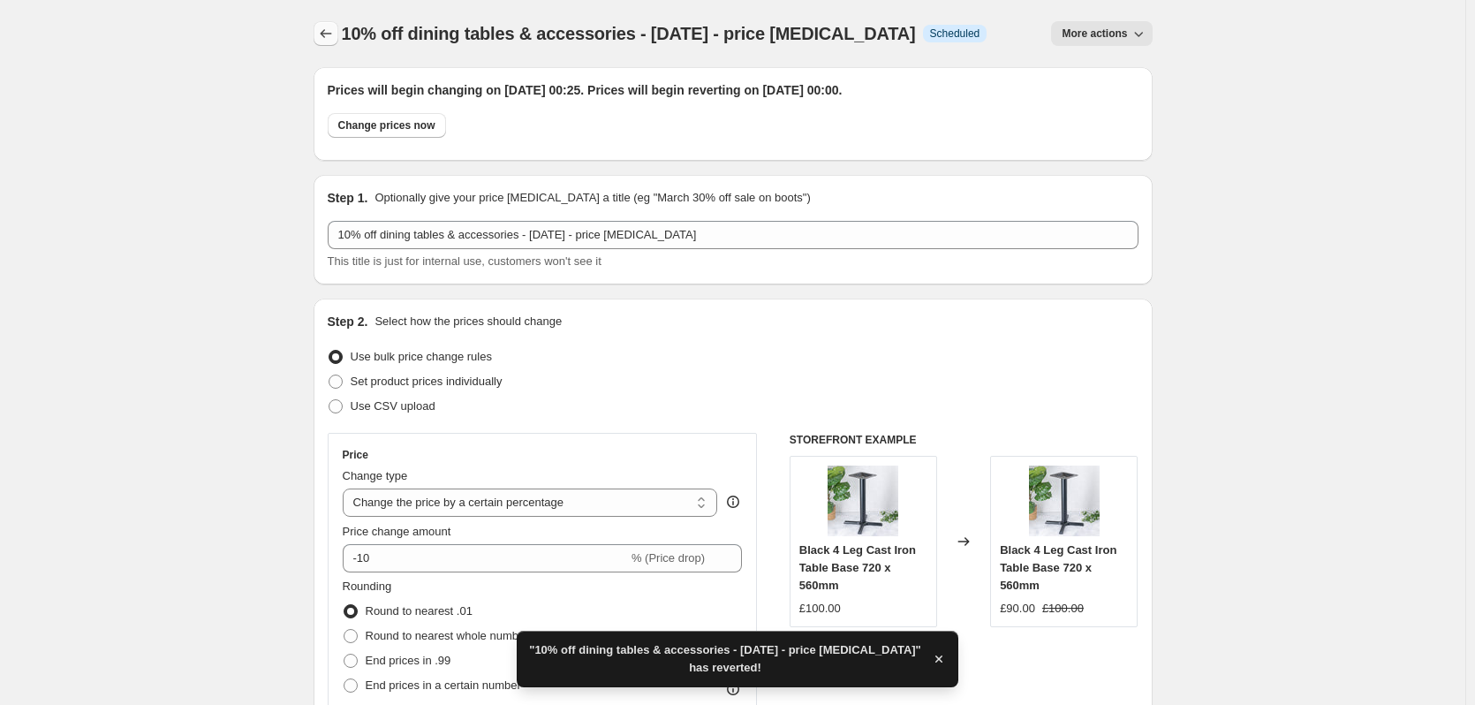
click at [326, 38] on icon "Price change jobs" at bounding box center [326, 34] width 18 height 18
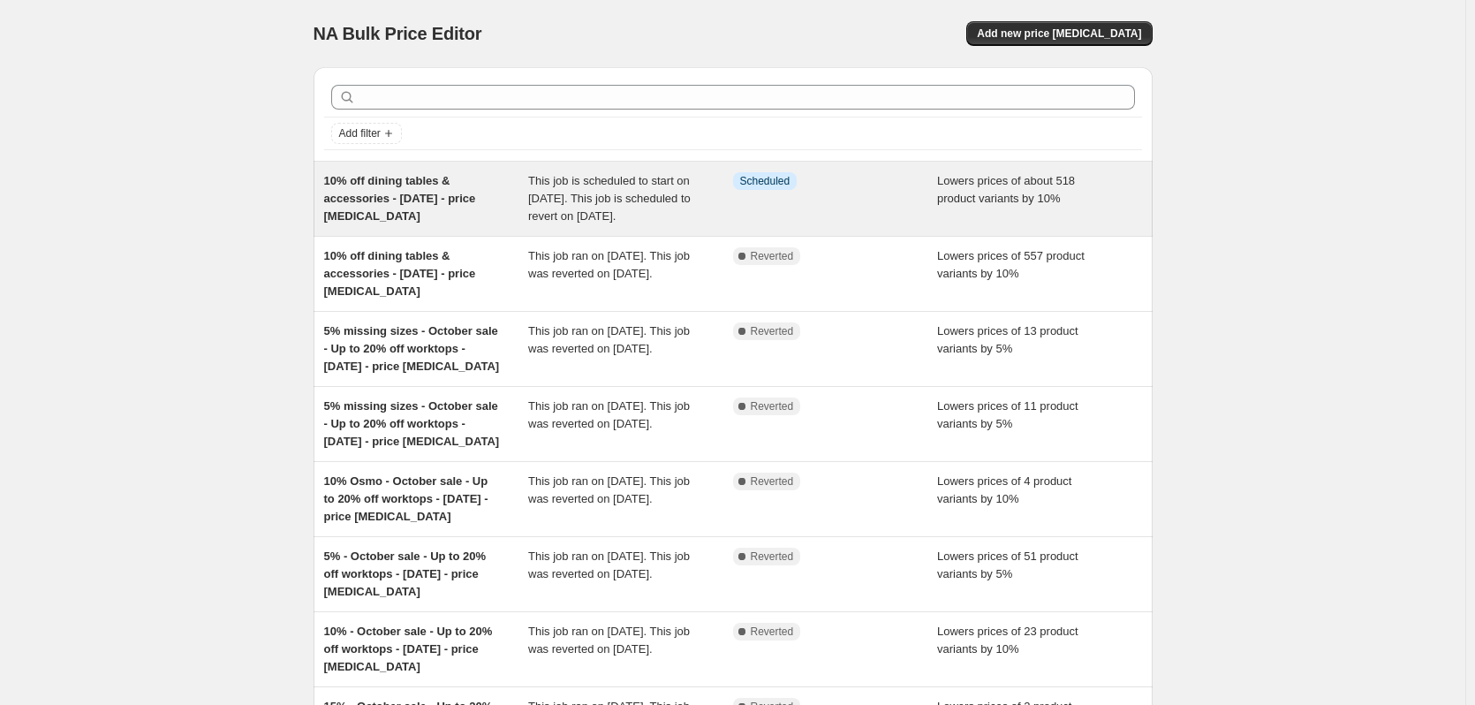
click at [447, 191] on span "10% off dining tables & accessories - [DATE] - price [MEDICAL_DATA]" at bounding box center [400, 198] width 152 height 49
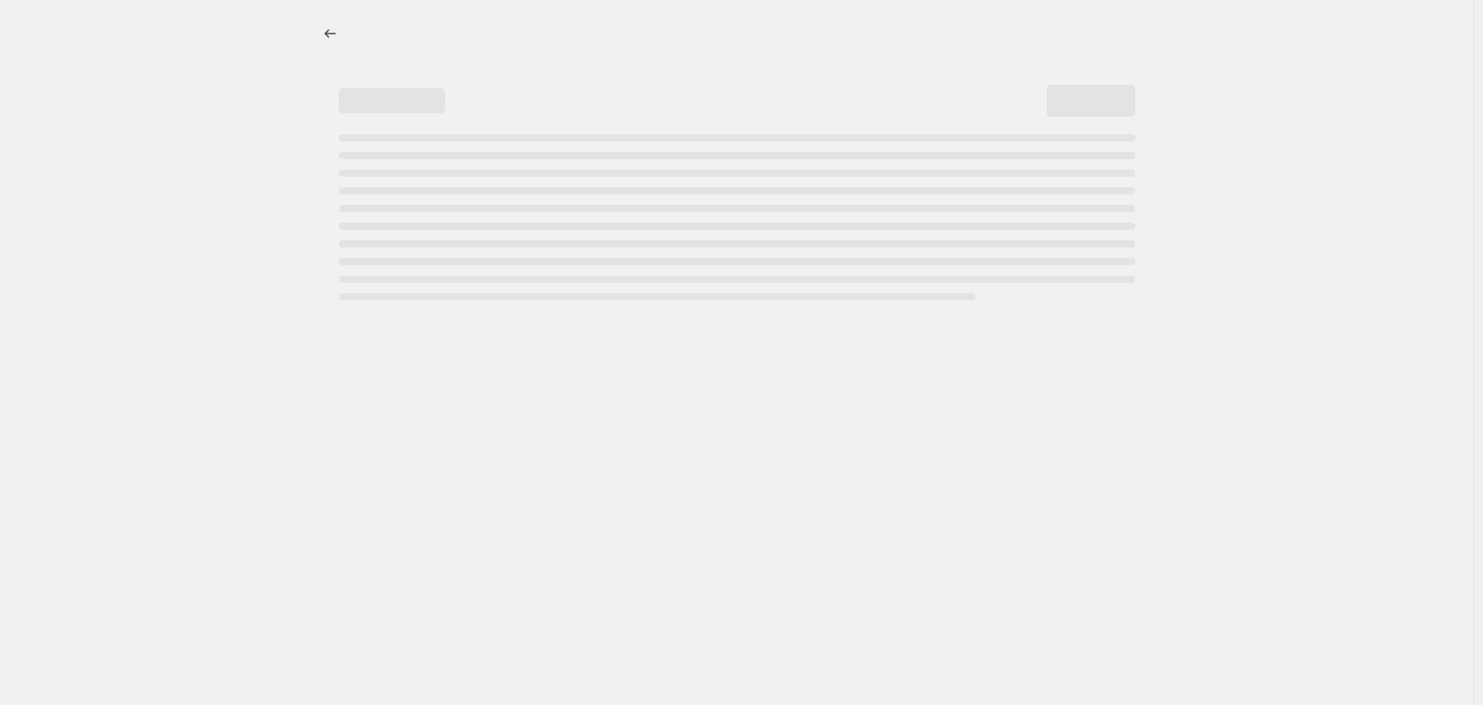
select select "percentage"
select select "collection"
select select "not_equal"
